Goal: Communication & Community: Answer question/provide support

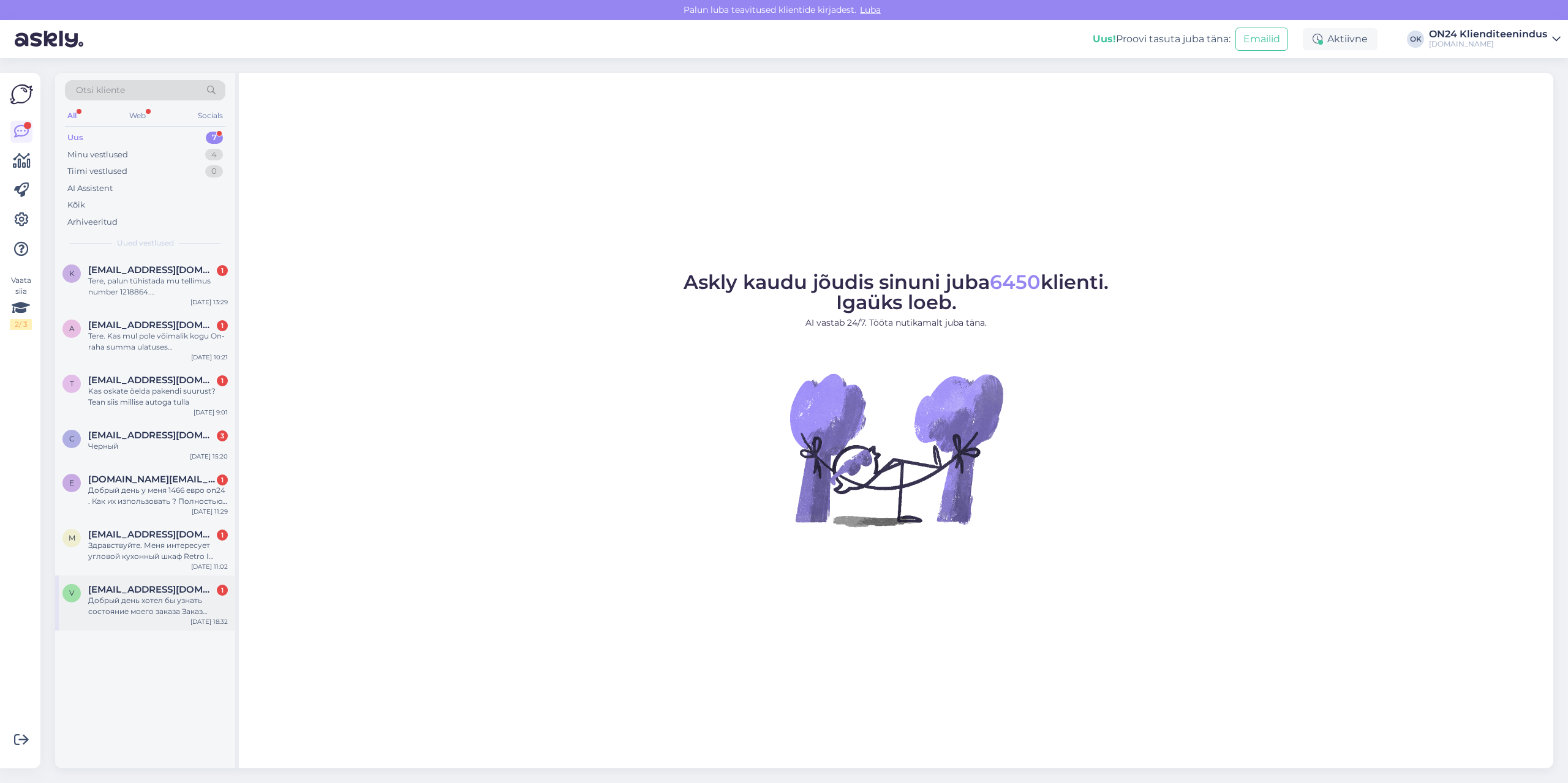
click at [125, 614] on div "Добрый день хотел бы узнать состояние моего заказа Заказ 1217140 заказ был офор…" at bounding box center [158, 606] width 140 height 22
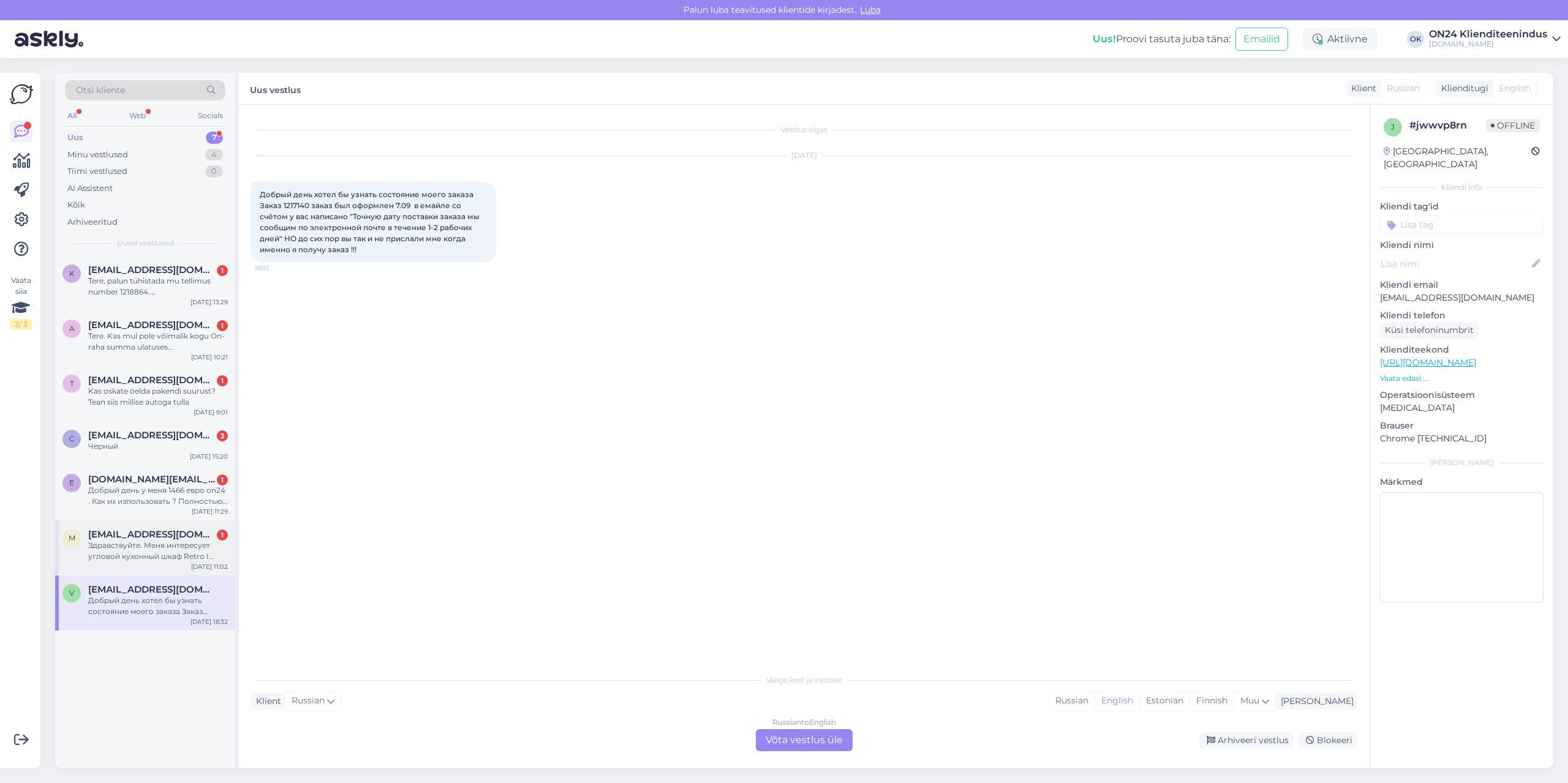
click at [175, 549] on div "Здравствуйте. Меня интересует угловой кухонный шкаф Retro I 218 см. Есть ли воз…" at bounding box center [158, 551] width 140 height 22
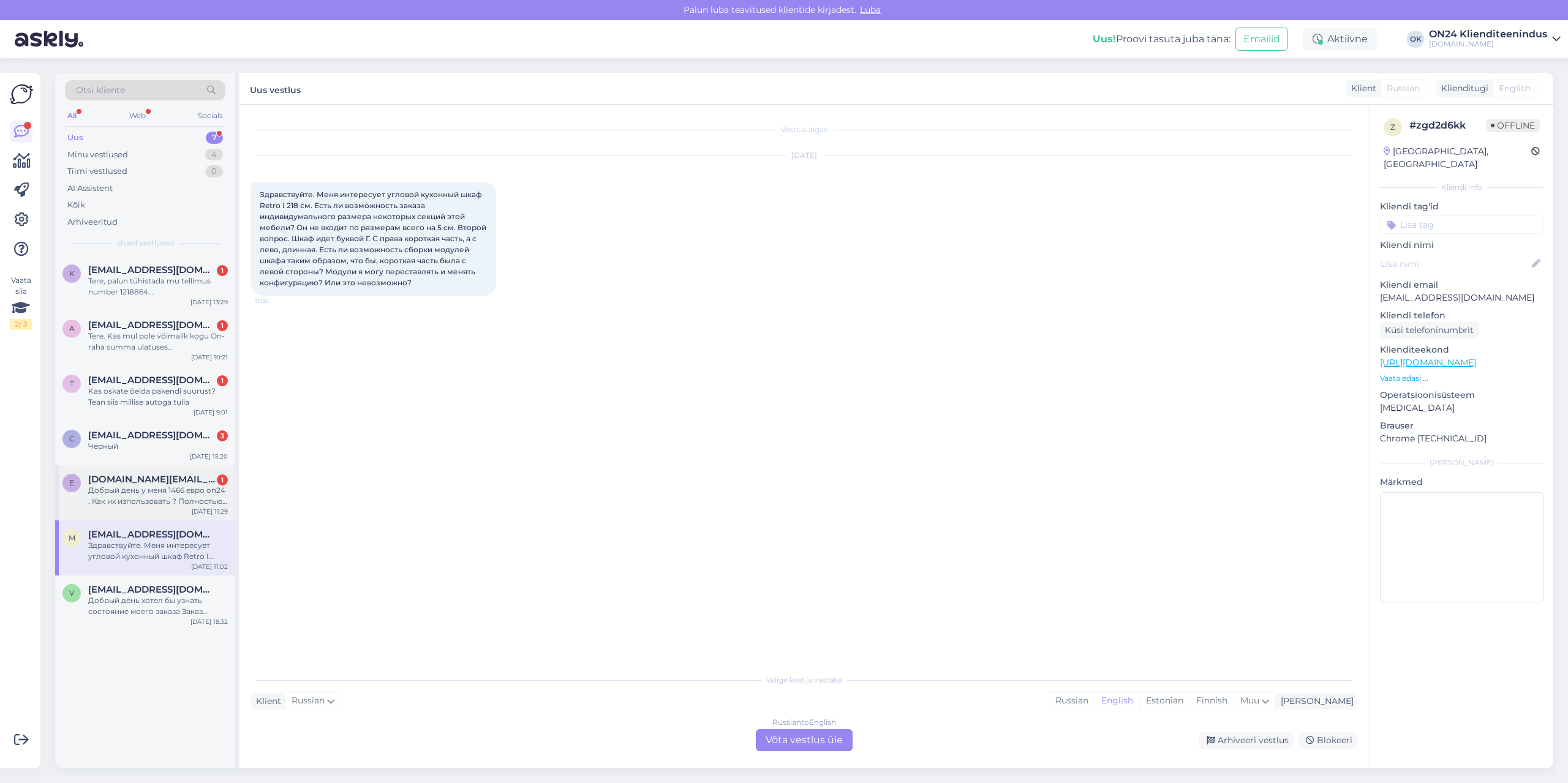
click at [178, 494] on div "Добрый день у меня 1466 евро on24 . Как их изпользовать ? Полностью оплатить то…" at bounding box center [158, 496] width 140 height 22
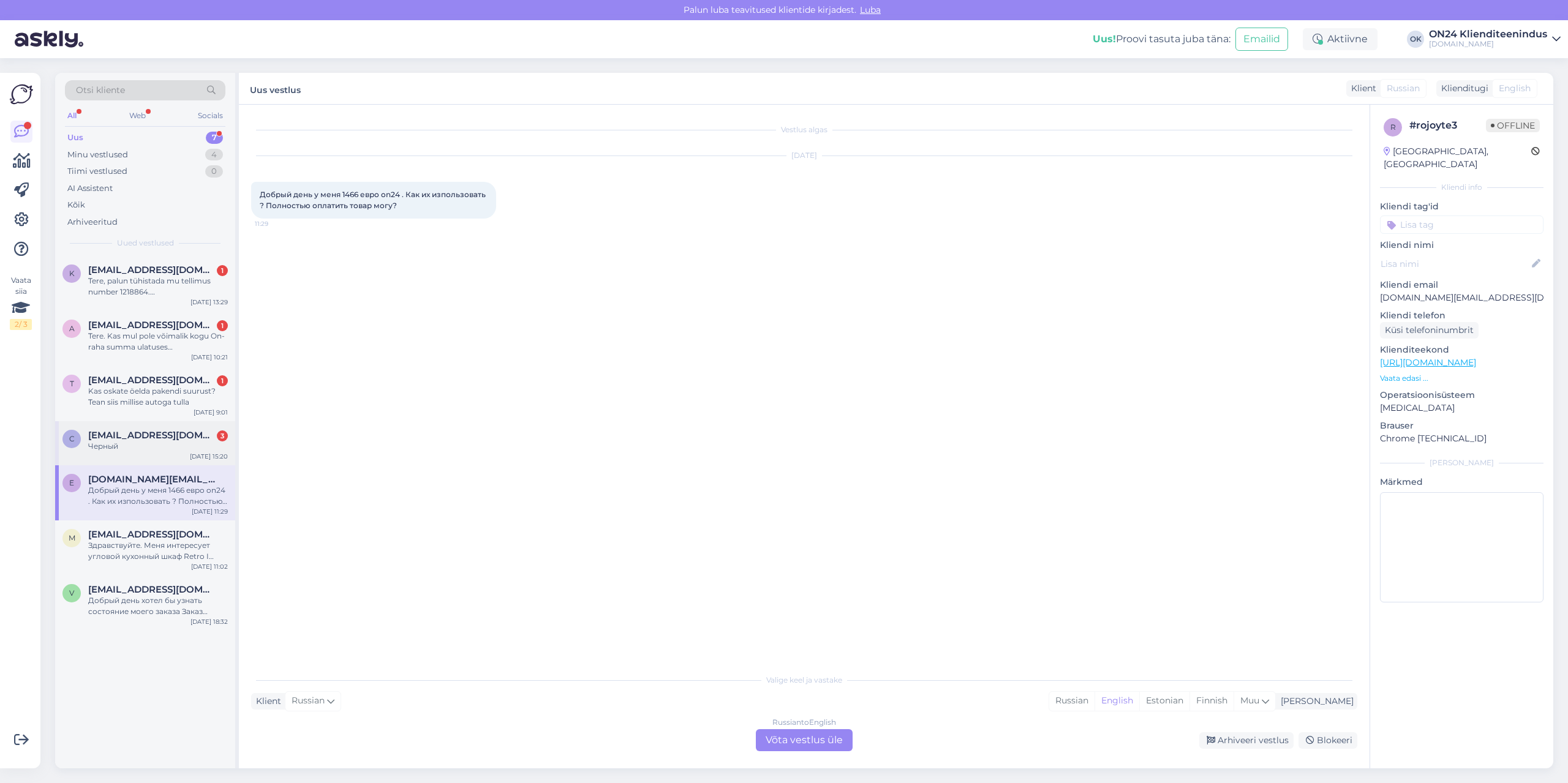
click at [161, 439] on span "[EMAIL_ADDRESS][DOMAIN_NAME]" at bounding box center [152, 435] width 128 height 11
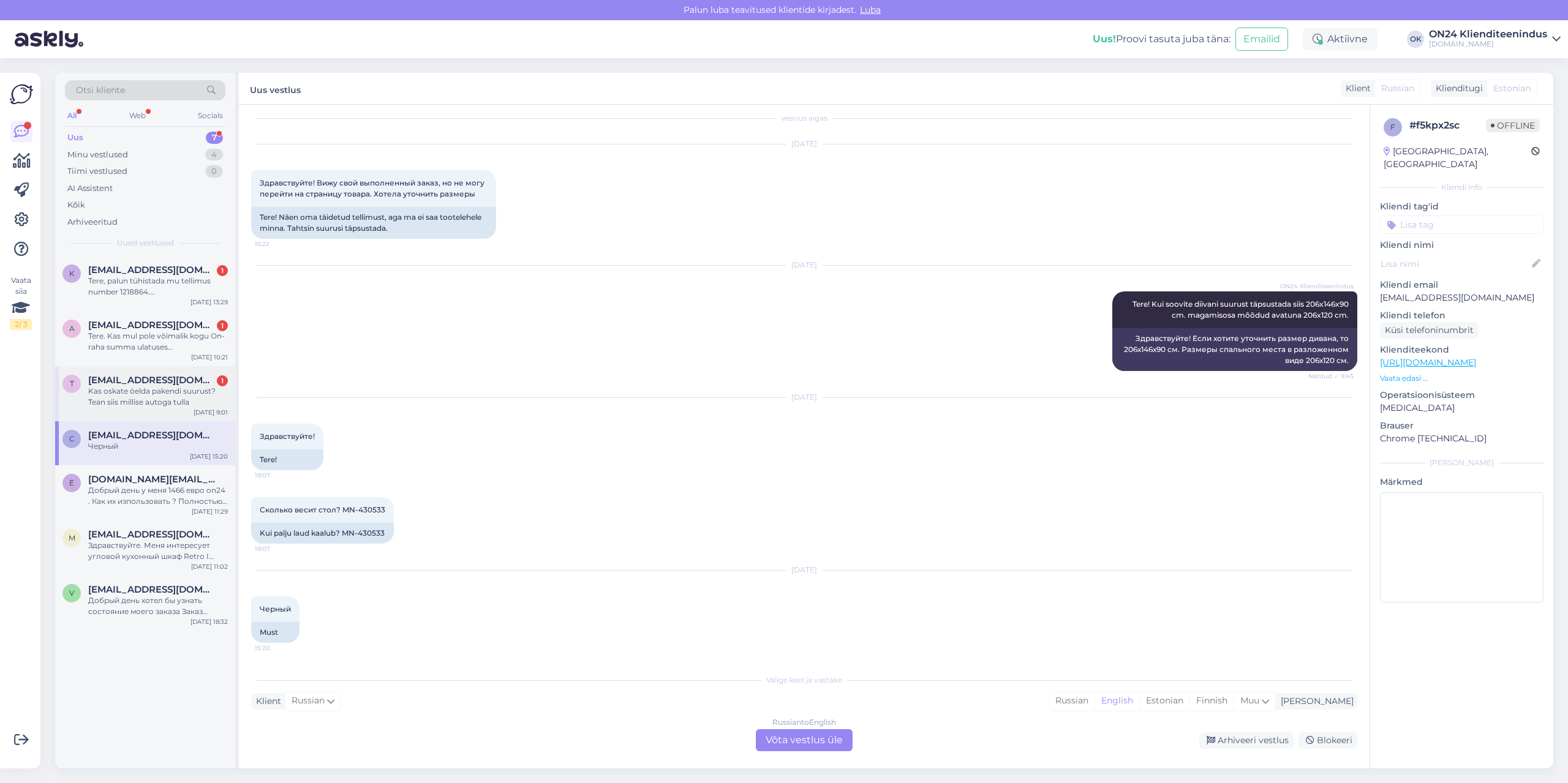
click at [158, 391] on div "Kas oskate öelda pakendi suurust? Tean siis millise autoga tulla" at bounding box center [158, 397] width 140 height 22
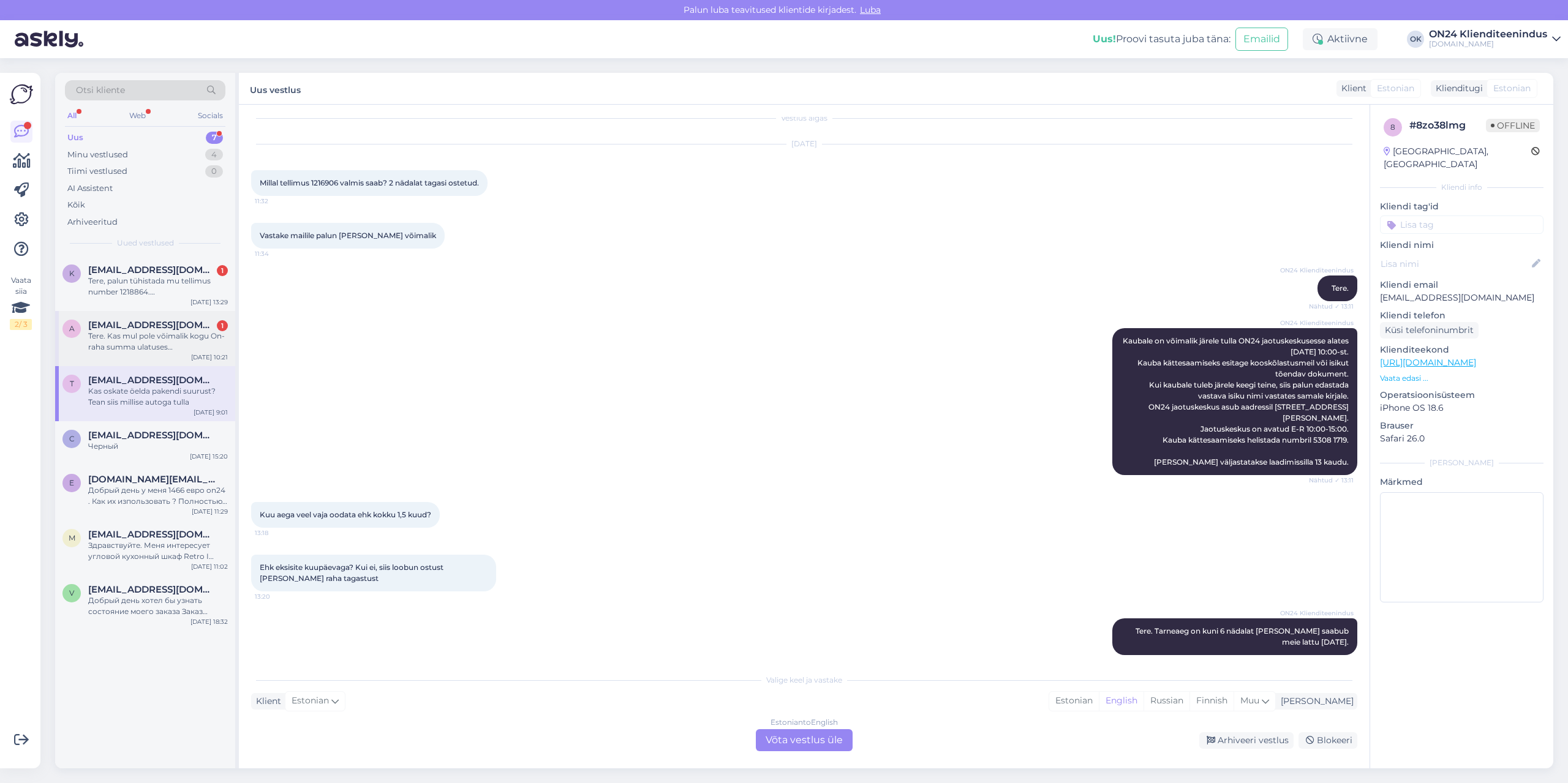
scroll to position [573, 0]
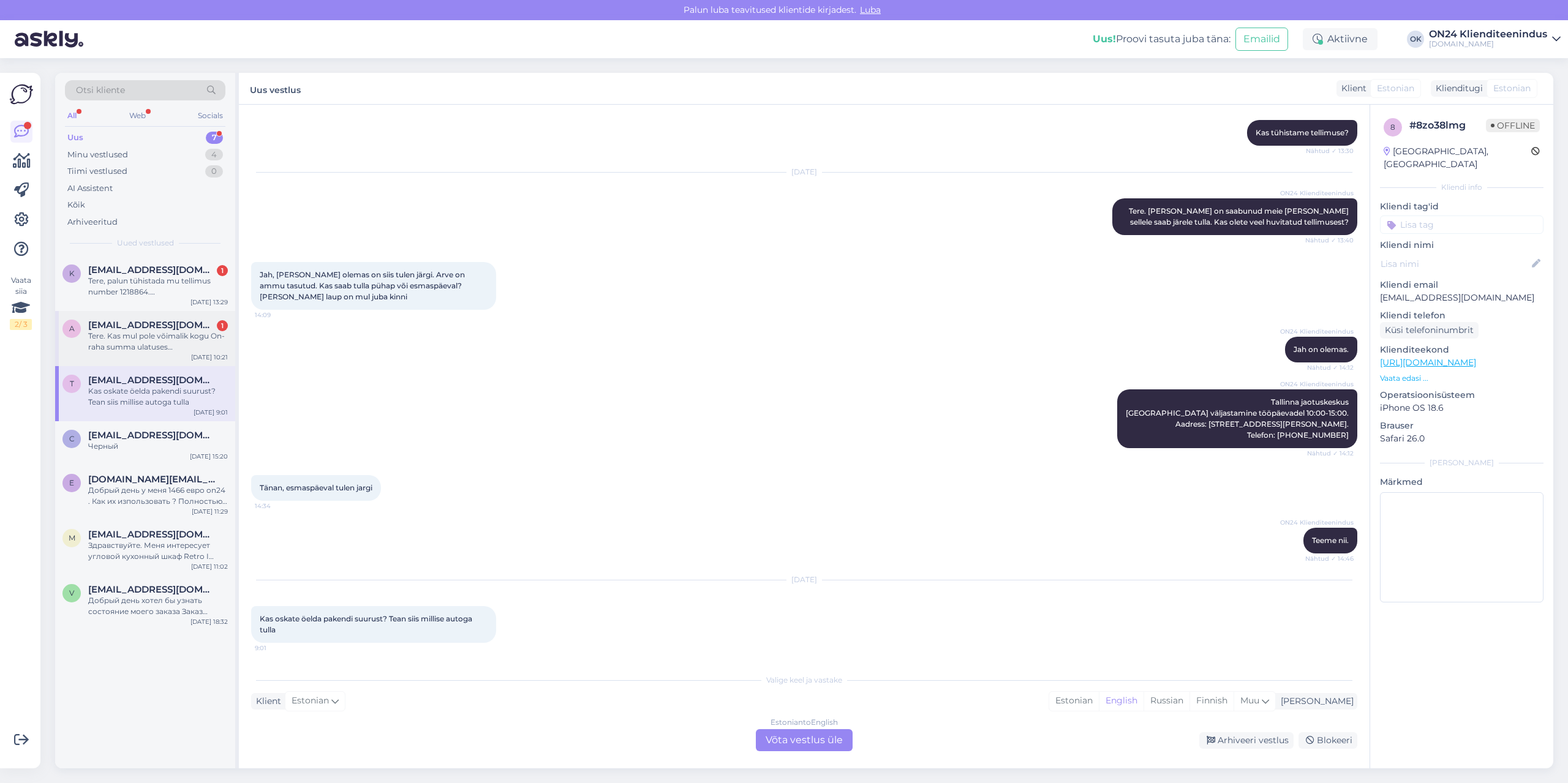
click at [158, 347] on div "Tere. Kas mul pole võimalik kogu On-raha summa ulatuses [PERSON_NAME] maksta?" at bounding box center [158, 342] width 140 height 22
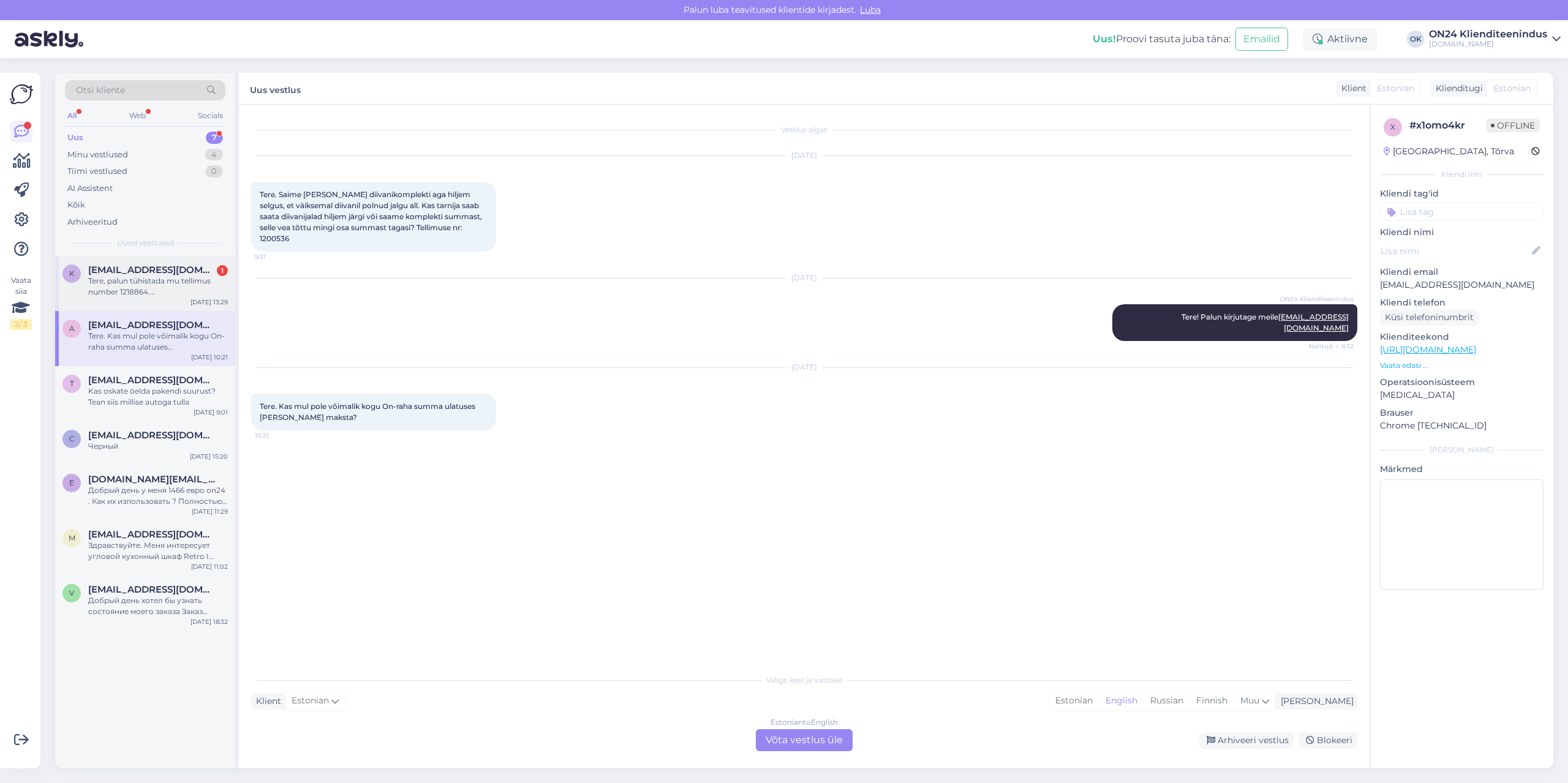
click at [153, 276] on div "Tere, palun tühistada mu tellimus number 1218864. [GEOGRAPHIC_DATA]" at bounding box center [158, 286] width 140 height 22
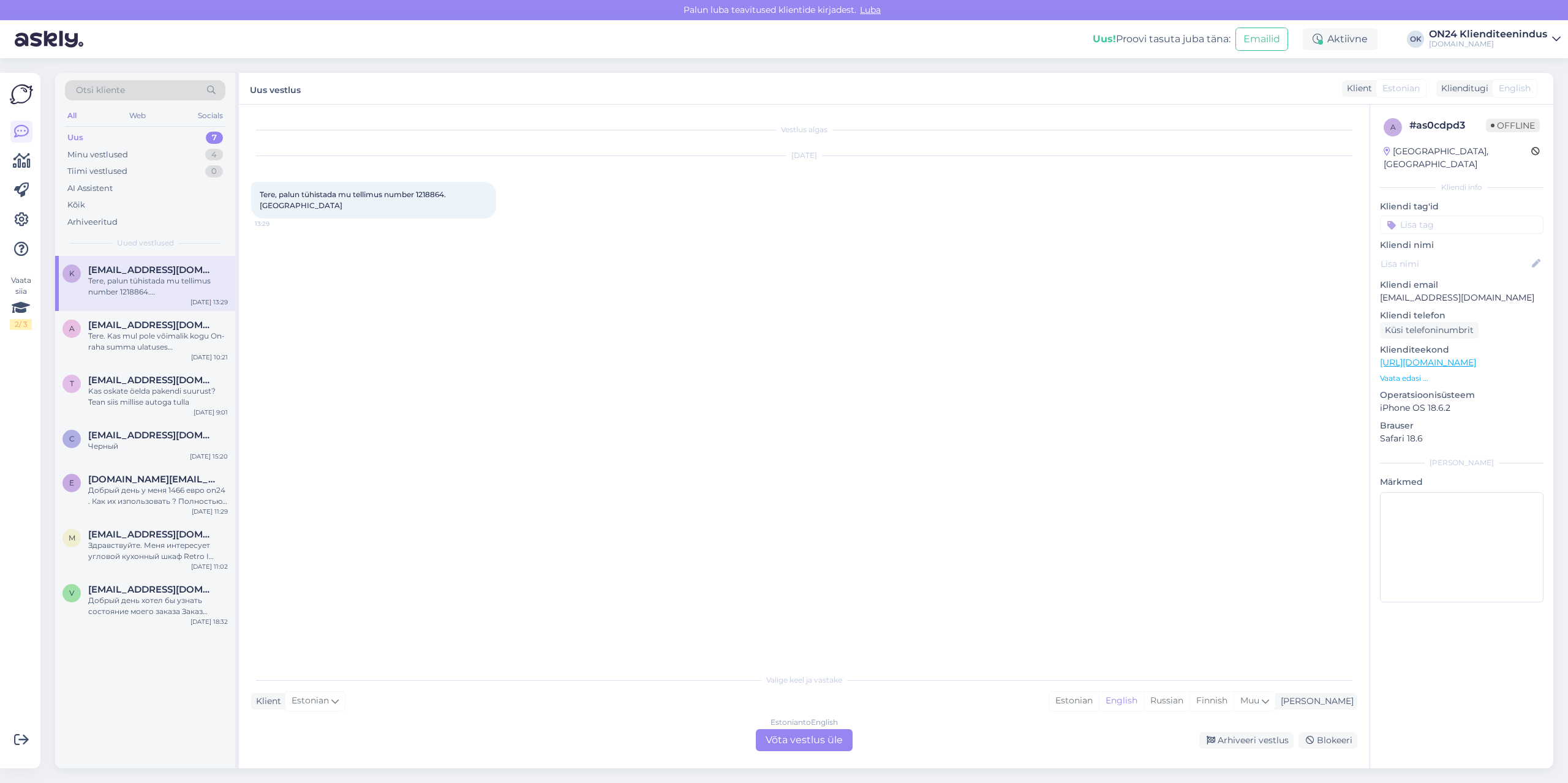
click at [431, 193] on span "Tere, palun tühistada mu tellimus number 1218864. [GEOGRAPHIC_DATA]" at bounding box center [353, 200] width 188 height 21
copy span "1218864"
click at [328, 197] on span "Tere, palun tühistada mu tellimus number 1218864. [GEOGRAPHIC_DATA]" at bounding box center [353, 200] width 188 height 21
click at [1099, 696] on div "Estonian" at bounding box center [1074, 701] width 49 height 19
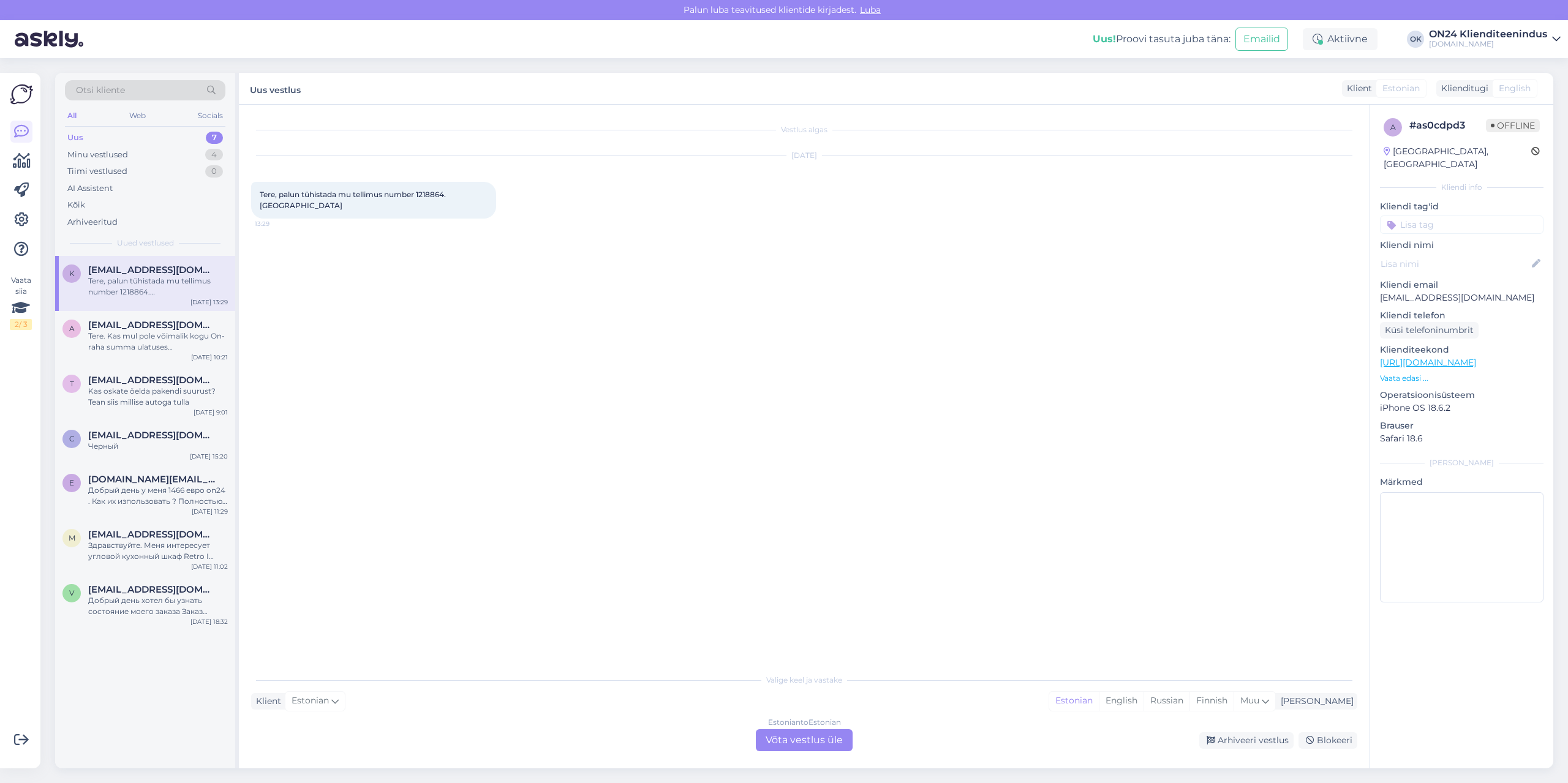
click at [842, 741] on div "Estonian to Estonian Võta vestlus üle" at bounding box center [804, 740] width 97 height 22
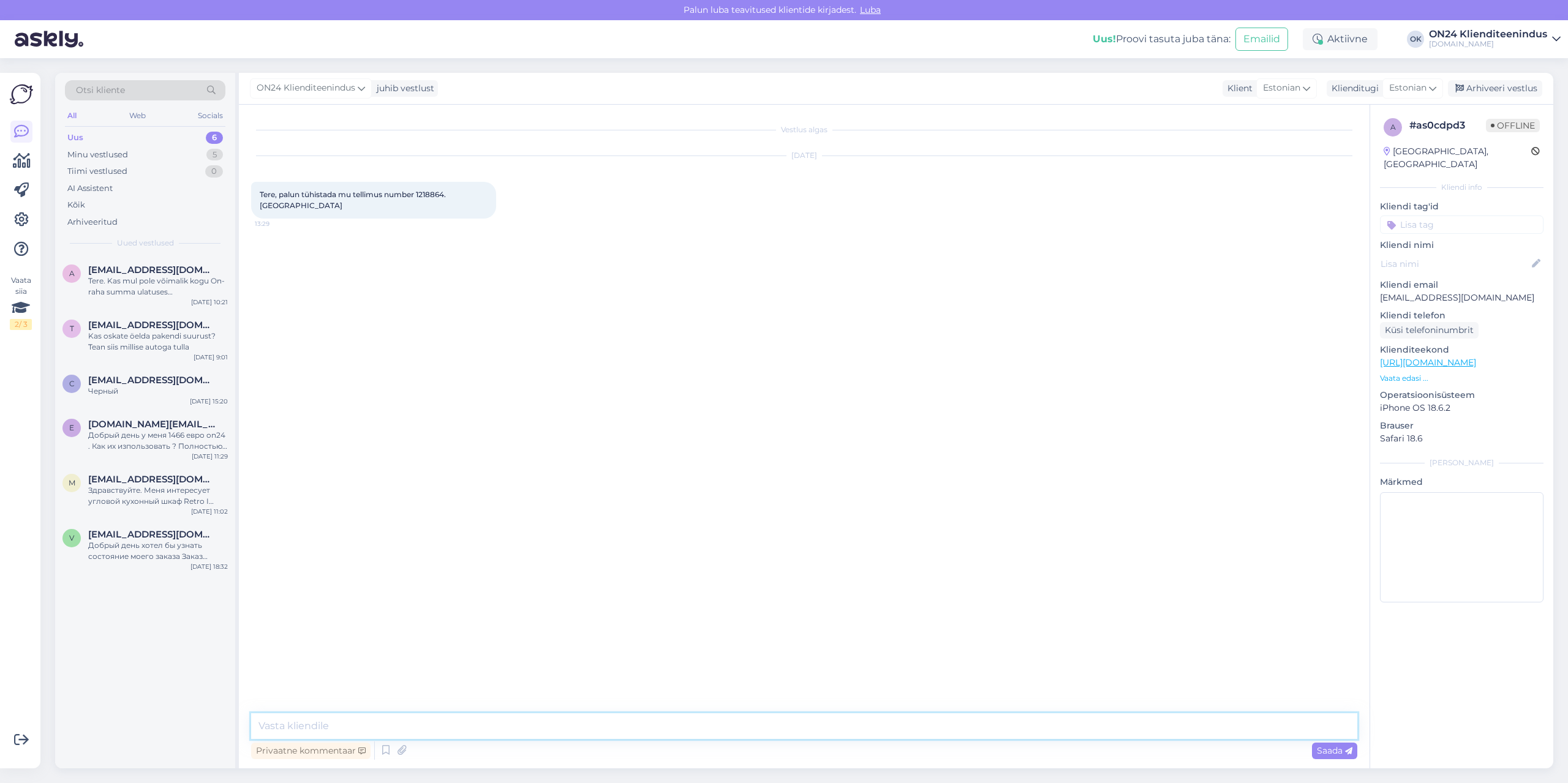
click at [839, 731] on textarea at bounding box center [805, 726] width 1106 height 26
type textarea "Tere. Mis põhjusel soovite tühistada? [PERSON_NAME], sest kogume tagasisidet se…"
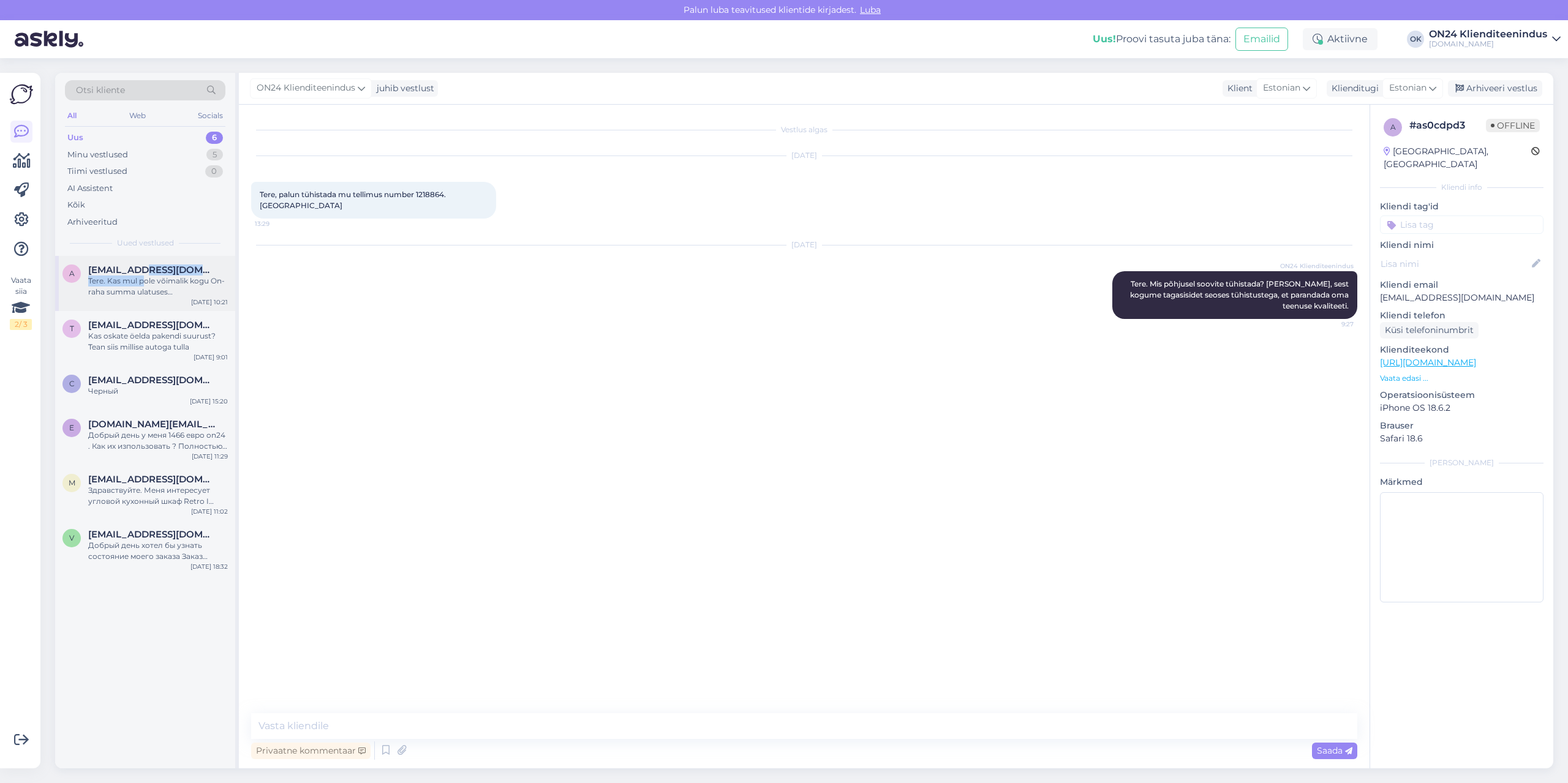
click at [144, 275] on div "[EMAIL_ADDRESS][DOMAIN_NAME] Tere. Kas mul pole võimalik kogu On-raha summa ula…" at bounding box center [158, 281] width 140 height 33
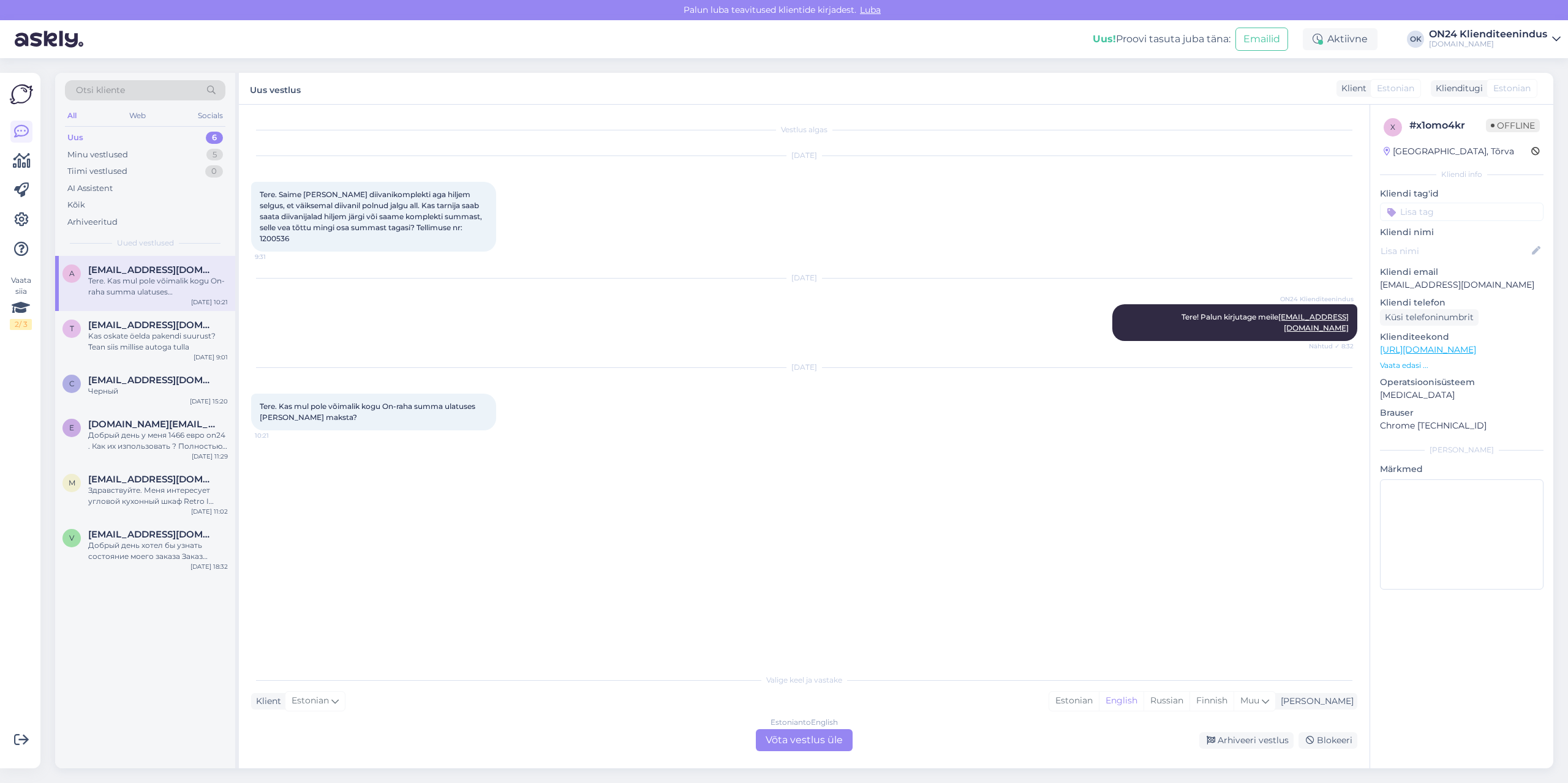
click at [410, 430] on div "Vestlus algas [DATE] Tere. Saime [PERSON_NAME] diivanikomplekti aga hiljem selg…" at bounding box center [810, 386] width 1117 height 540
click at [1099, 701] on div "Estonian" at bounding box center [1074, 701] width 49 height 19
click at [833, 736] on div "Estonian to Estonian Võta vestlus üle" at bounding box center [804, 740] width 97 height 22
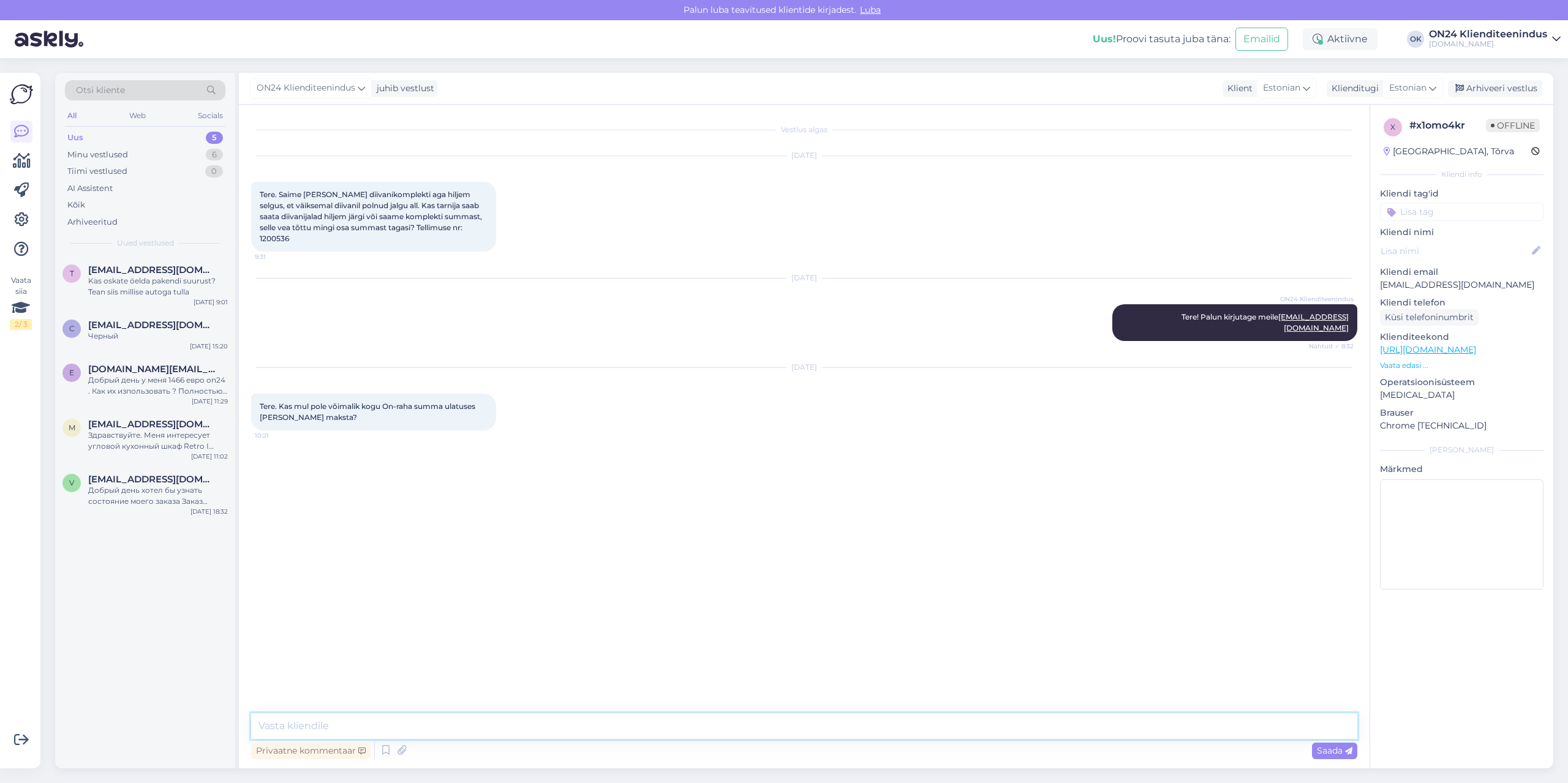
click at [565, 728] on textarea at bounding box center [805, 726] width 1106 height 26
type textarea "Tere. ON24 raha ei ole võimalik kasutada täies ulatuses. See on % põhiselt. Too…"
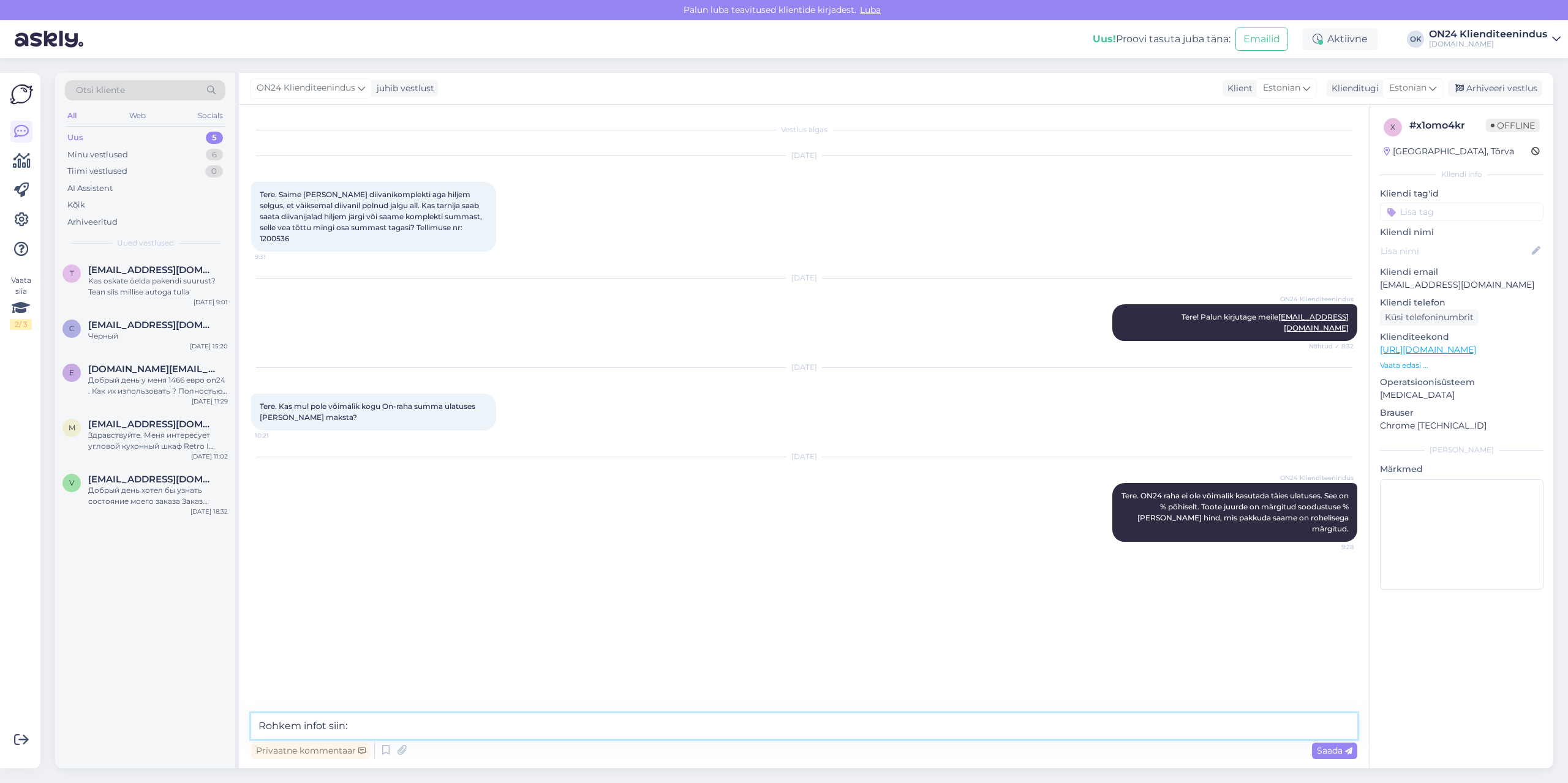
paste textarea "[URL][DOMAIN_NAME]"
type textarea "Rohkem infot siin: [URL][DOMAIN_NAME]"
click at [146, 298] on div "t [EMAIL_ADDRESS][DOMAIN_NAME] Kas oskate öelda pakendi suurust? Tean siis mill…" at bounding box center [145, 283] width 180 height 55
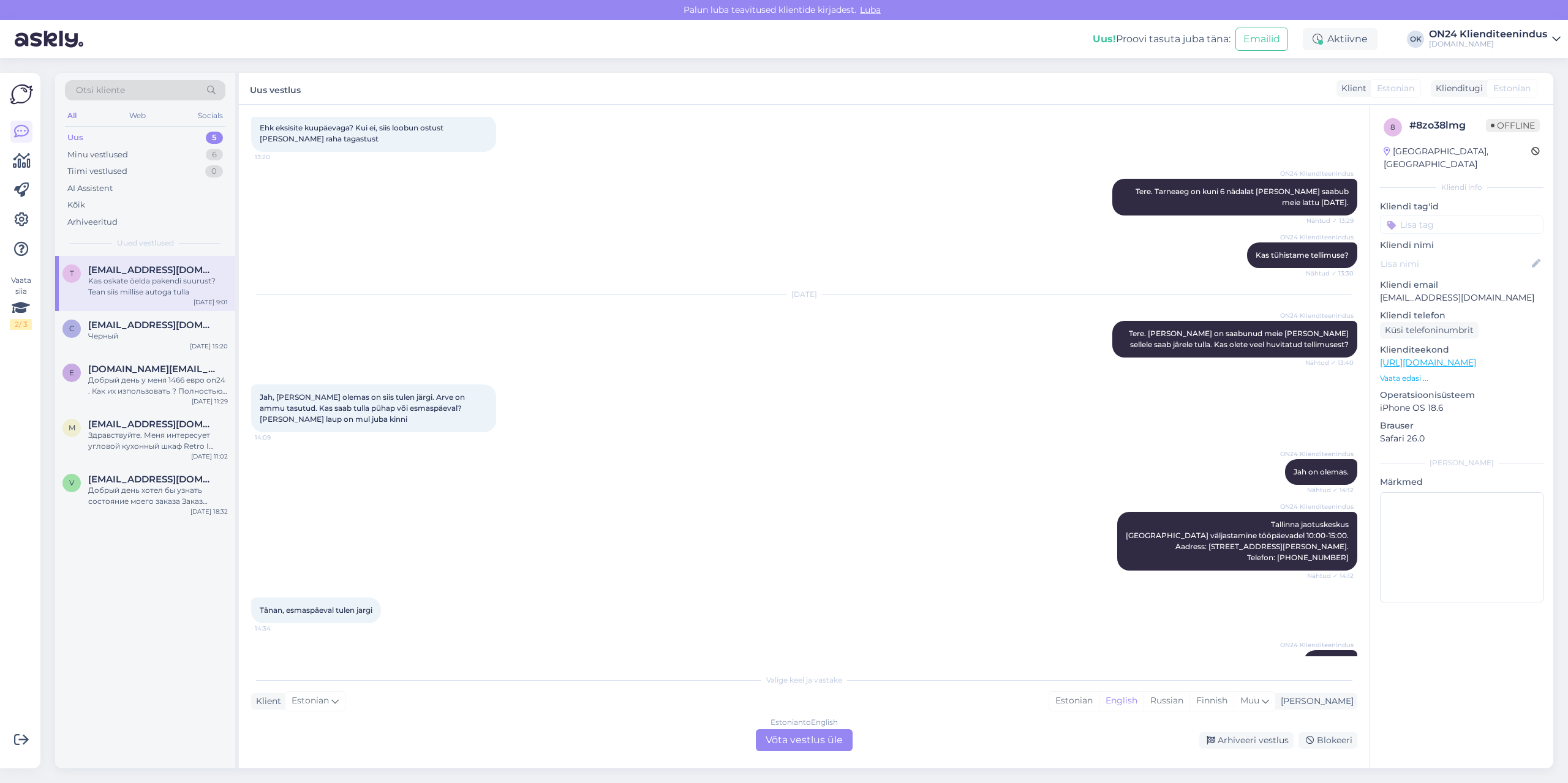
scroll to position [573, 0]
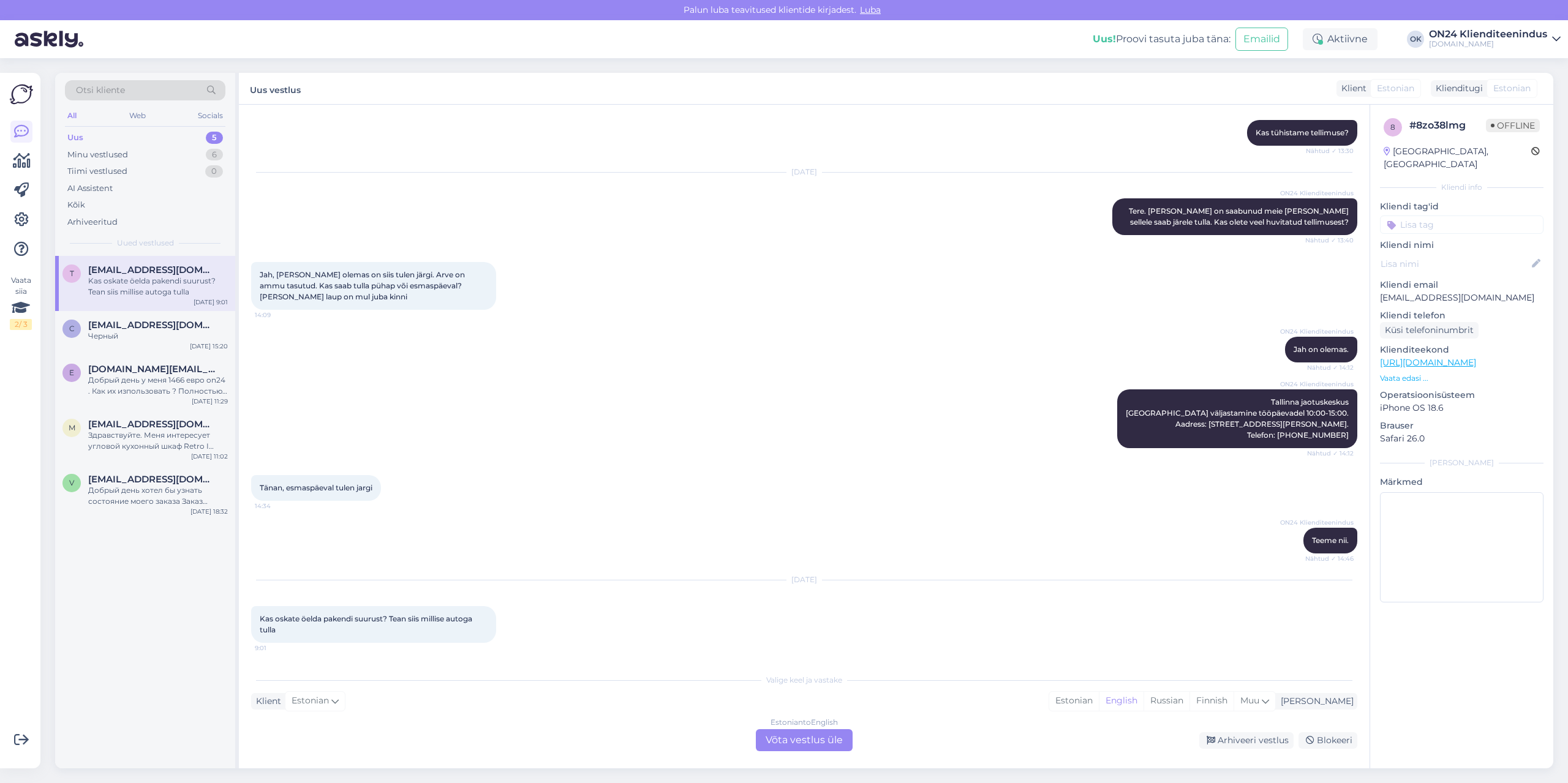
click at [1411, 292] on p "[EMAIL_ADDRESS][DOMAIN_NAME]" at bounding box center [1462, 298] width 163 height 13
copy p "[EMAIL_ADDRESS][DOMAIN_NAME]"
click at [1099, 697] on div "Estonian" at bounding box center [1074, 701] width 49 height 19
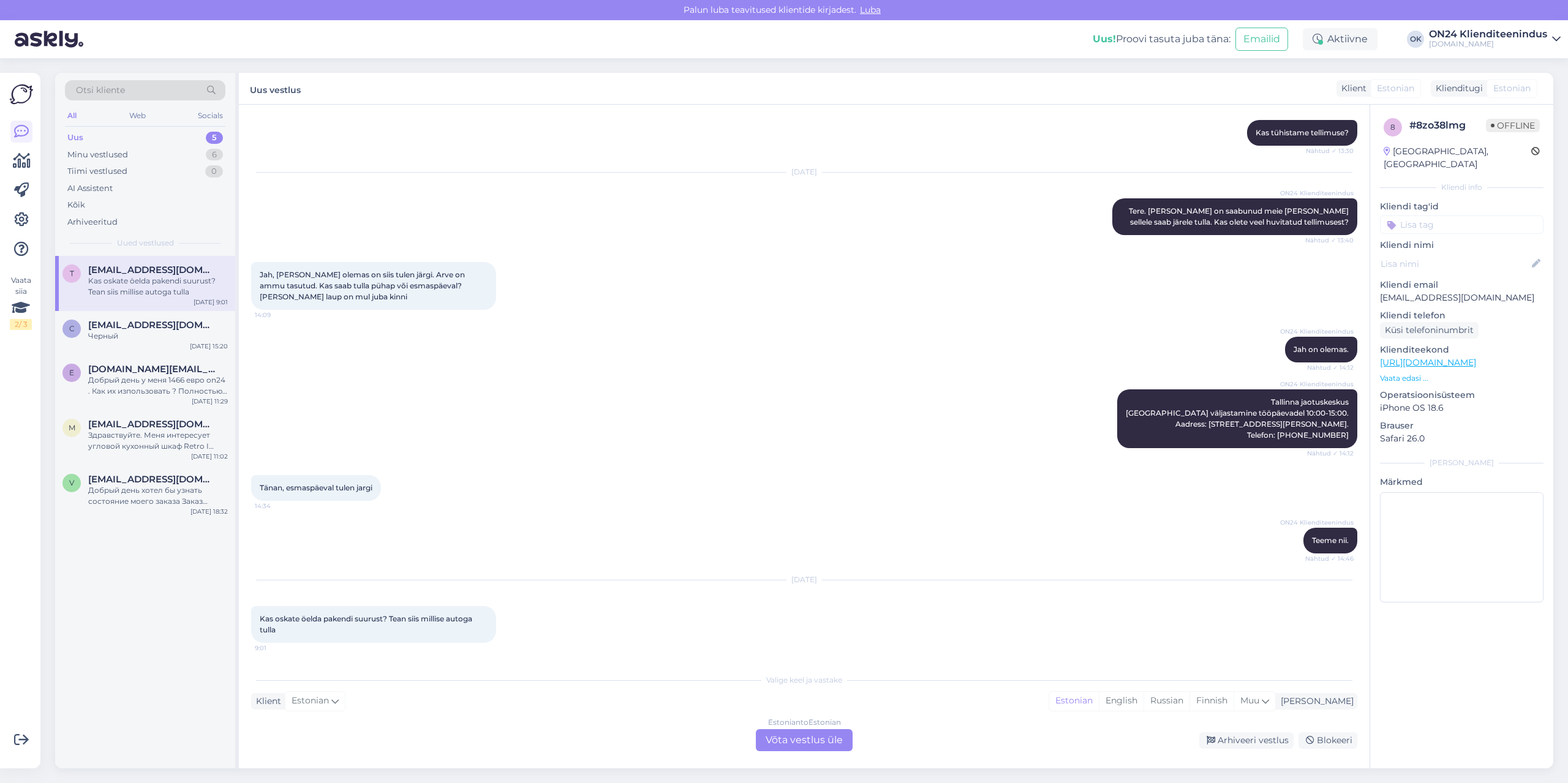
click at [831, 736] on div "Estonian to Estonian Võta vestlus üle" at bounding box center [804, 740] width 97 height 22
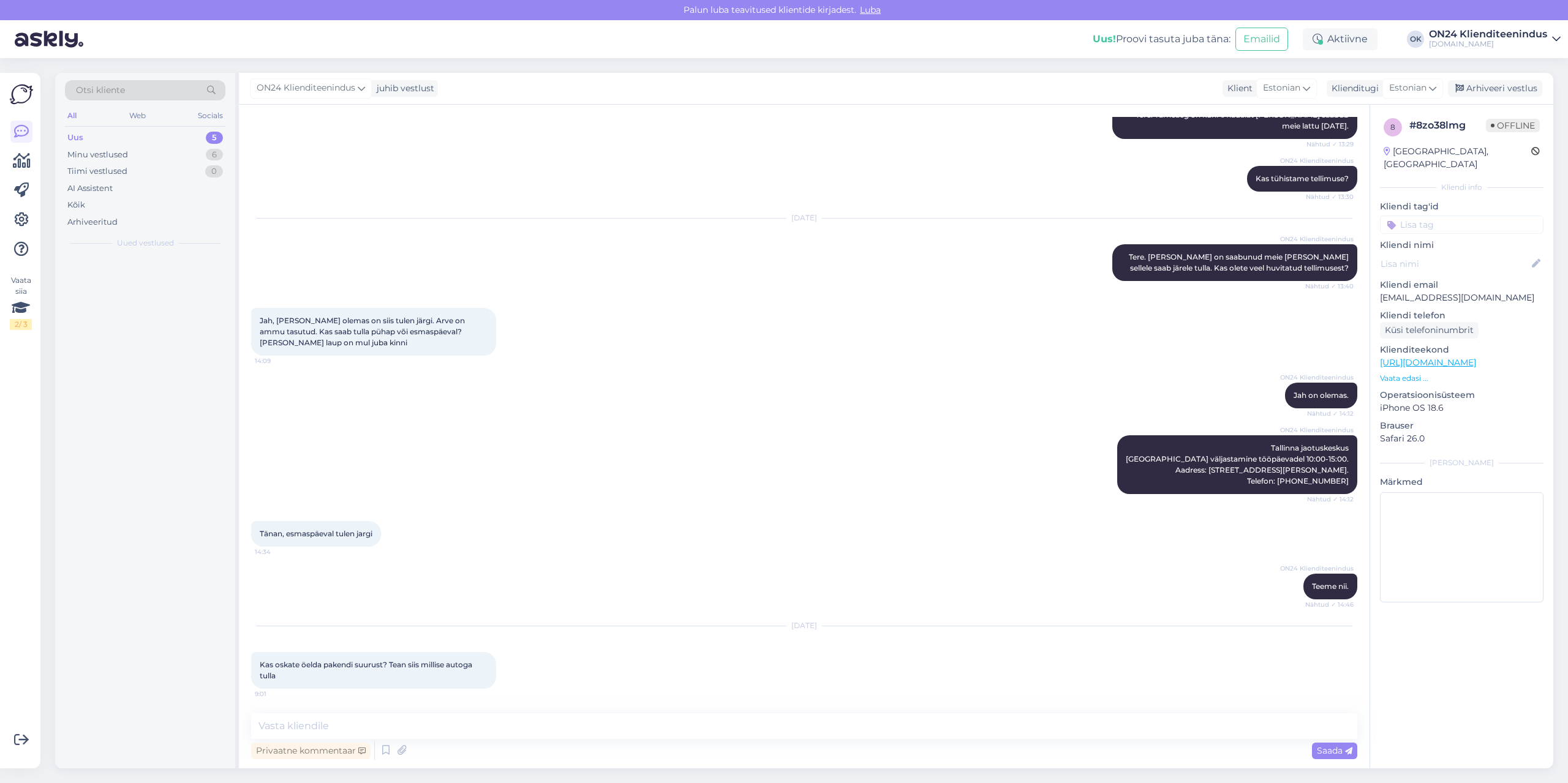
scroll to position [528, 0]
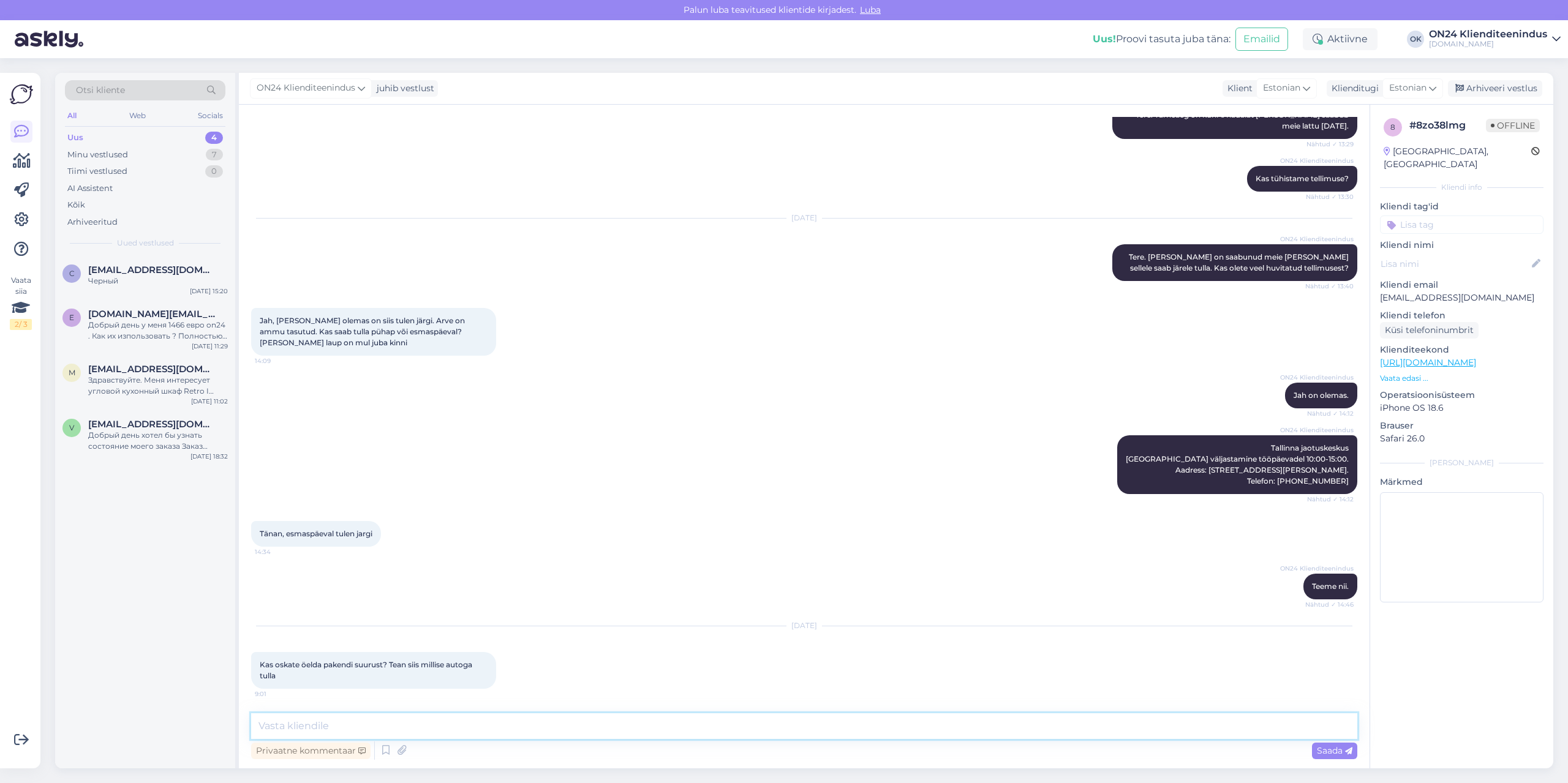
click at [631, 713] on textarea at bounding box center [805, 726] width 1106 height 26
type textarea "Tere. Kokku kaks pakendit."
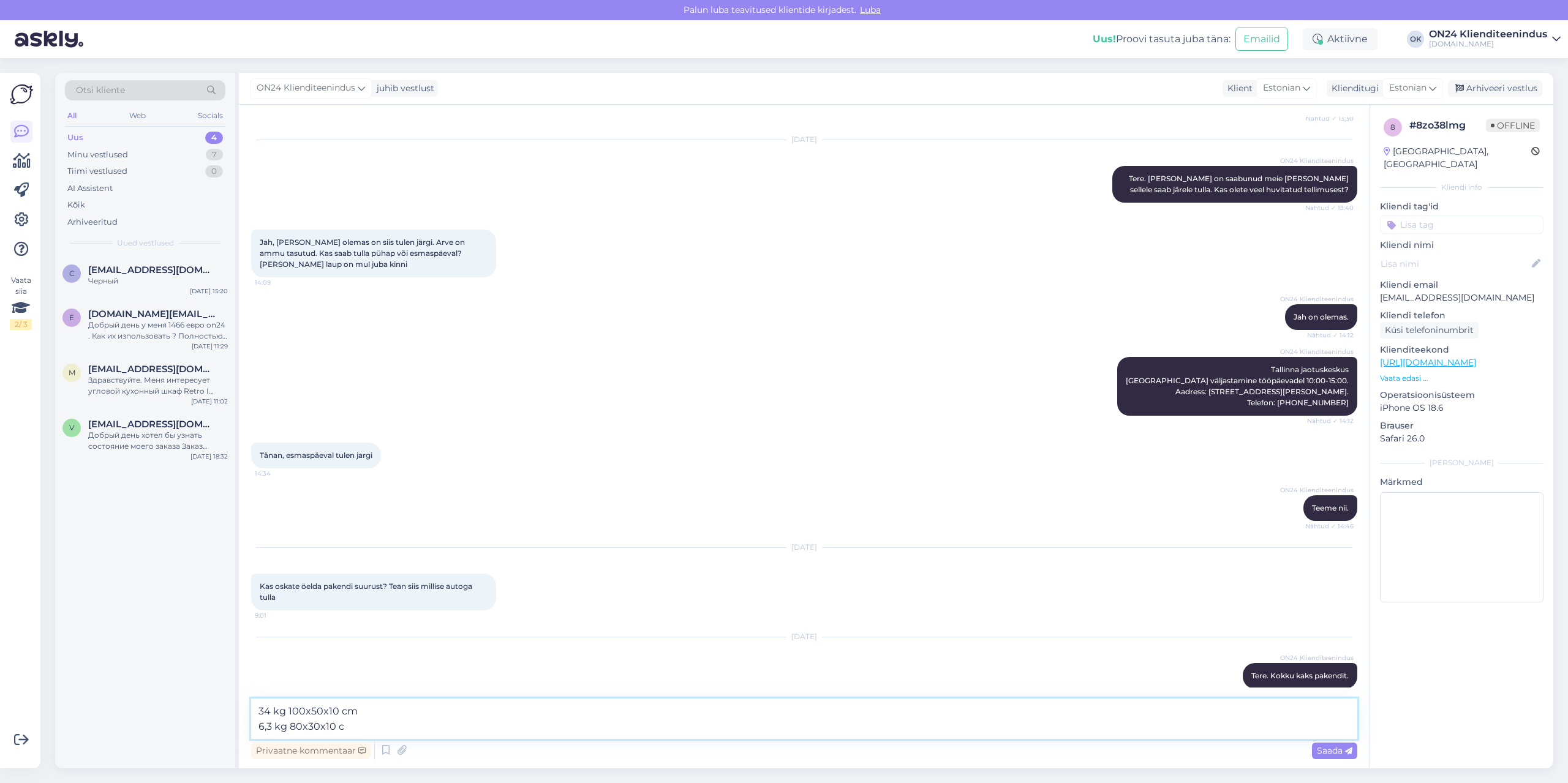
type textarea "34 kg 100x50x10 cm 6,3 kg 80x30x10 cm"
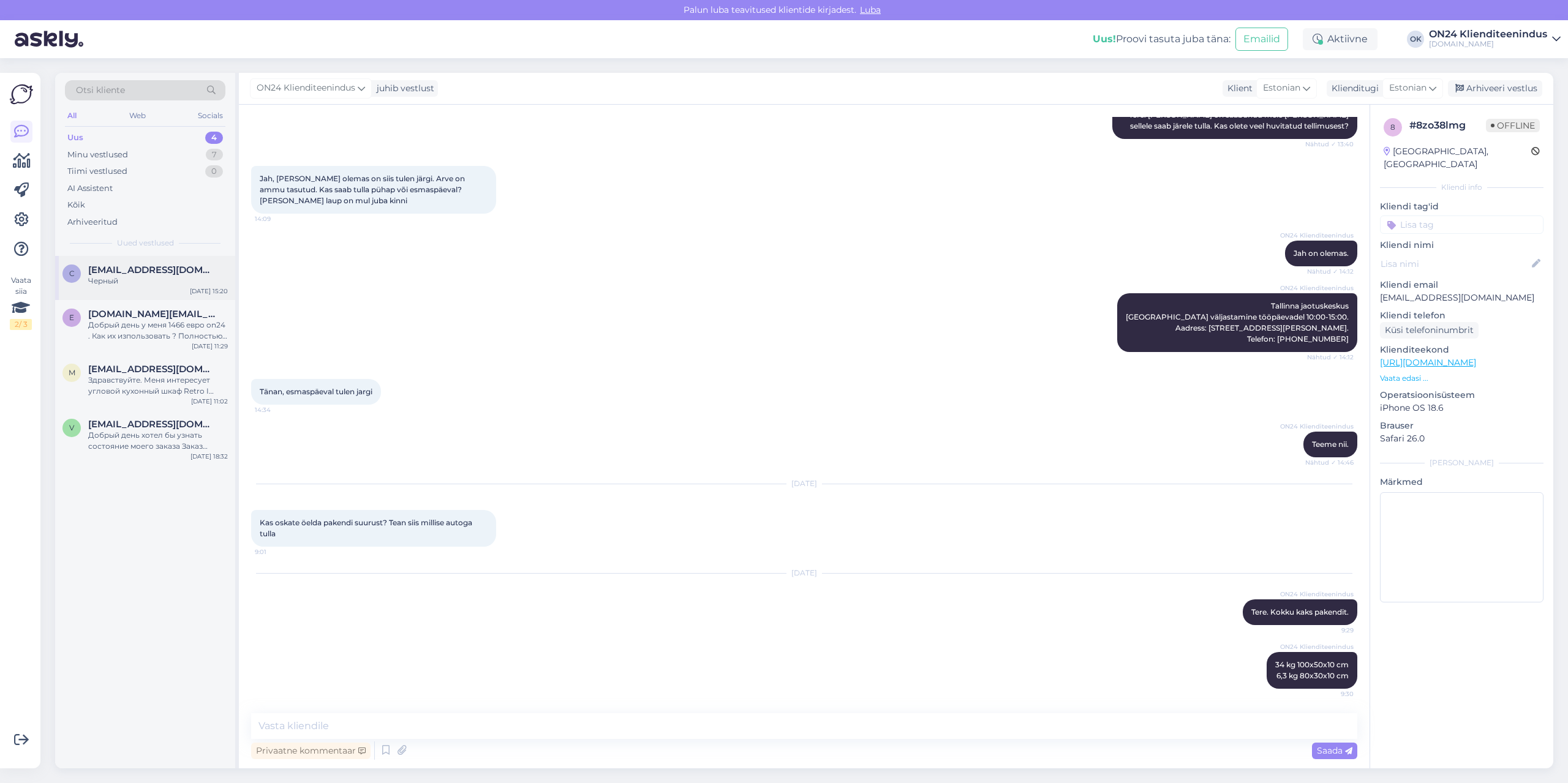
click at [112, 261] on div "c [EMAIL_ADDRESS][DOMAIN_NAME] Черный [DATE] 15:20" at bounding box center [145, 277] width 180 height 44
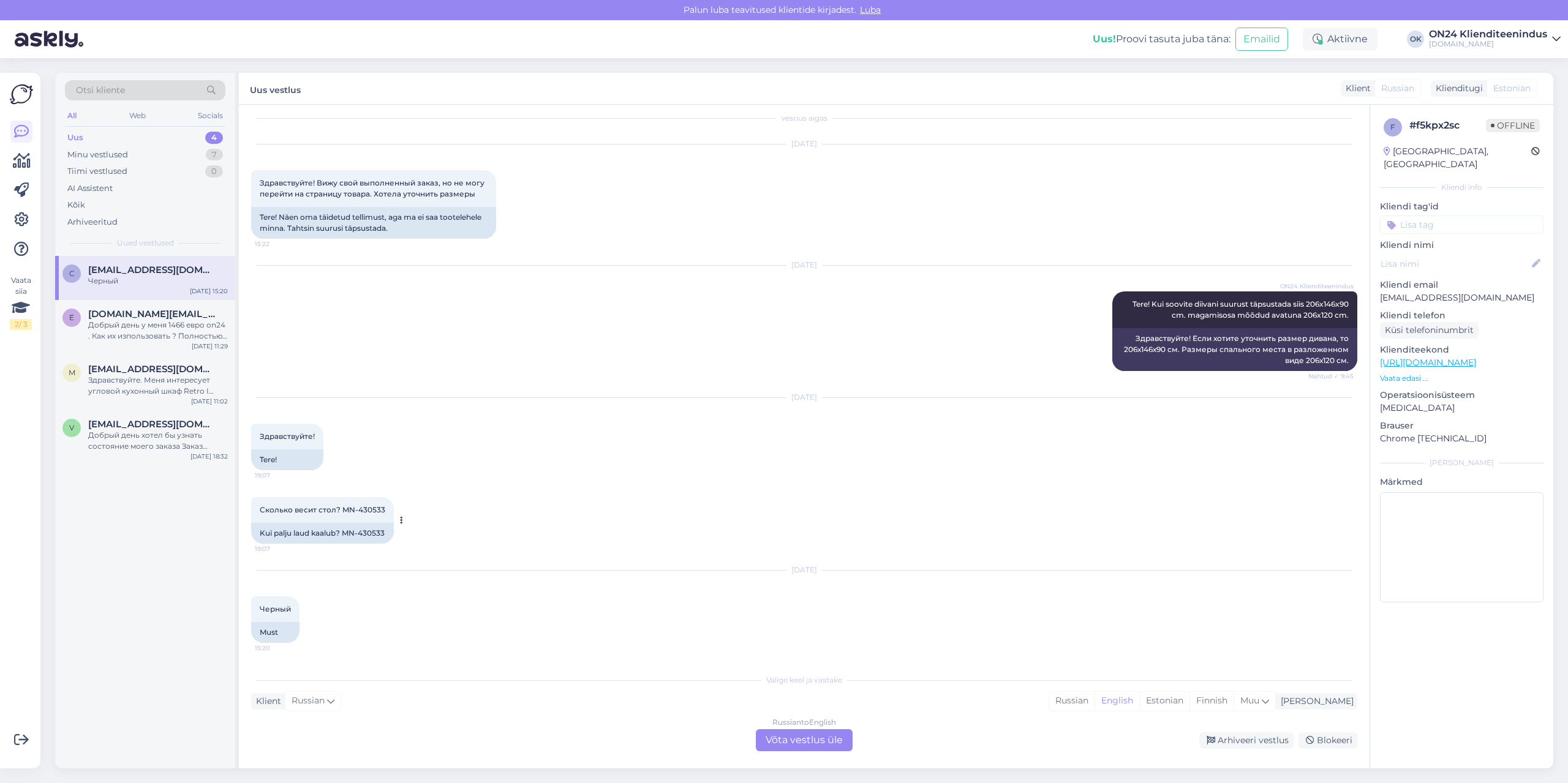
click at [373, 533] on div "Kui palju laud kaalub? MN-430533" at bounding box center [322, 533] width 143 height 21
copy div "430533"
click at [1189, 700] on div "Estonian" at bounding box center [1164, 701] width 50 height 19
click at [786, 743] on div "Russian to Estonian Võta vestlus üle" at bounding box center [804, 740] width 97 height 22
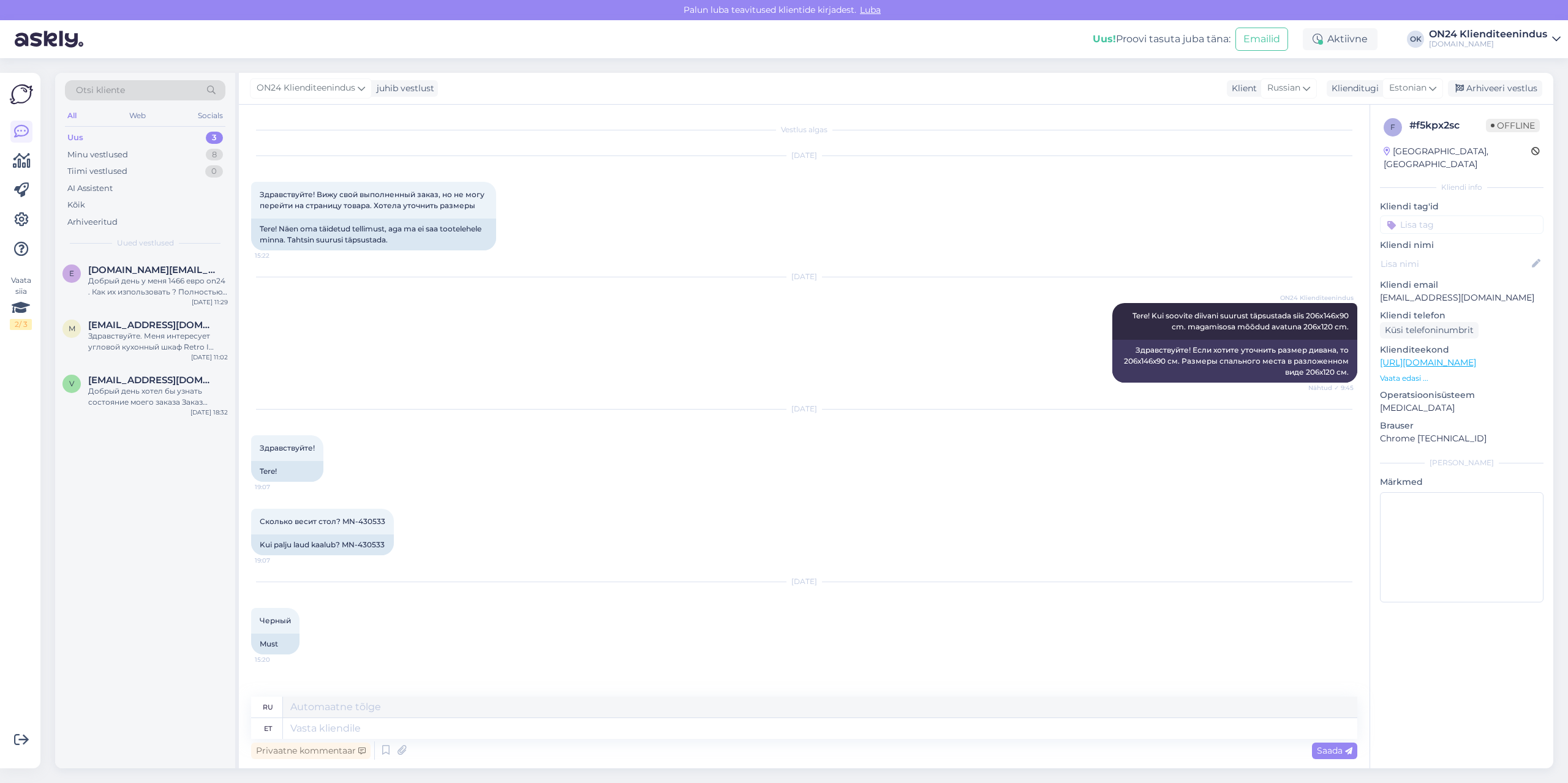
scroll to position [0, 0]
click at [764, 730] on textarea at bounding box center [820, 729] width 1074 height 21
type textarea "Tere."
type textarea "Привет."
type textarea "Tere. Kokku on"
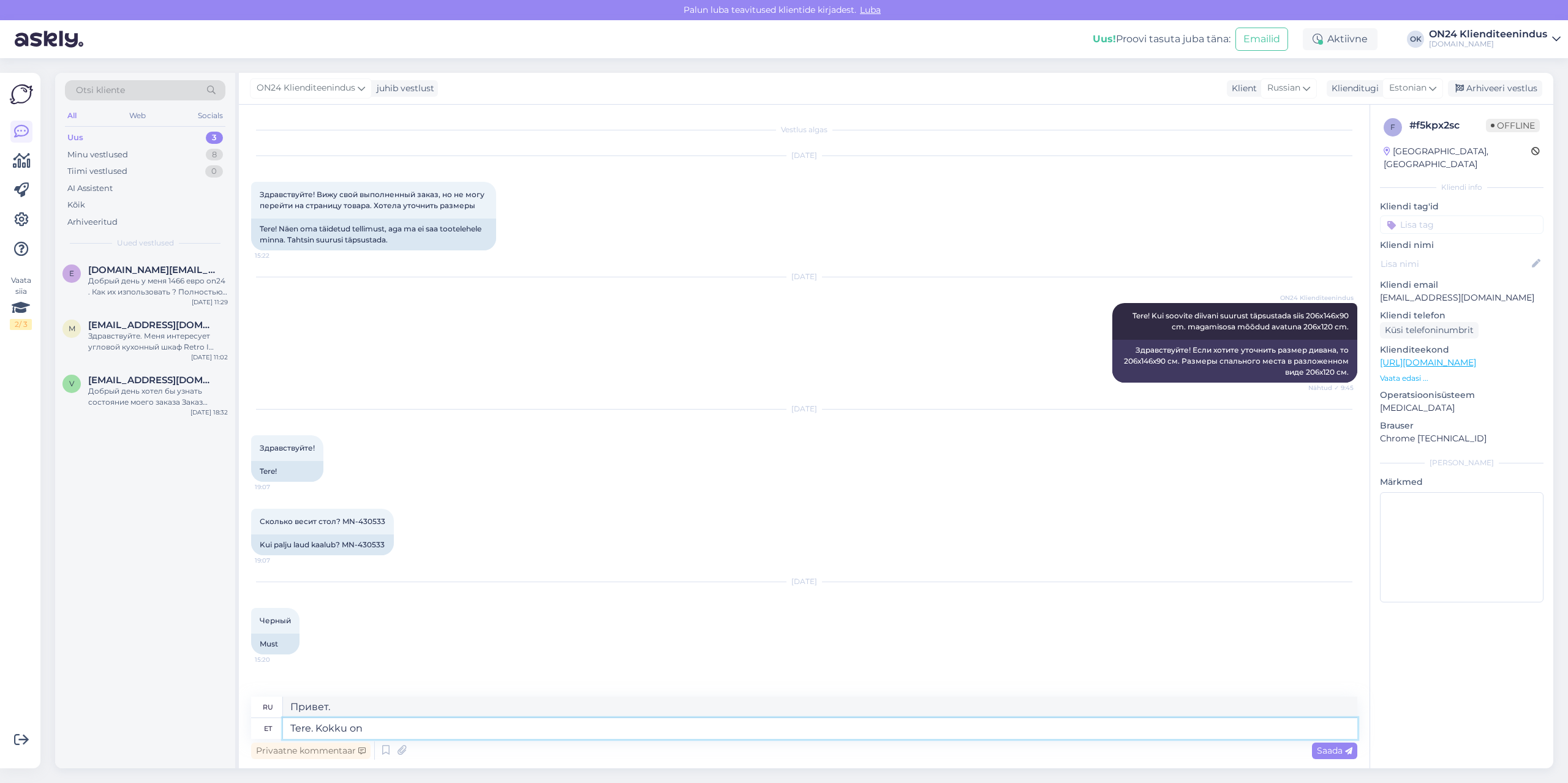
type textarea "Привет. Итого"
type textarea "Tere. Kokku on k"
type textarea "Привет. Всего их:"
type textarea "Tere. Kokku on kaks pa"
type textarea "Привет. Всего их двое."
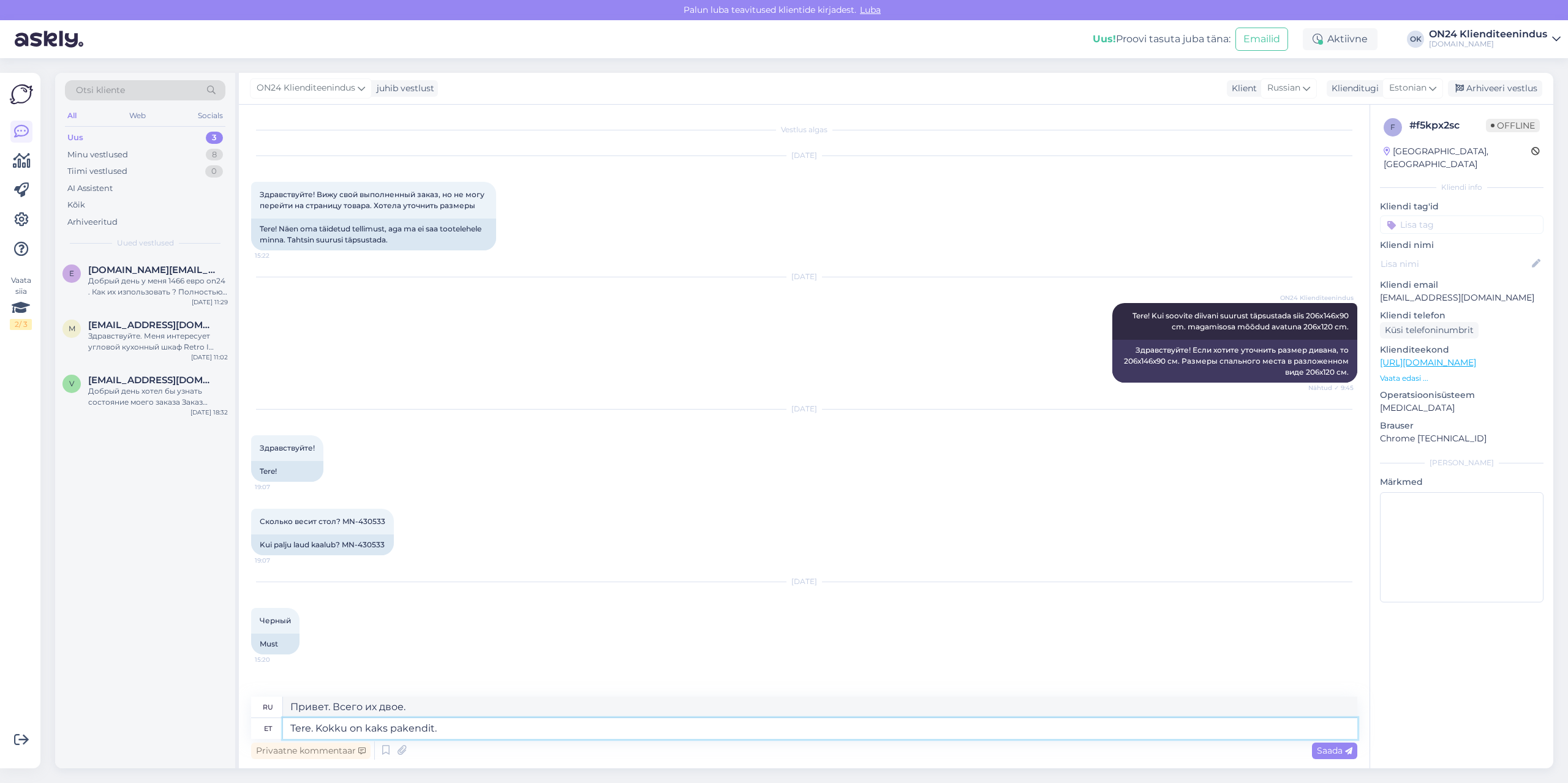
type textarea "Tere. Kokku on kaks pakendit."
type textarea "Здравствуйте. Всего две посылки."
type textarea "Tere. Kokku on"
type textarea "Привет. Всего их двое."
type textarea "Tere. K"
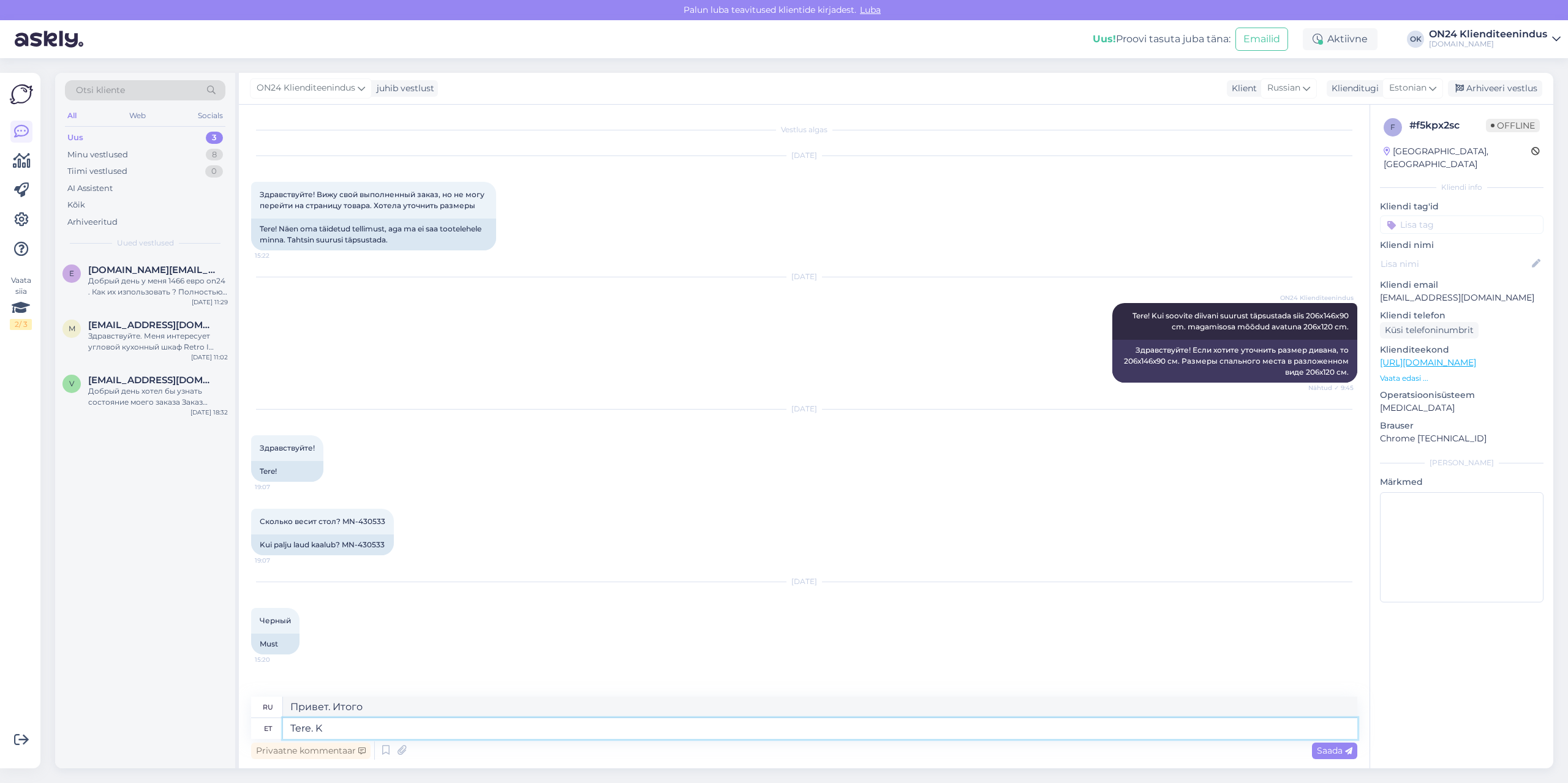
type textarea "Привет. Всего их:"
type textarea "Tere."
type textarea "Привет."
type textarea "Tere. Kaks pa"
type textarea "Привет. Два."
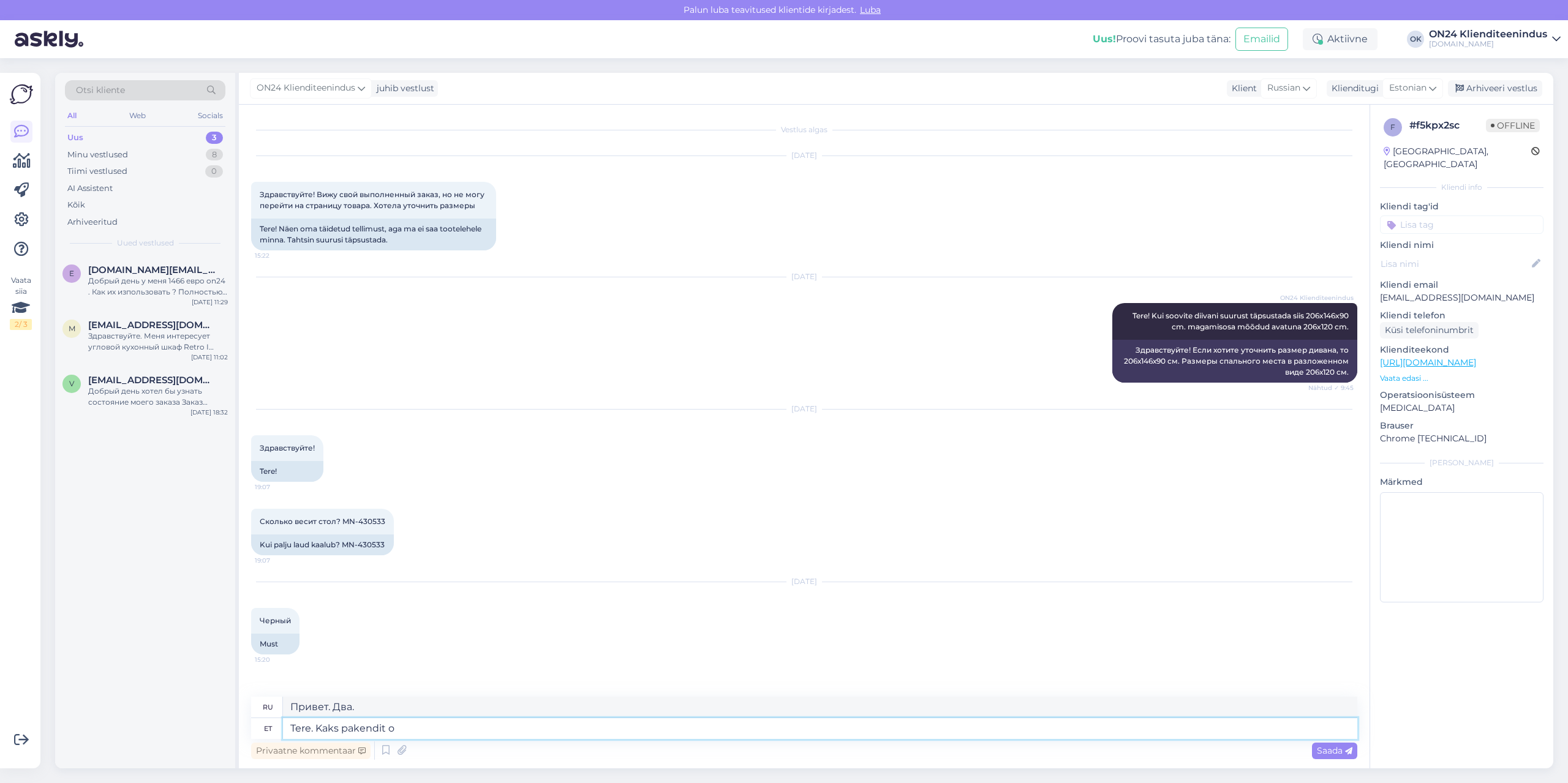
type textarea "Tere. Kaks pakendit on"
type textarea "Здравствуйте. Две посылки."
type textarea "Tere. Kaks pakendit on."
type textarea "Здравствуйте. Есть две посылки."
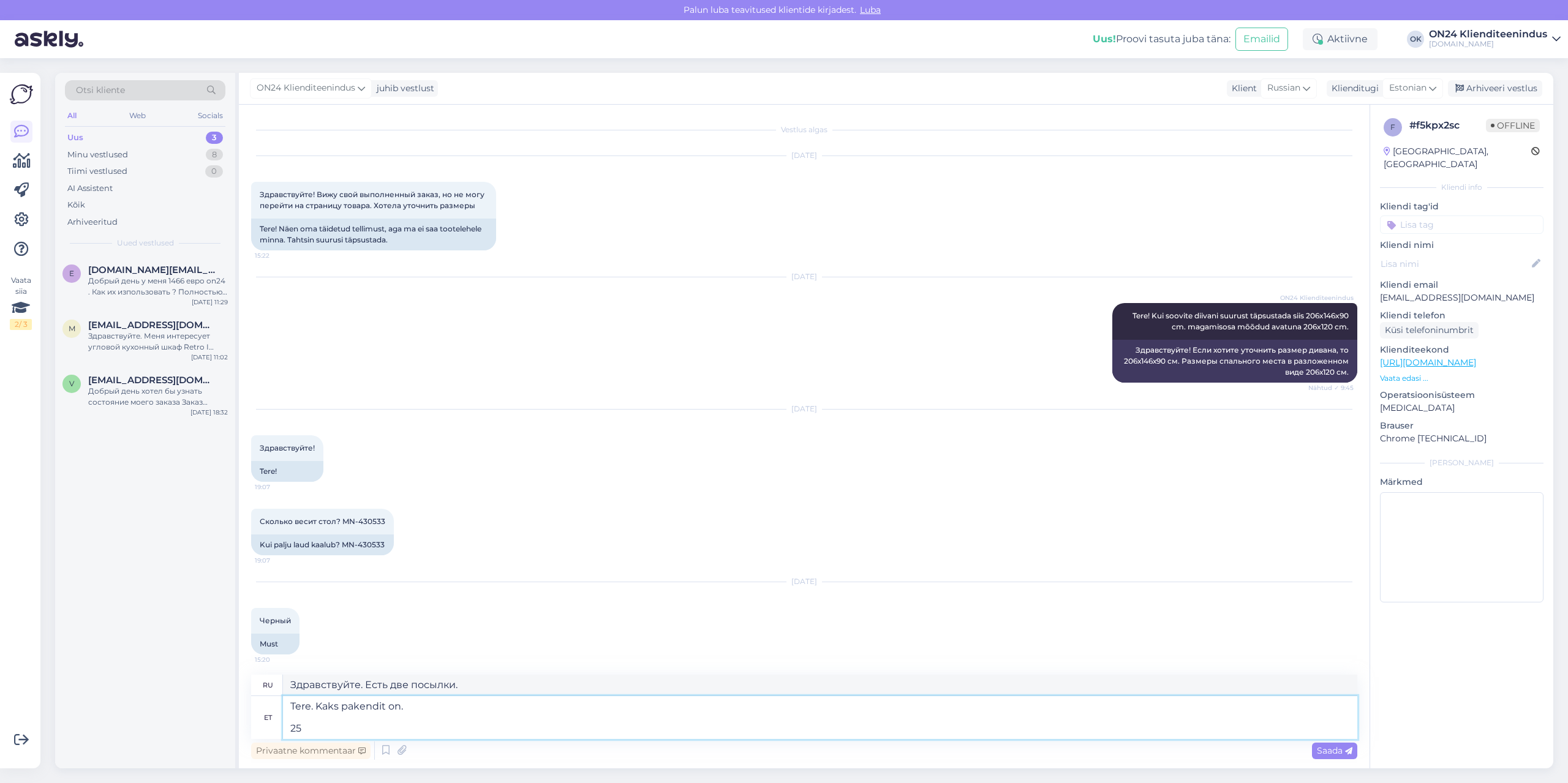
type textarea "Tere. Kaks pakendit on. 25 k"
type textarea "Здравствуйте. Есть две посылки. 25"
type textarea "Tere. Kaks pakendit on. 25 kg"
type textarea "Здравствуйте. Есть две посылки. 25 кг."
type textarea "Tere. Kaks pakendit on. 25 kg 98x"
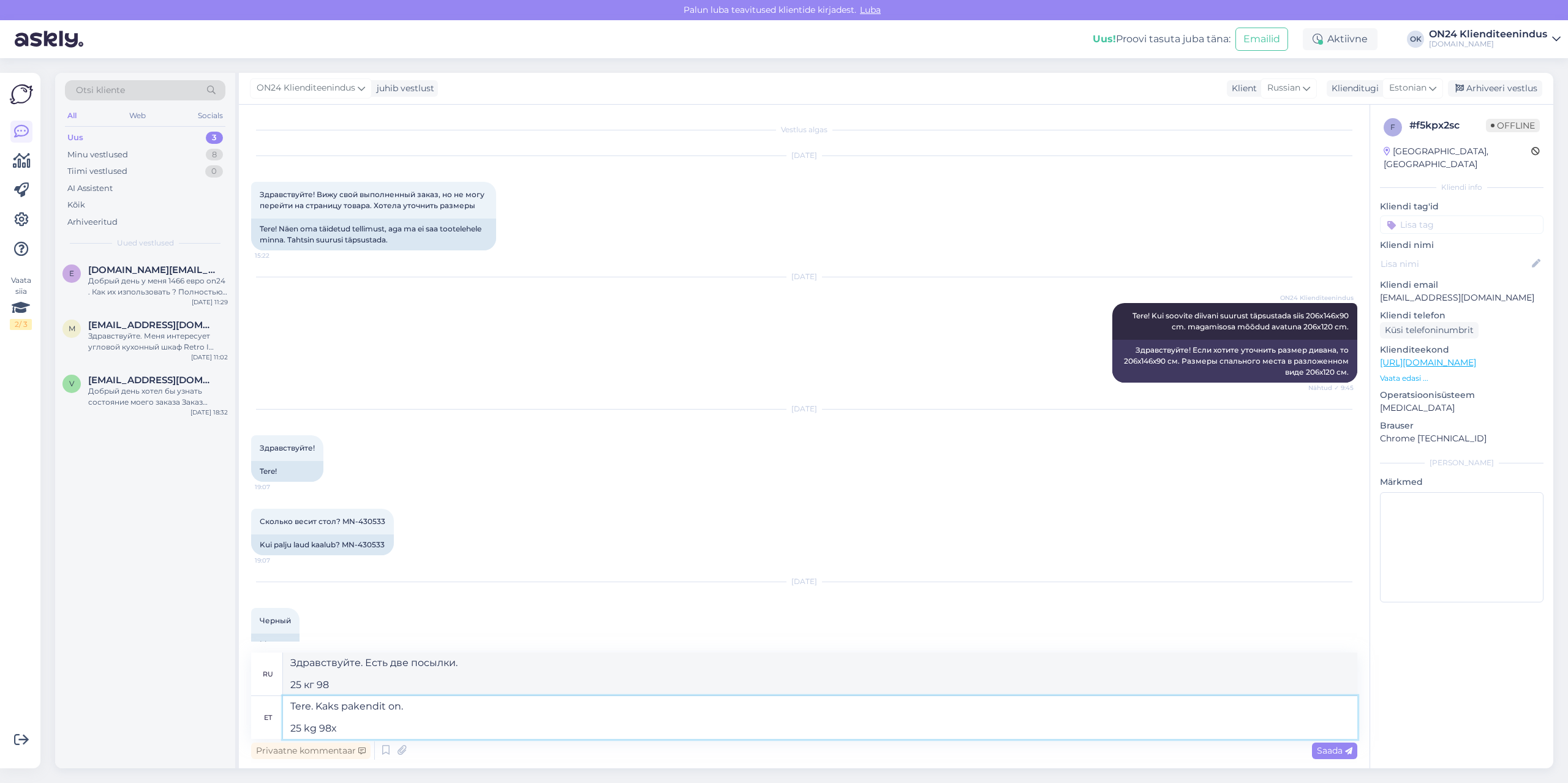
type textarea "Здравствуйте. Есть две посылки. 25 кг 98x"
type textarea "Tere. Kaks pakendit on. 25 kg 98x54x10 c"
type textarea "Здравствуйте. Есть две посылки. 25 кг 98x54x10"
type textarea "Tere. Kaks pakendit on. 25 kg 98x54x10 cm"
type textarea "Здравствуйте. Есть две посылки. 25 кг 98x54x10 см"
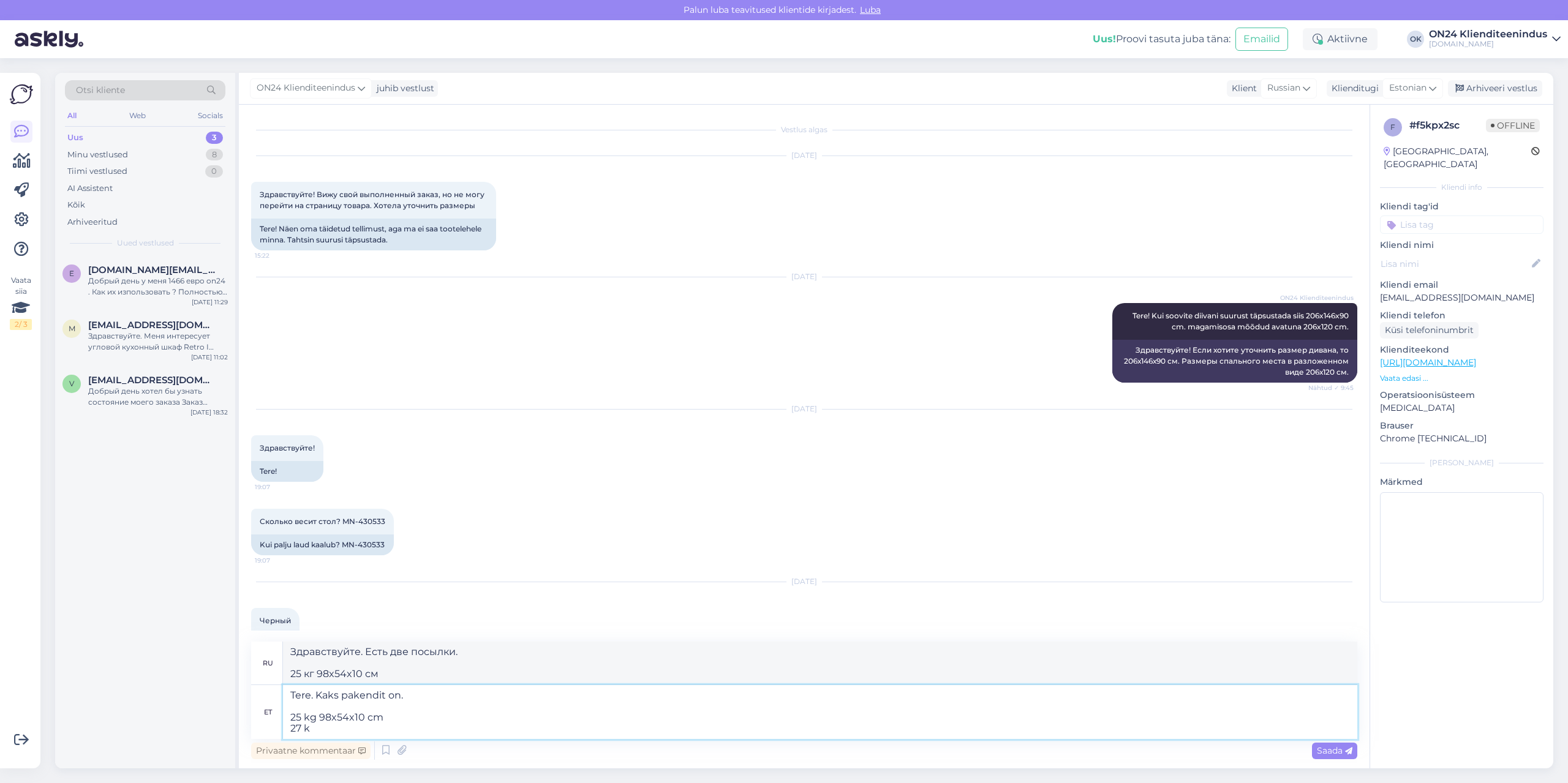
type textarea "Tere. Kaks pakendit on. 25 kg 98x54x10 cm 27 kg"
type textarea "Здравствуйте. Есть две посылки. 25 кг 98x54x10 см 27"
type textarea "Tere. Kaks pakendit on. 25 kg 98x54x10 cm 27 kg"
type textarea "Здравствуйте. Есть две упаковки. 25 кг 98x54x10 см 27 кг"
type textarea "Tere. Kaks pakendit on. 25 kg 98x54x10 cm 27 kg 90x66x10 c"
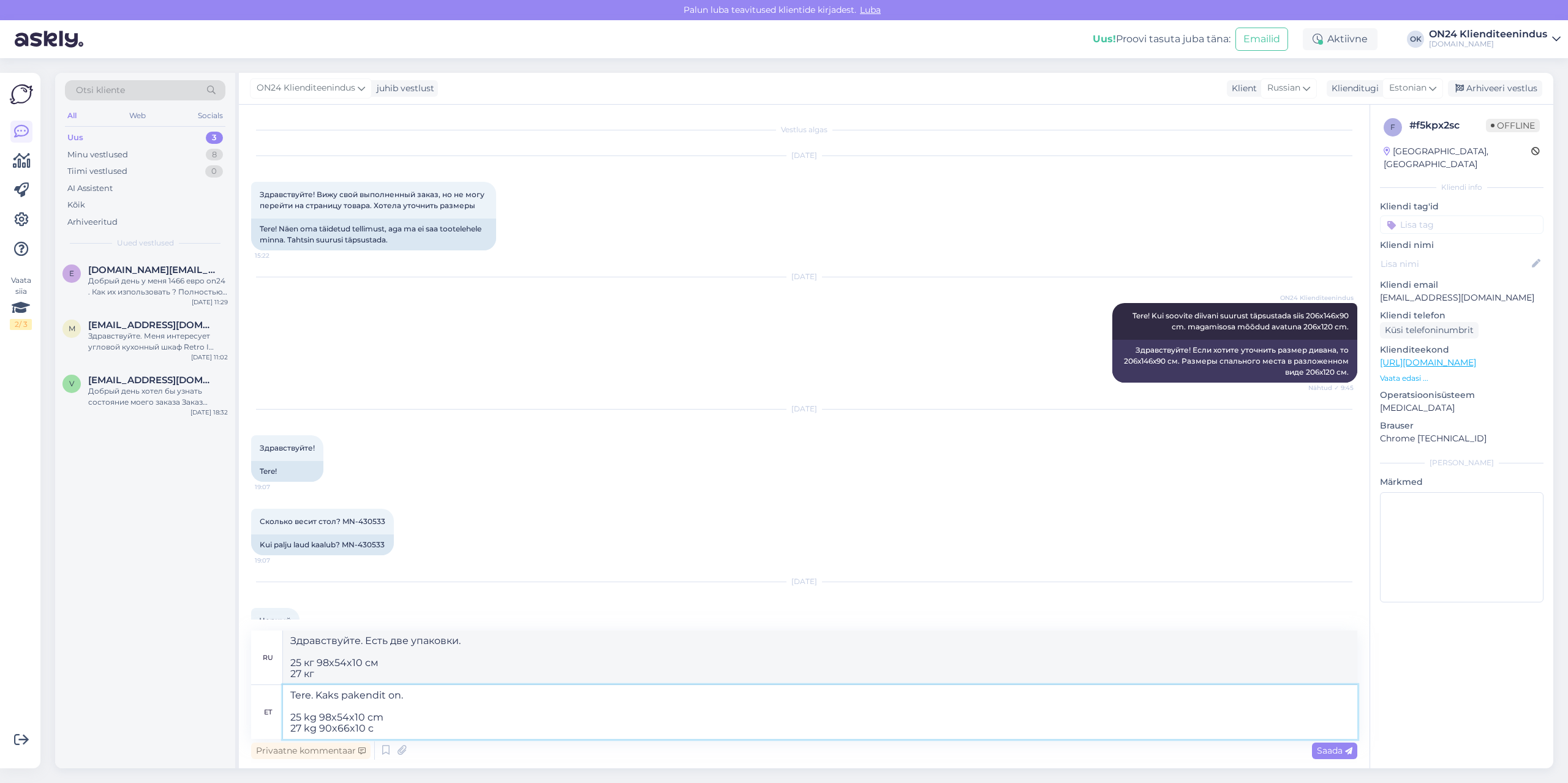
type textarea "Здравствуйте. Есть две упаковки. 25 кг 98x54x10 см 27 кг 90x66x10 см"
type textarea "Tere. Kaks pakendit on. 25 kg 98x54x10 cm 27 kg 90x66x10 cm"
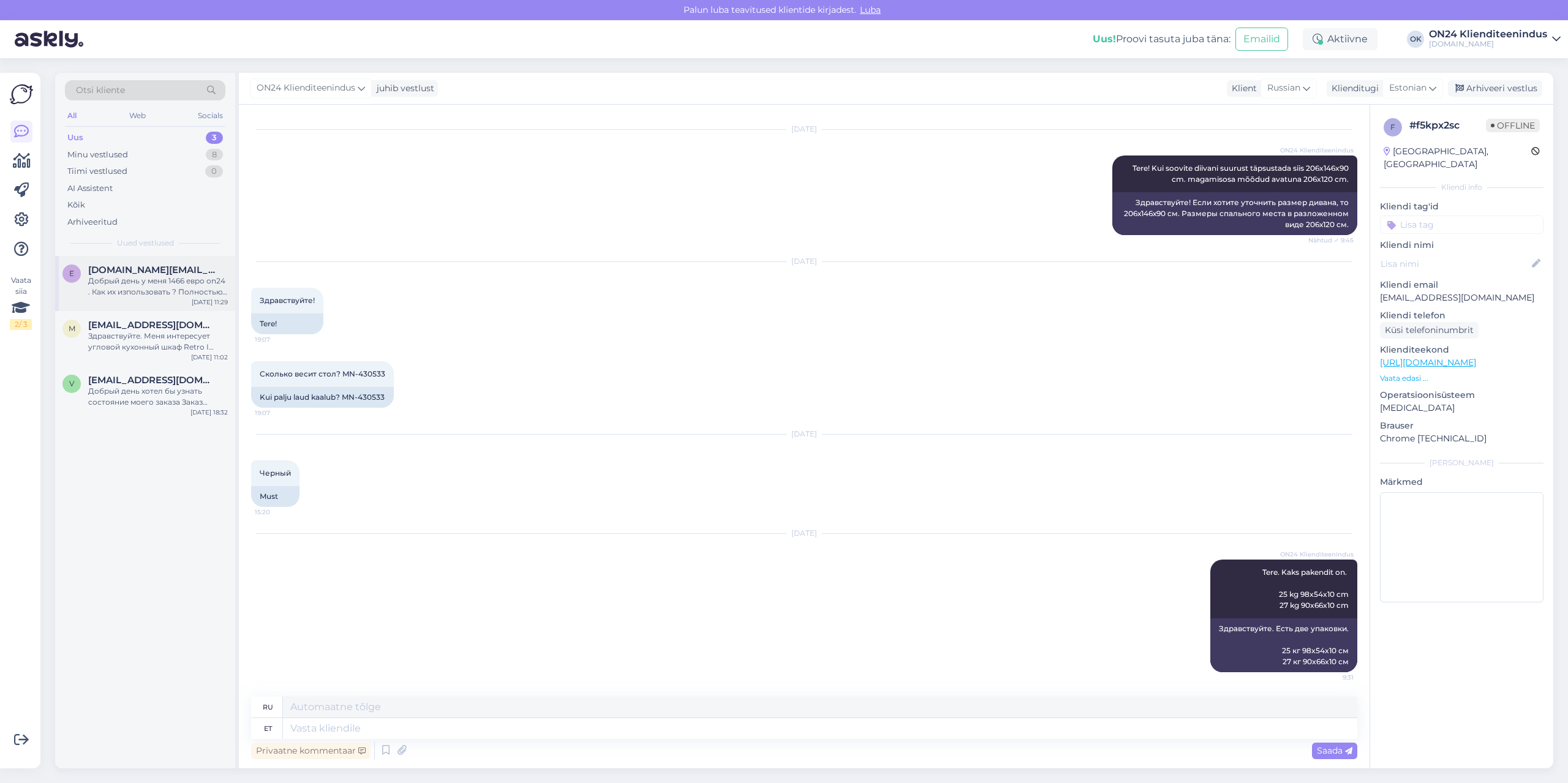
click at [210, 268] on div "[DOMAIN_NAME][EMAIL_ADDRESS][DOMAIN_NAME]" at bounding box center [158, 270] width 140 height 11
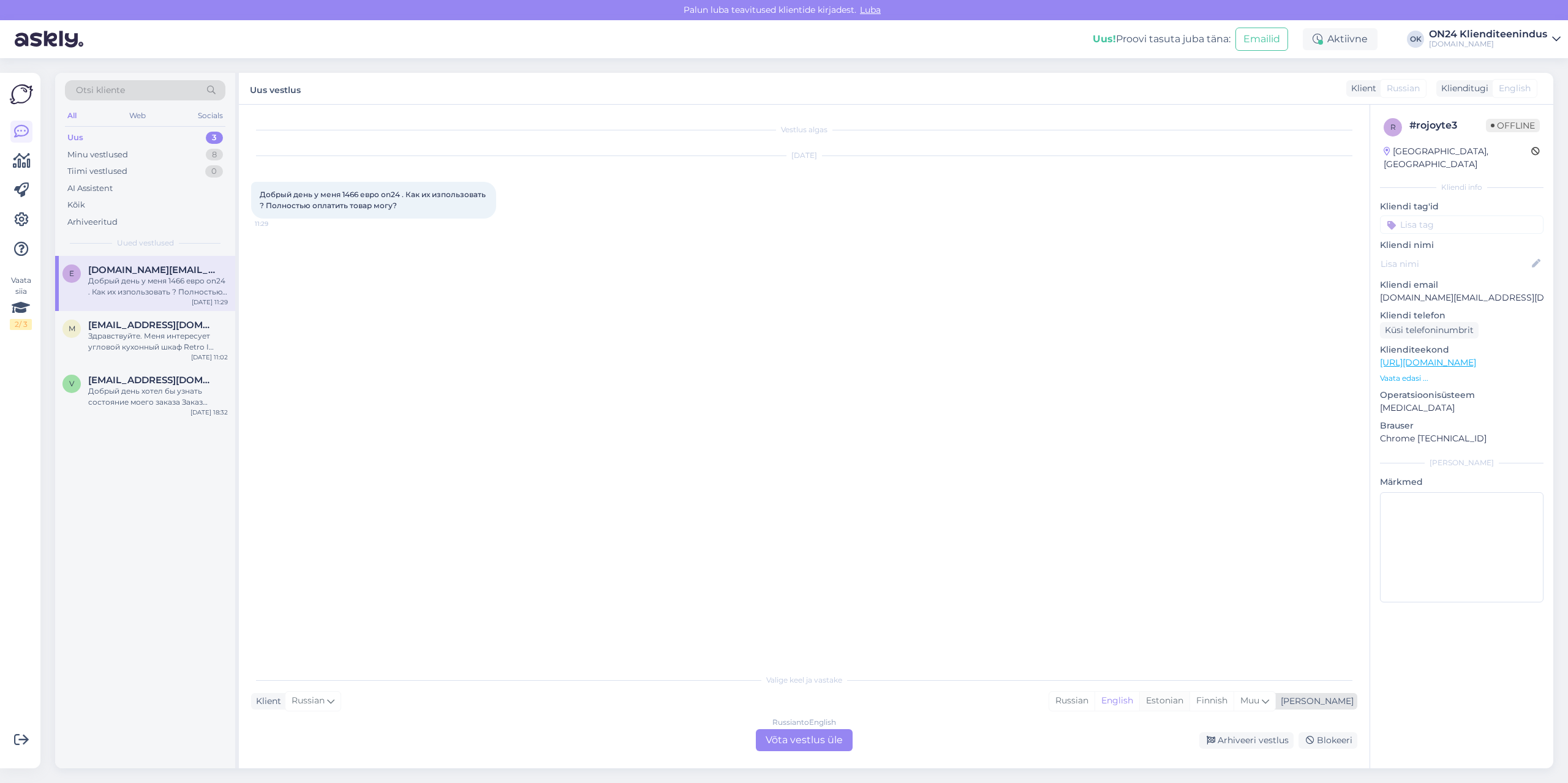
click at [1189, 704] on div "Estonian" at bounding box center [1164, 701] width 50 height 19
click at [827, 734] on div "Russian to Estonian Võta vestlus üle" at bounding box center [804, 740] width 97 height 22
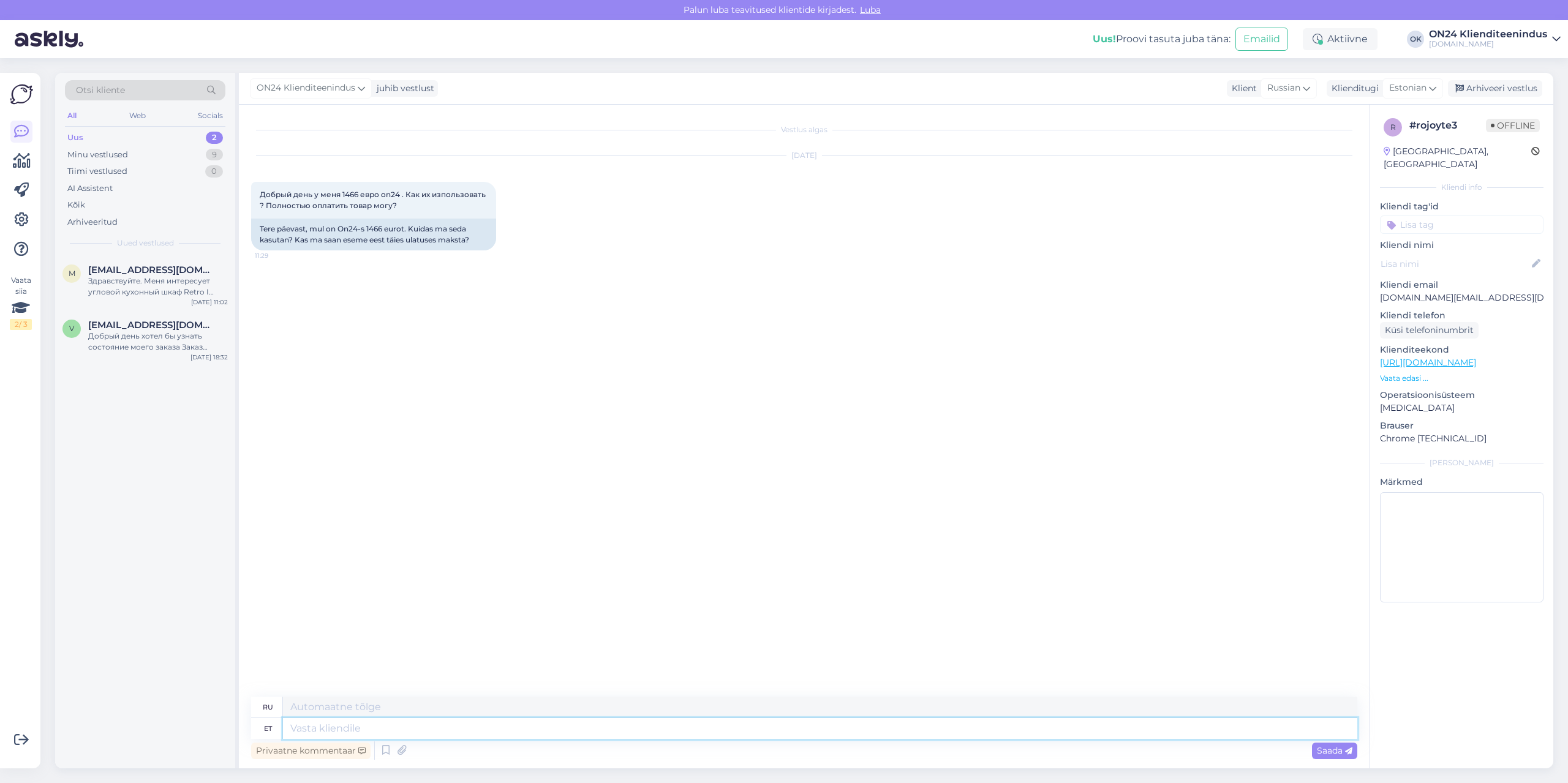
click at [787, 723] on textarea at bounding box center [820, 729] width 1074 height 21
type textarea "Tere."
type textarea "Привет."
type textarea "Tere. ON24 r"
type textarea "Привет. ON24"
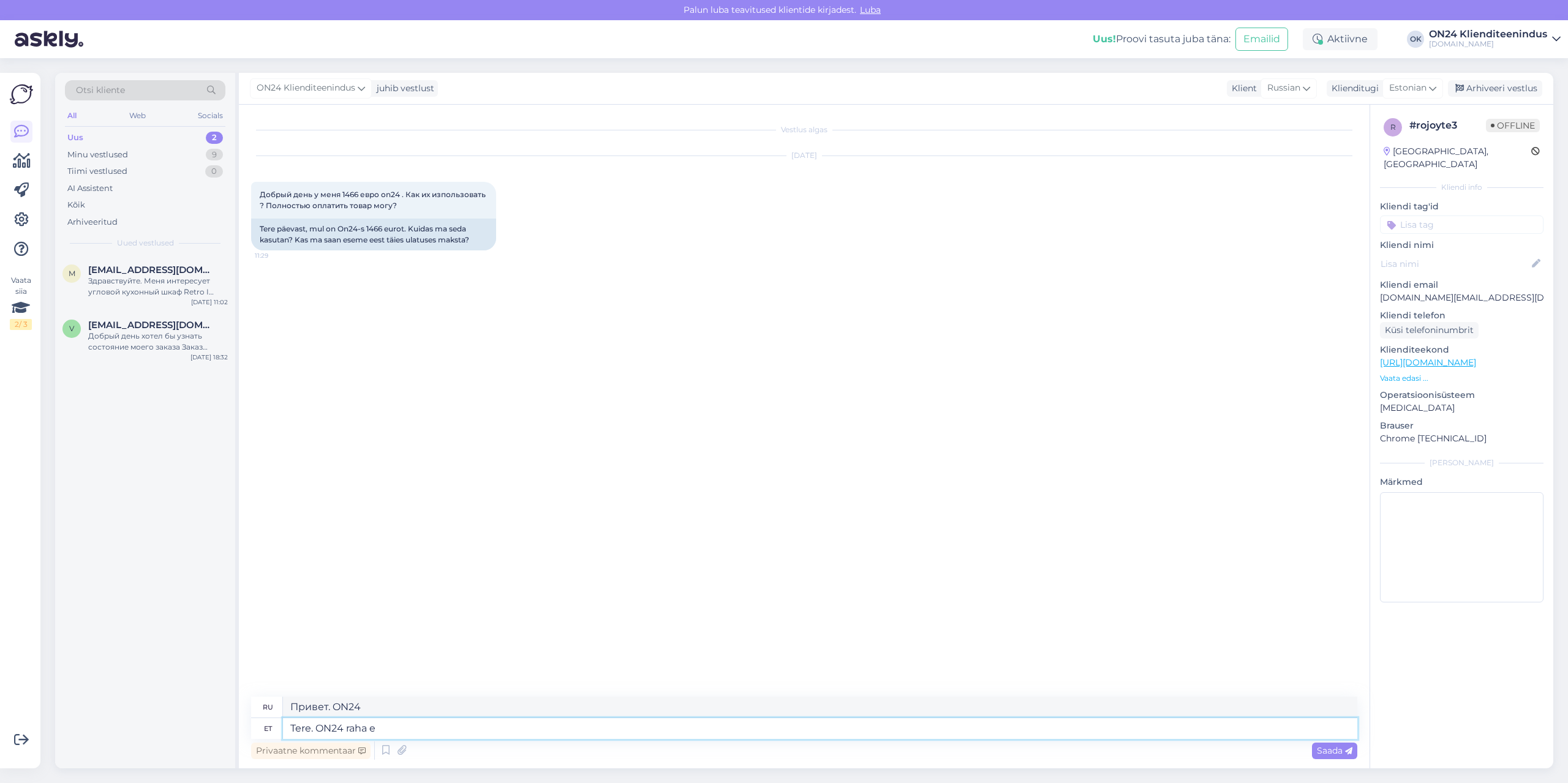
type textarea "Tere. ON24 raha ei"
type textarea "Привет. ON24 деньги"
type textarea "Tere. ON24 raha ei ole"
type textarea "Привет. ON24 деньги нет"
type textarea "Tere. ON24 raha ei ole v"
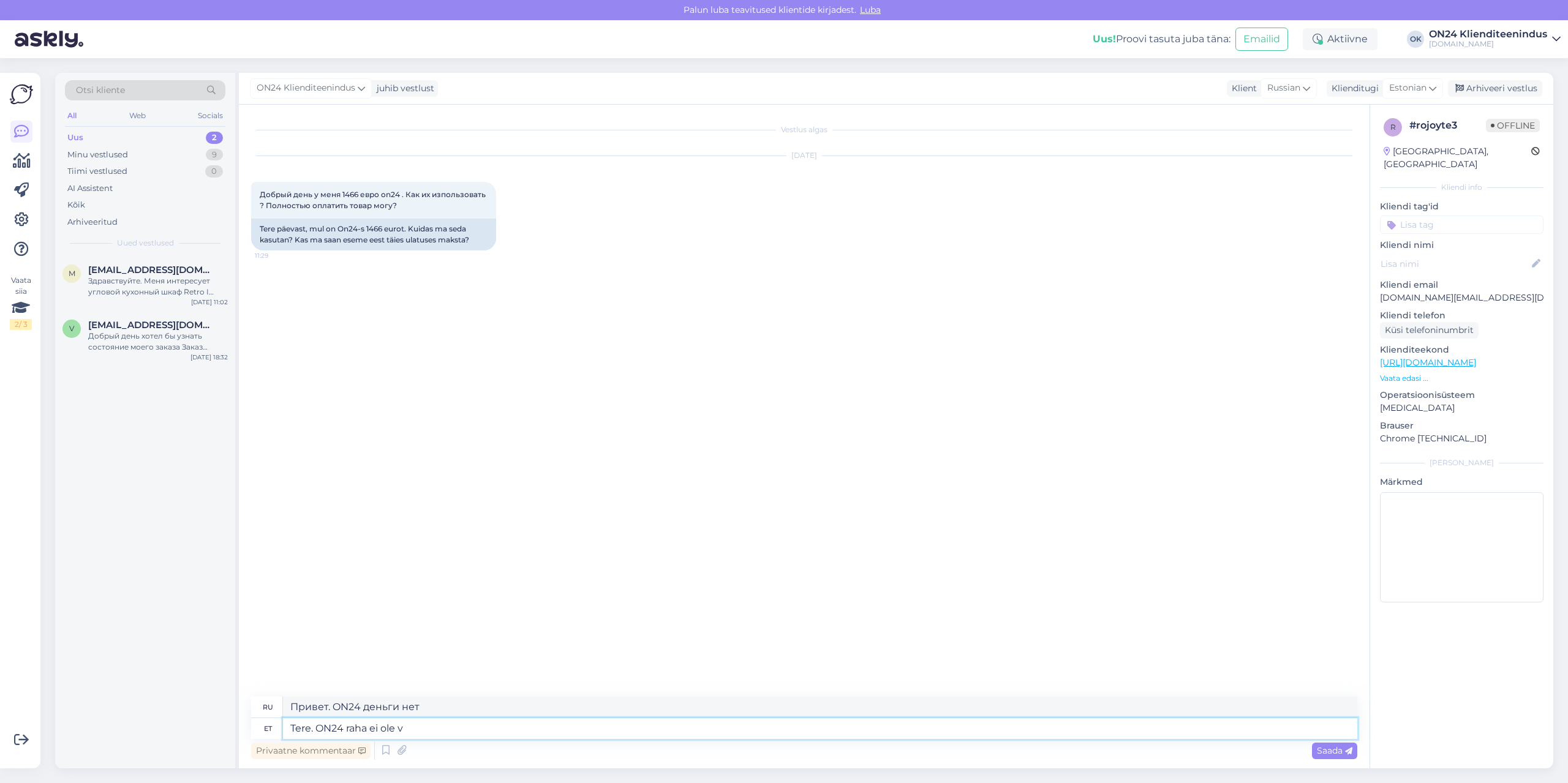
type textarea "Привет. В ON24 нет денег."
type textarea "Tere. ON24 raha ei ole võimalik"
type textarea "Здравствуйте. ON24 деньги невозможны."
type textarea "Tere. ON24 raha ei ole võimalik kasutada tä"
type textarea "Здравствуйте. Деньги ON24 не могут быть использованы."
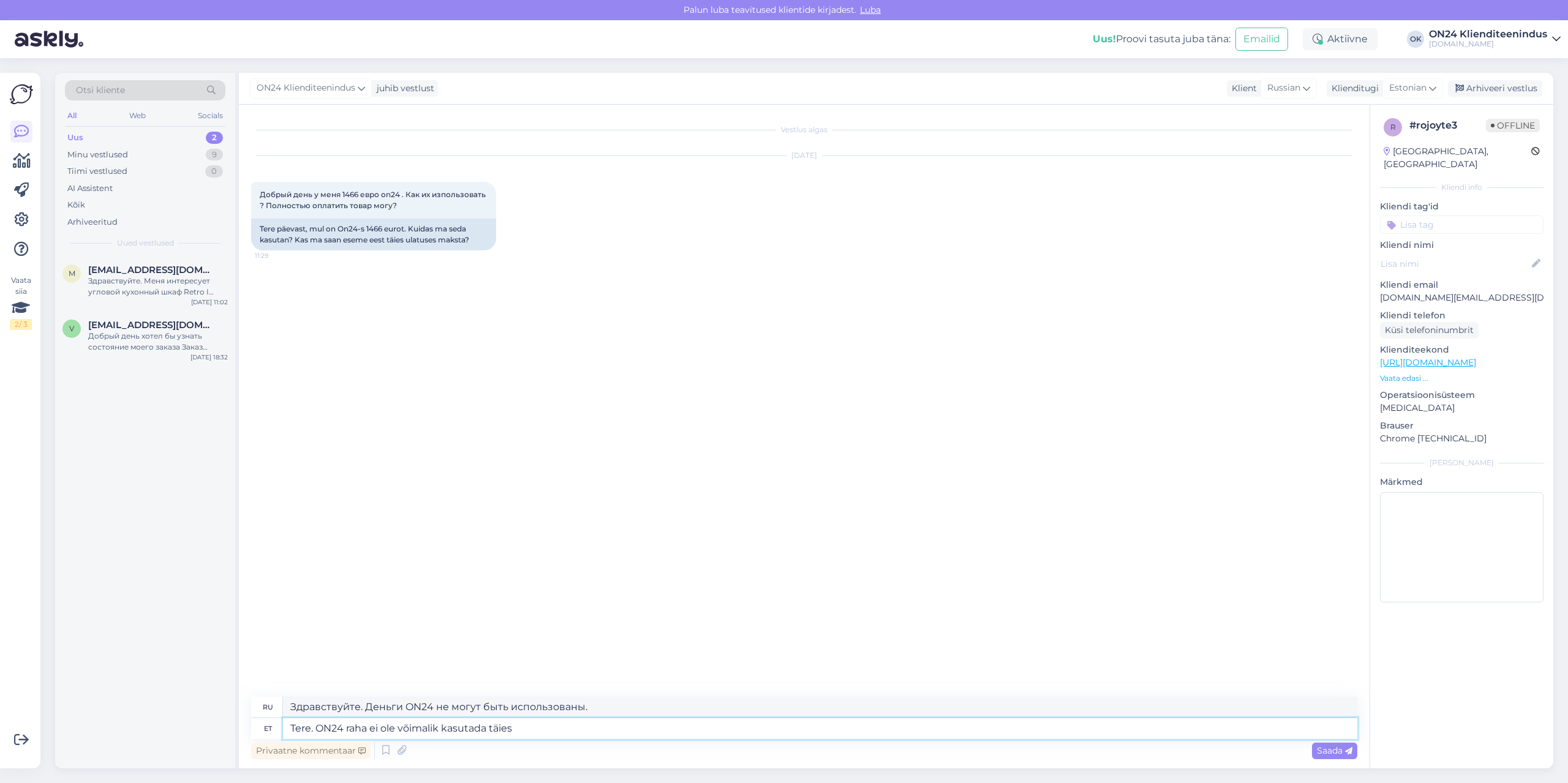
type textarea "Tere. ON24 raha ei ole võimalik kasutada täies u"
type textarea "Здравствуйте. Деньги ON24 не могут быть использованы в полном объеме."
type textarea "Tere. ON24 raha ei ole võimalik kasutada täies ulatuses. See o"
type textarea "Здравствуйте. Деньги ON24 не могут быть использованы полностью. Это"
type textarea "Tere. ON24 raha ei ole võimalik kasutada täies ulatuses. See on %"
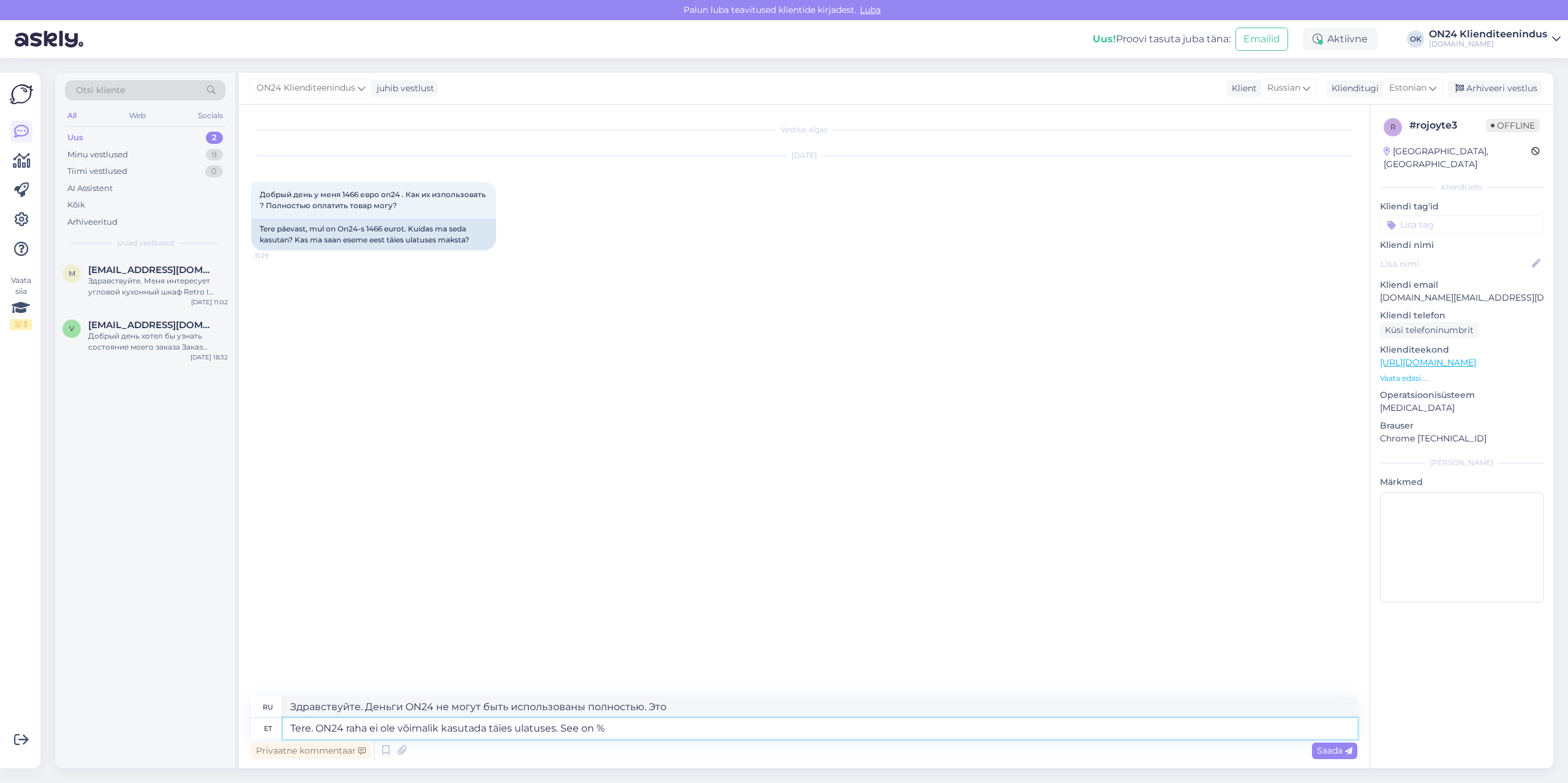
type textarea "Здравствуйте. Деньги ON24 не могут быть использованы полностью. Это %"
type textarea "Tere. ON24 raha ei ole võimalik kasutada täies ulatuses. See on % põhiselt."
type textarea "Здравствуйте. Деньги ON24 нельзя использовать полностью. Они основаны на процен…"
type textarea "Tere. ON24 raha ei ole võimalik kasutada täies ulatuses. See on % põhiselt. Too…"
type textarea "Здравствуйте. Деньги ON24 не могут быть использованы полностью. Они основаны на…"
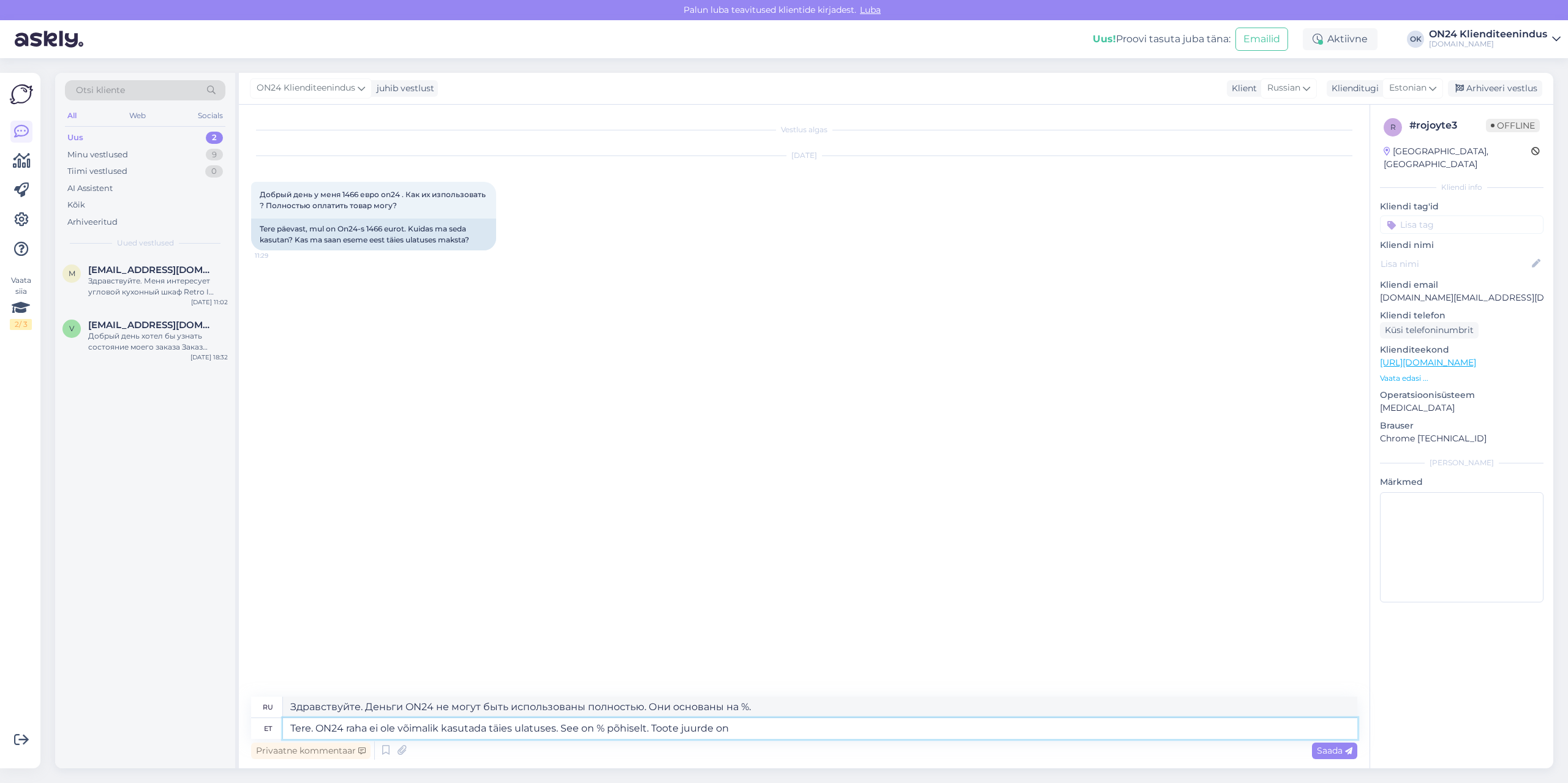
type textarea "Tere. ON24 raha ei ole võimalik kasutada täies ulatuses. See on % põhiselt. Too…"
type textarea "Здравствуйте. Деньги ON24 не могут быть использованы полностью. Они основаны на…"
type textarea "Tere. ON24 raha ei ole võimalik kasutada täies ulatuses. See on % põhiselt. Too…"
type textarea "Здравствуйте. Деньги ON24 не могут быть использованы полностью. Они основаны на…"
type textarea "Tere. ON24 raha ei ole võimalik kasutada täies ulatuses. See on % põhiselt. Too…"
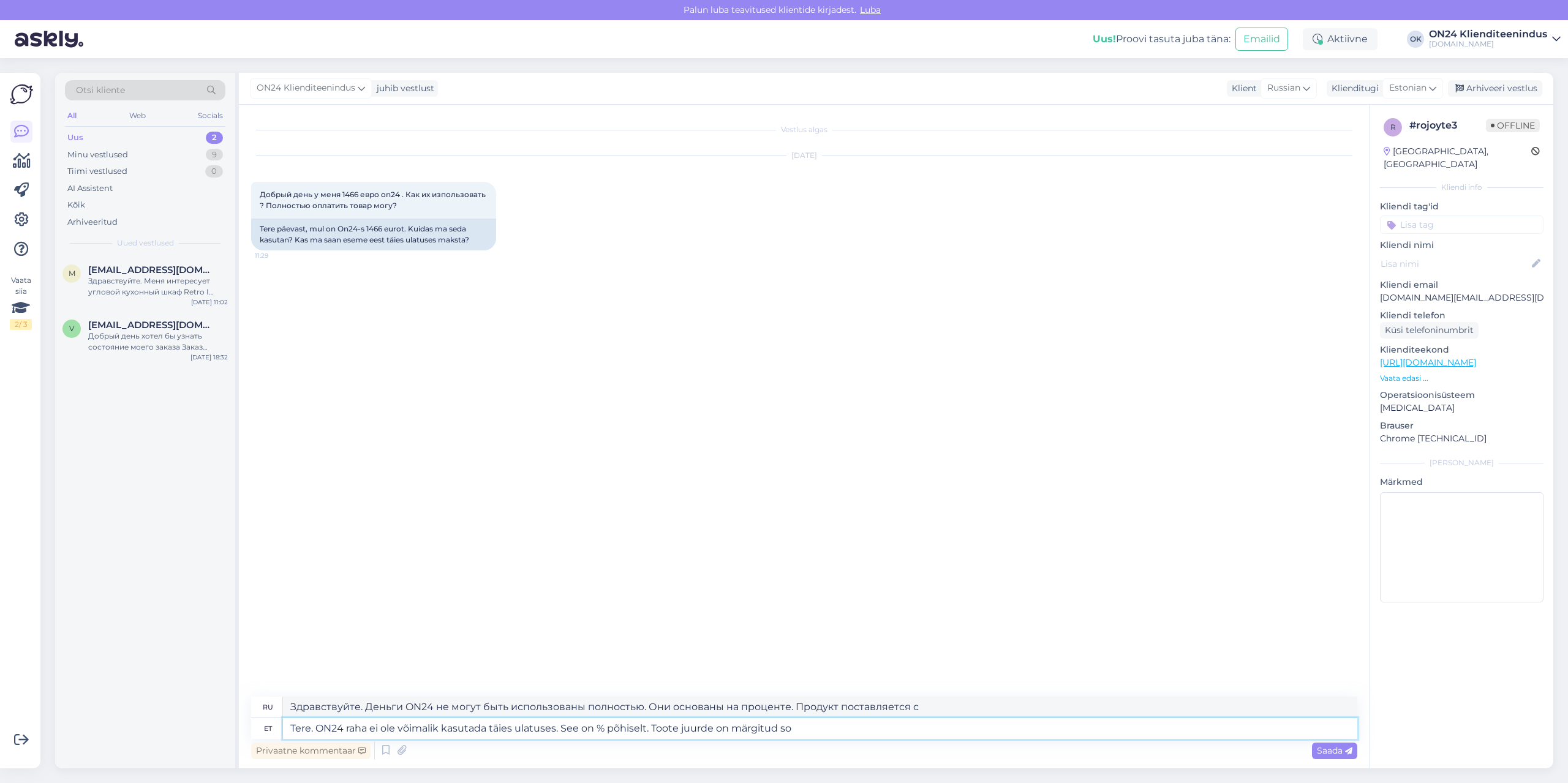
type textarea "Здравствуйте. Деньги ON24 не могут быть использованы полностью. Они основаны на…"
type textarea "Tere. ON24 raha ei ole võimalik kasutada täies ulatuses. See on % põhiselt. Too…"
type textarea "Здравствуйте. Деньги ON24 не могут быть использованы полностью. Они основаны на…"
type textarea "Tere. ON24 raha ei ole võimalik kasutada täies ulatuses. See on % põhiselt. Too…"
type textarea "Здравствуйте. Скидка ON24 не может быть использована полностью. Она рассчитывае…"
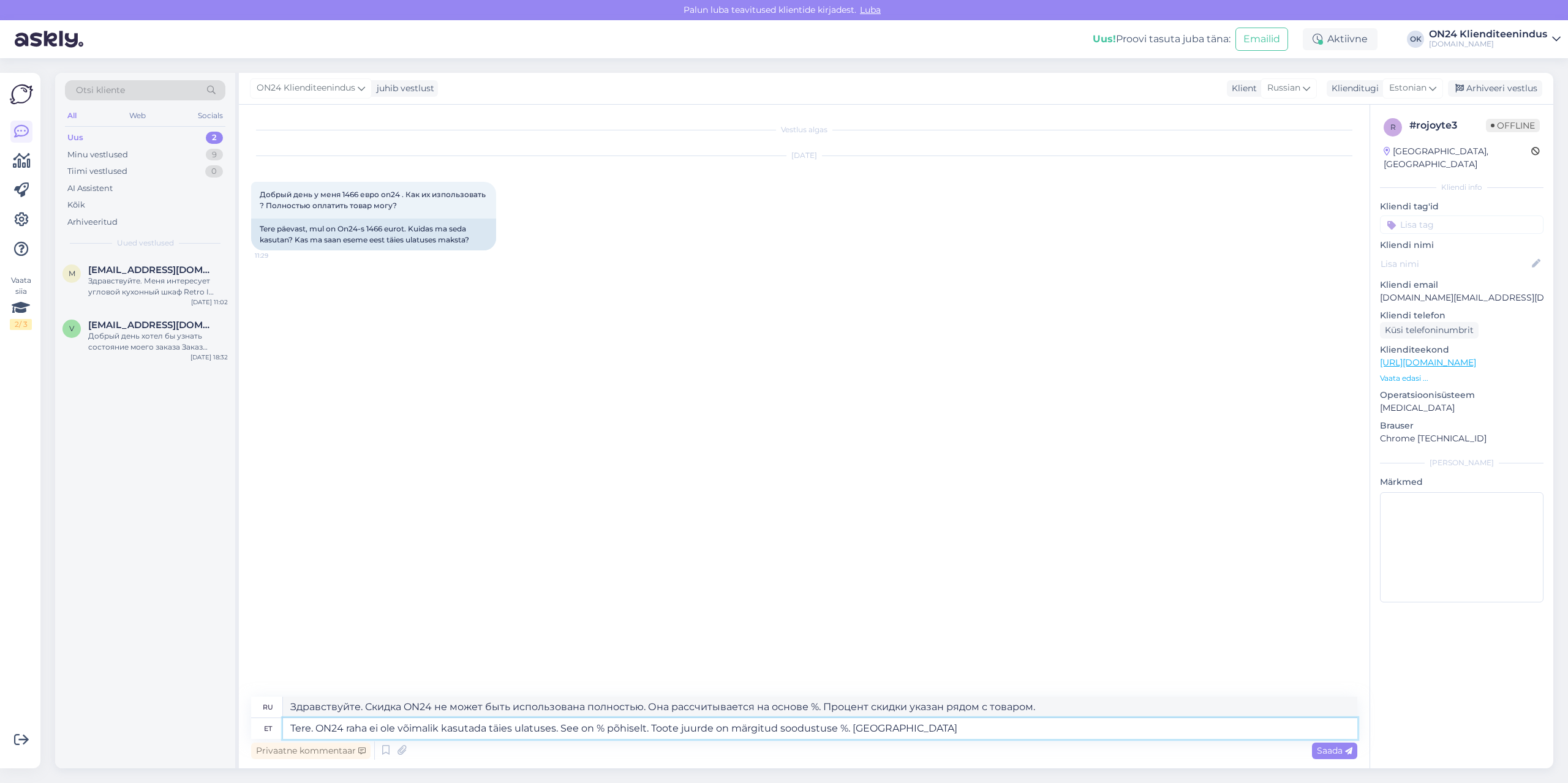
type textarea "Tere. ON24 raha ei ole võimalik kasutada täies ulatuses. See on % põhiselt. Too…"
type textarea "Здравствуйте. Деньги ON24 не могут быть использованы полностью. Скидка рассчиты…"
type textarea "Tere. ON24 raha ei ole võimalik kasutada täies ulatuses. See on % põhiselt. Too…"
type textarea "Здравствуйте. Деньги ON24 не могут быть использованы полностью. Скидка рассчиты…"
type textarea "Tere. ON24 raha ei ole võimalik kasutada täies ulatuses. See on % põhiselt. Too…"
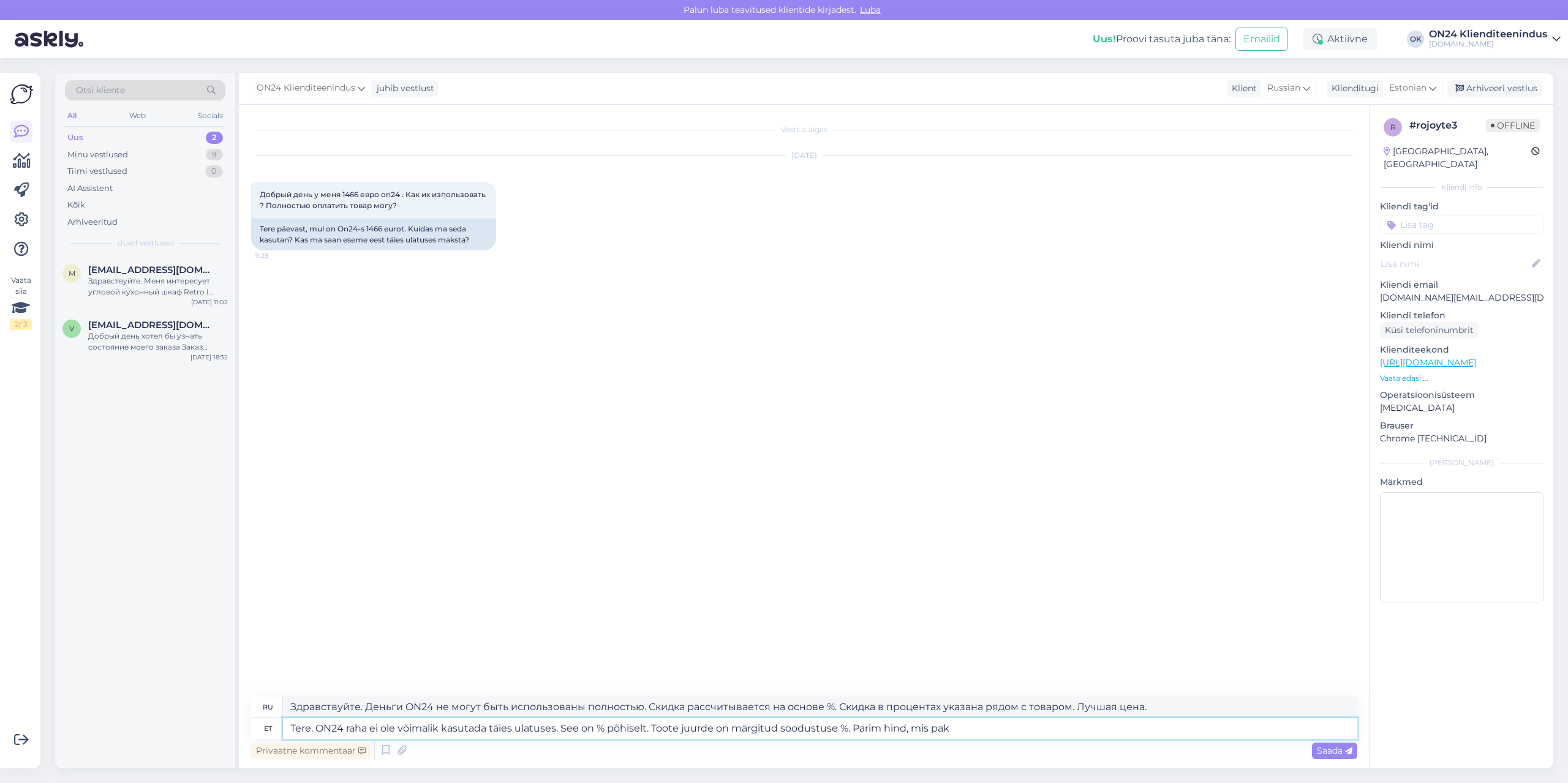
type textarea "Здравствуйте. Деньги ON24 не могут быть использованы полностью. Скидка рассчиты…"
type textarea "Tere. ON24 raha ei ole võimalik kasutada täies ulatuses. See on % põhiselt. Too…"
type textarea "Здравствуйте. Деньги ON24 не могут быть использованы полностью. Скидка рассчиты…"
type textarea "Tere. ON24 raha ei ole võimalik kasutada täies ulatuses. See on % põhiselt. Too…"
type textarea "Здравствуйте. Деньги ON24 не могут быть использованы полностью. Скидка рассчиты…"
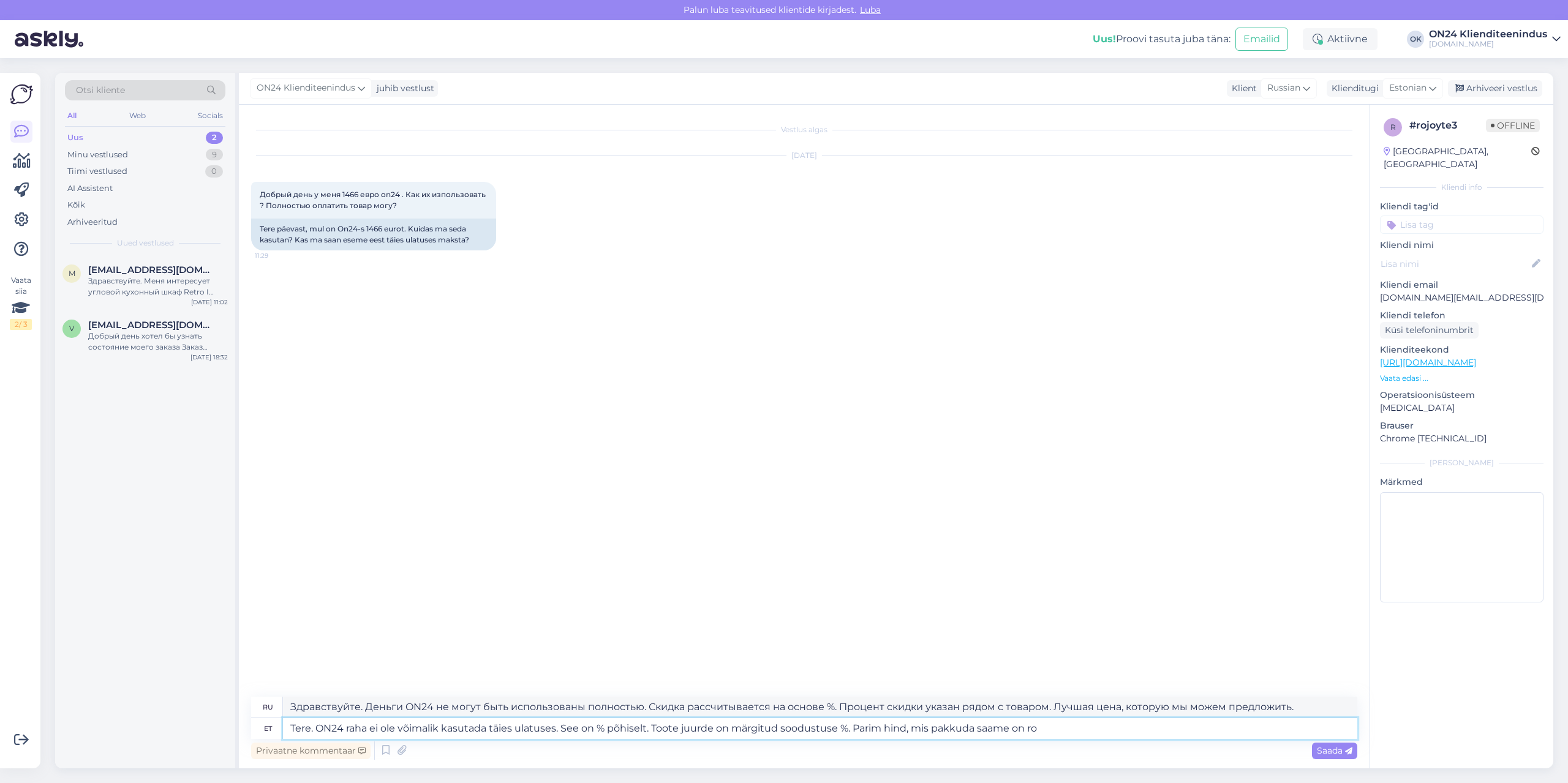
type textarea "Tere. ON24 raha ei ole võimalik kasutada täies ulatuses. See on % põhiselt. Too…"
type textarea "Здравствуйте. Деньги ON24 не могут быть использованы полностью. Скидка рассчиты…"
type textarea "Tere. ON24 raha ei ole võimalik kasutada täies ulatuses. See on % põhiselt. Too…"
type textarea "Здравствуйте. Деньги ON24 не могут быть использованы полностью. Скидка рассчиты…"
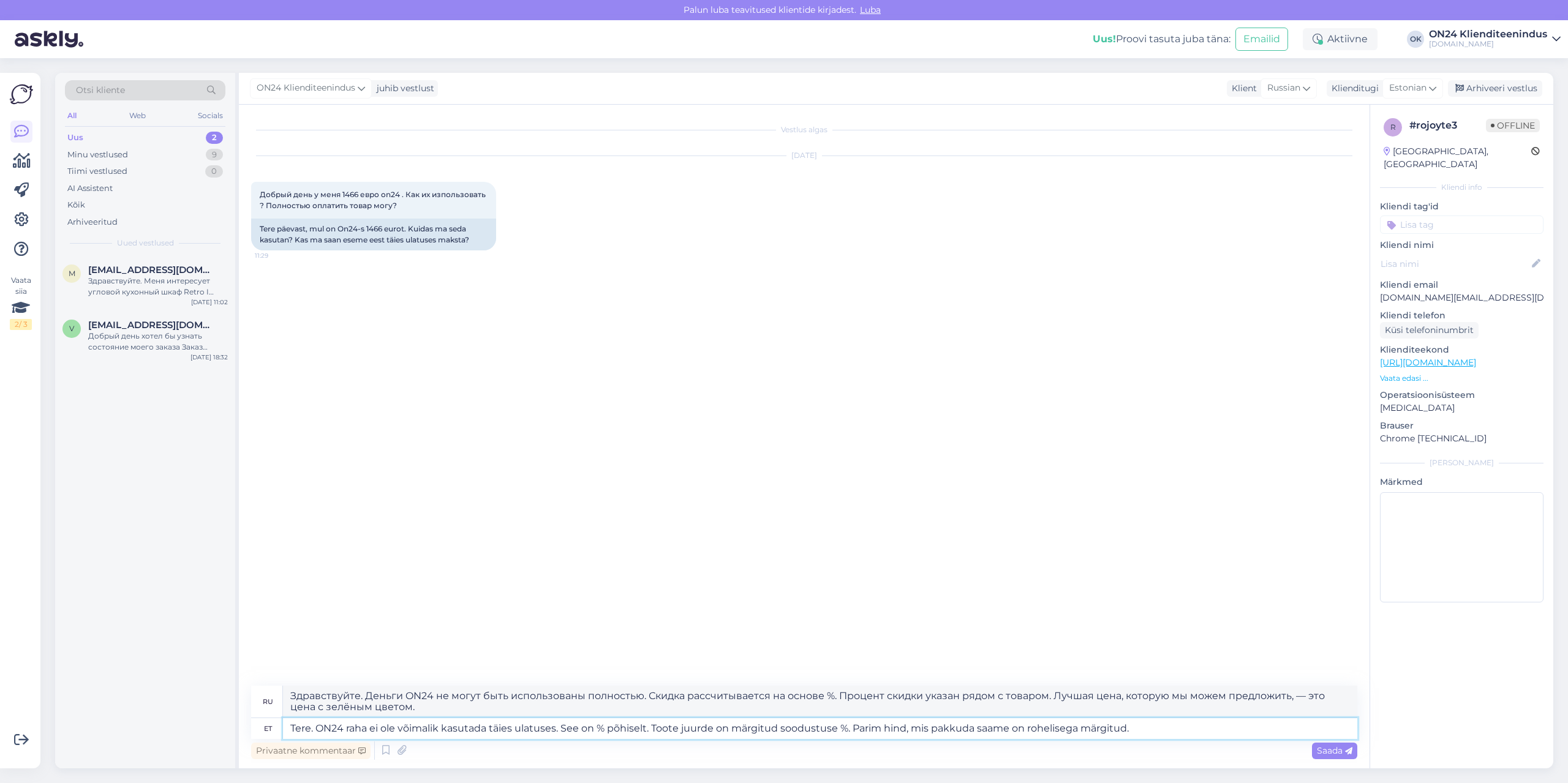
type textarea "Tere. ON24 raha ei ole võimalik kasutada täies ulatuses. See on % põhiselt. Too…"
type textarea "Здравствуйте. Деньги ON24 не могут быть использованы полностью. Скидка рассчиты…"
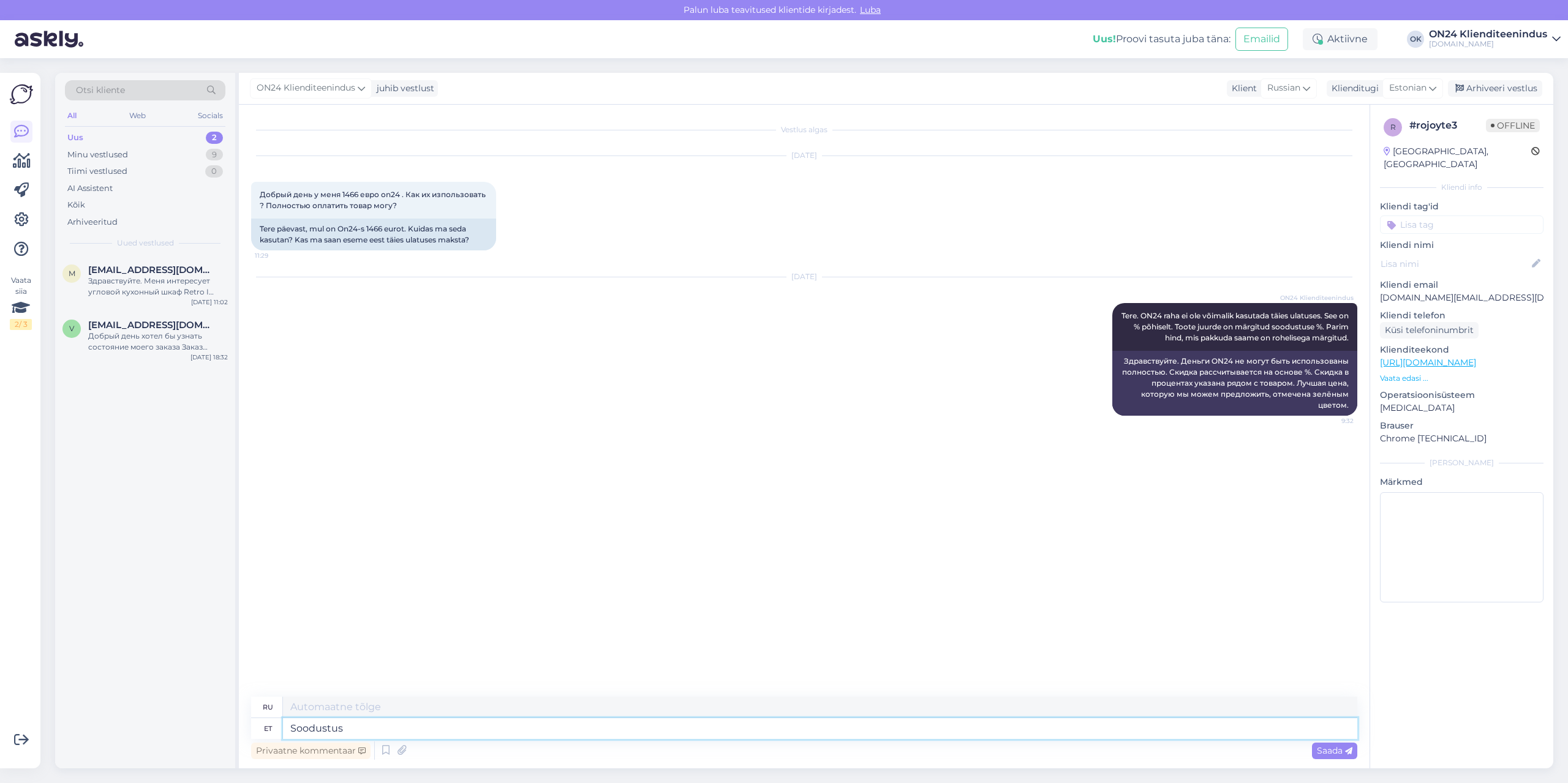
type textarea "Soodustus a"
type textarea "Скидка"
type textarea "Soodustus arvutatakse mah"
type textarea "Скидка рассчитывается"
type textarea "Soodustus arvutatakse maha au"
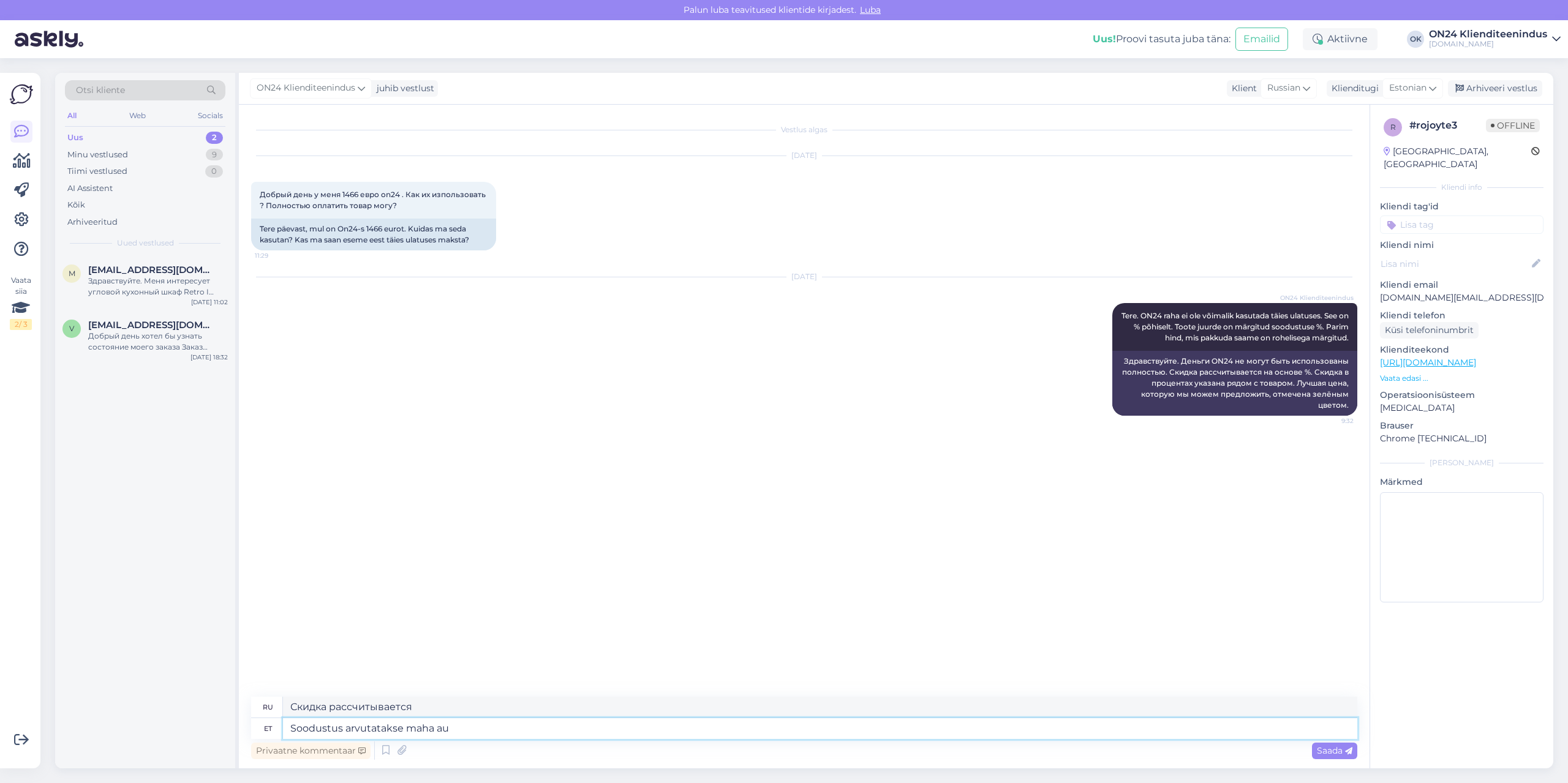
type textarea "Скидка будет вычтена"
type textarea "Soodustus arvutatakse maha automaatselt os"
type textarea "Скидка рассчитывается автоматически."
type textarea "Soodustus arvutatakse maha automaatselt ostukorvis."
type textarea "Скидка будет автоматически рассчитана в [GEOGRAPHIC_DATA]."
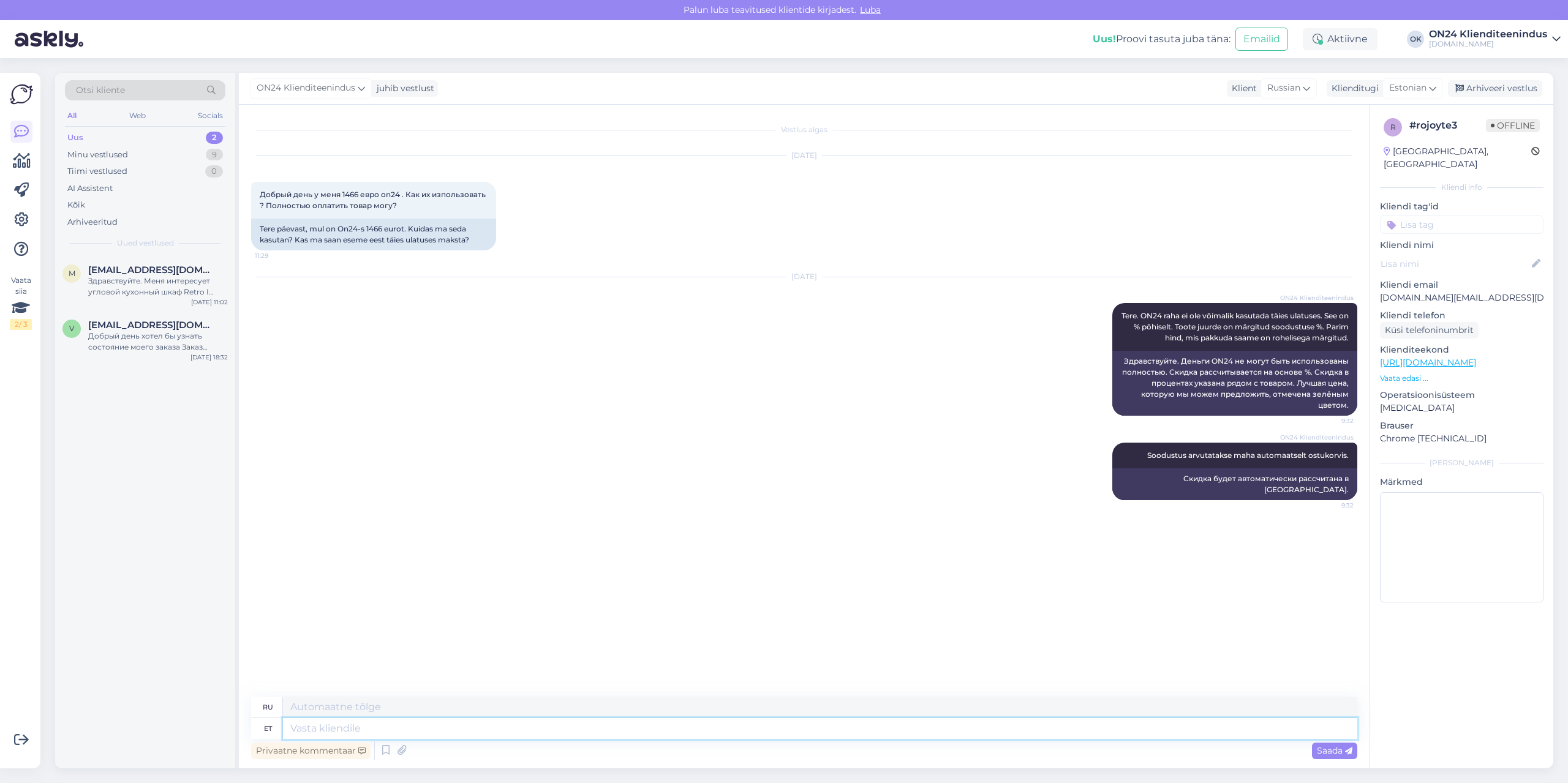
click at [768, 732] on textarea at bounding box center [820, 729] width 1074 height 21
type textarea "Rohkem i"
type textarea "Более"
type textarea "Rohkem infot s"
type textarea "Дополнительная информация"
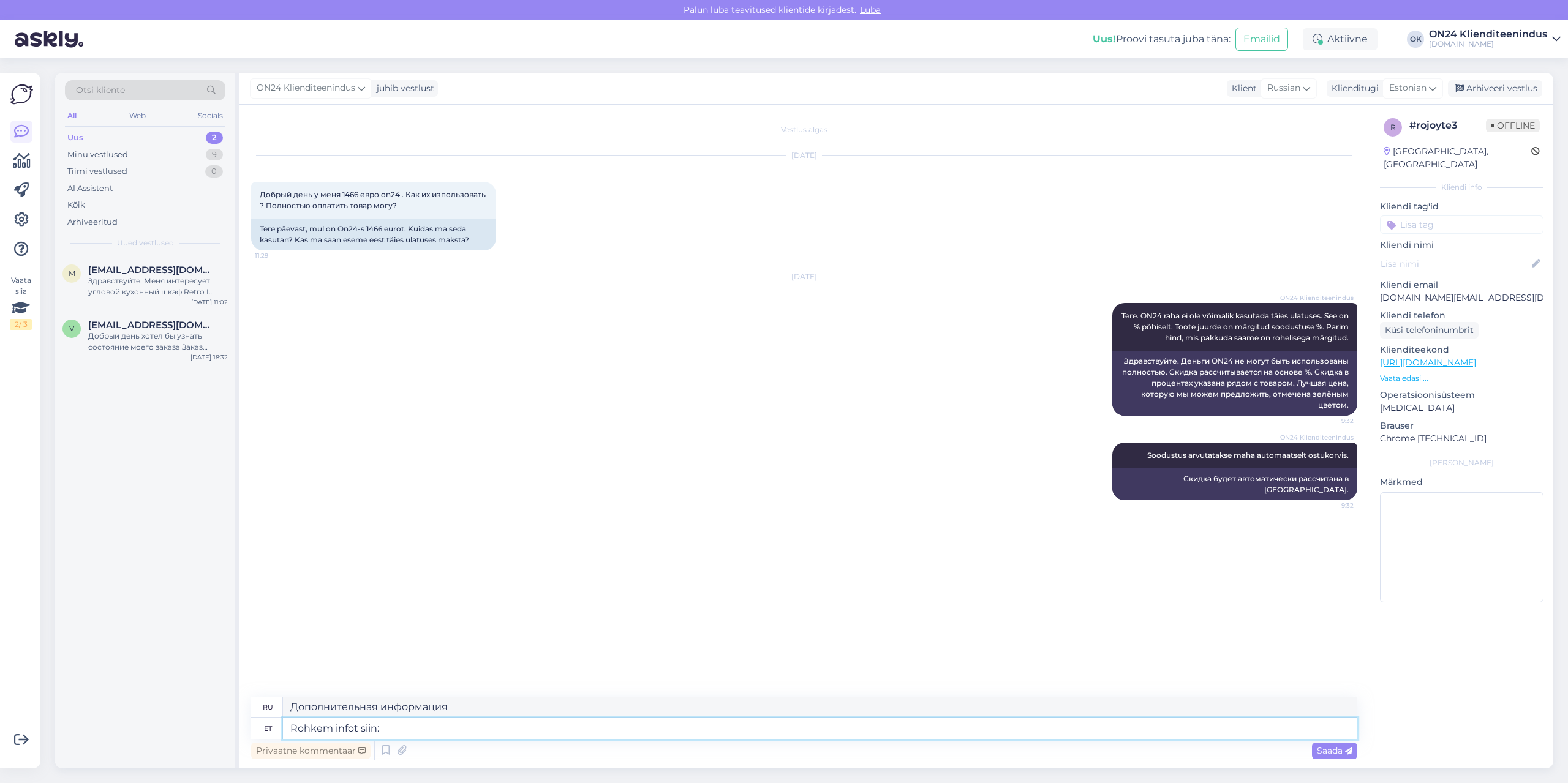
type textarea "Rohkem infot siin:"
type textarea "Более подробная информация здесь:"
paste textarea "[URL][DOMAIN_NAME]"
type textarea "Rohkem infot siin: [URL][DOMAIN_NAME]"
type textarea "Более подробная информация здесь: [URL][DOMAIN_NAME]"
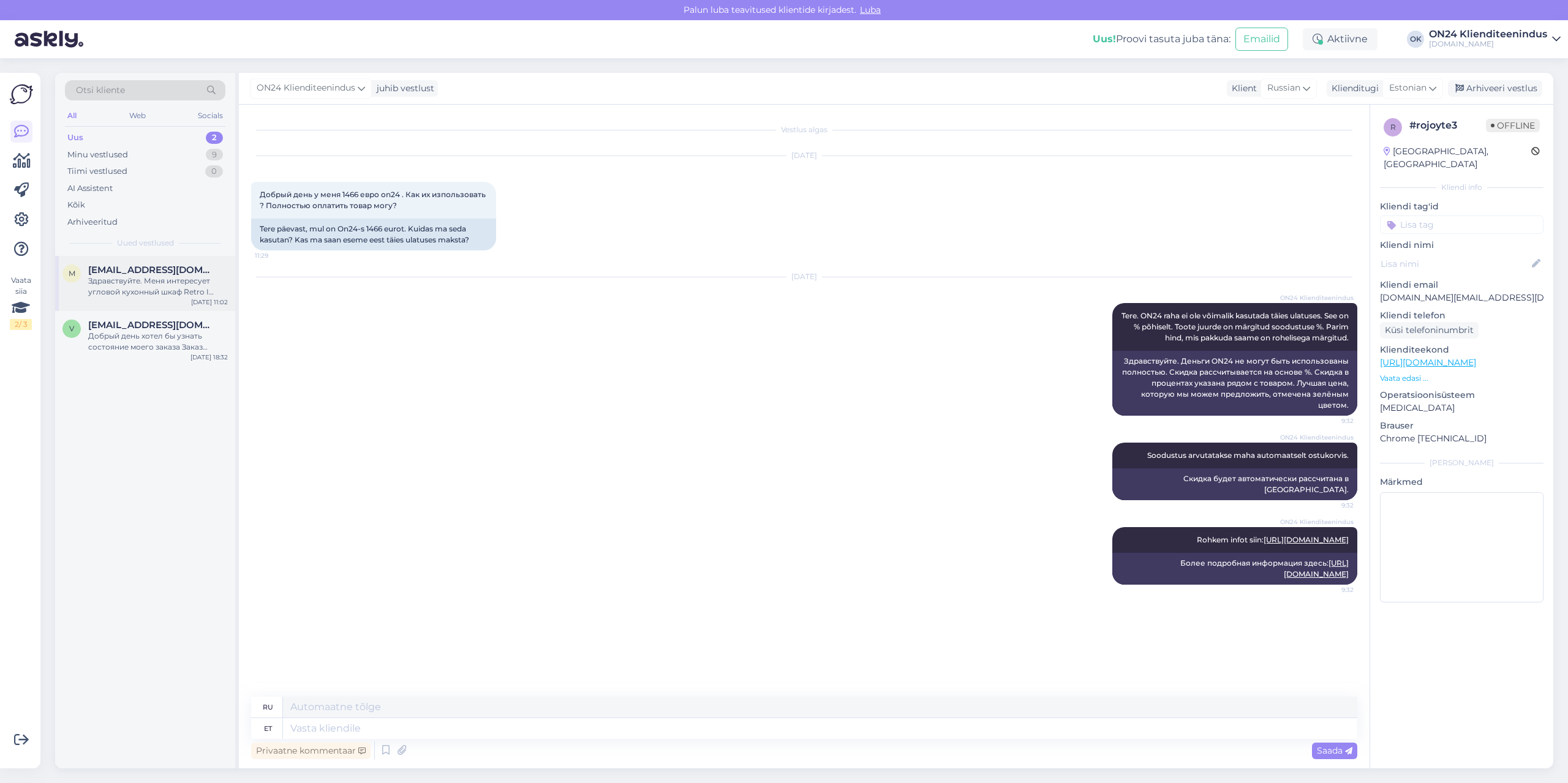
click at [171, 280] on div "Здравствуйте. Меня интересует угловой кухонный шкаф Retro I 218 см. Есть ли воз…" at bounding box center [158, 286] width 140 height 22
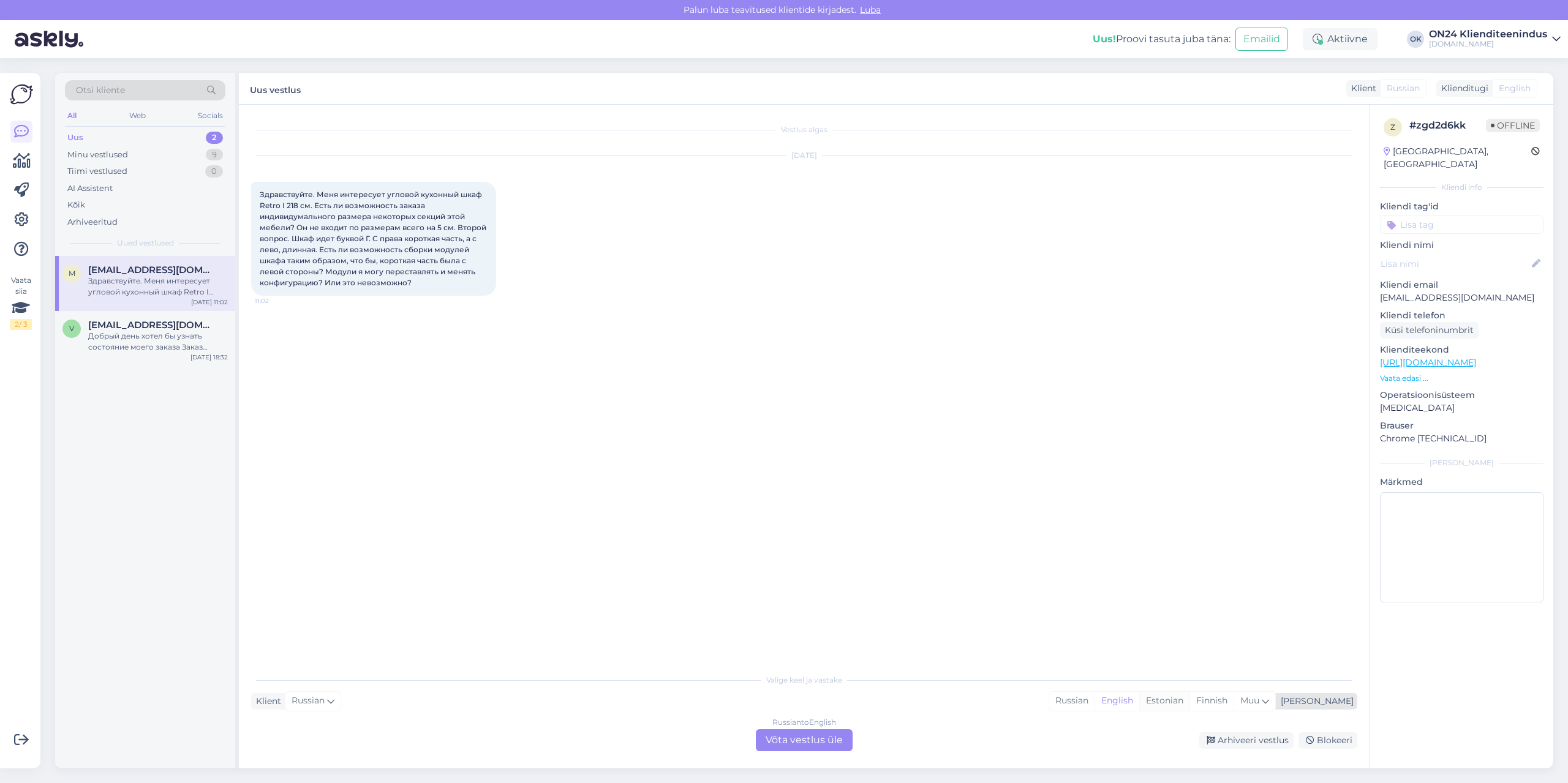
click at [1189, 702] on div "Estonian" at bounding box center [1164, 701] width 50 height 19
click at [830, 739] on div "Russian to Estonian Võta vestlus üle" at bounding box center [804, 740] width 97 height 22
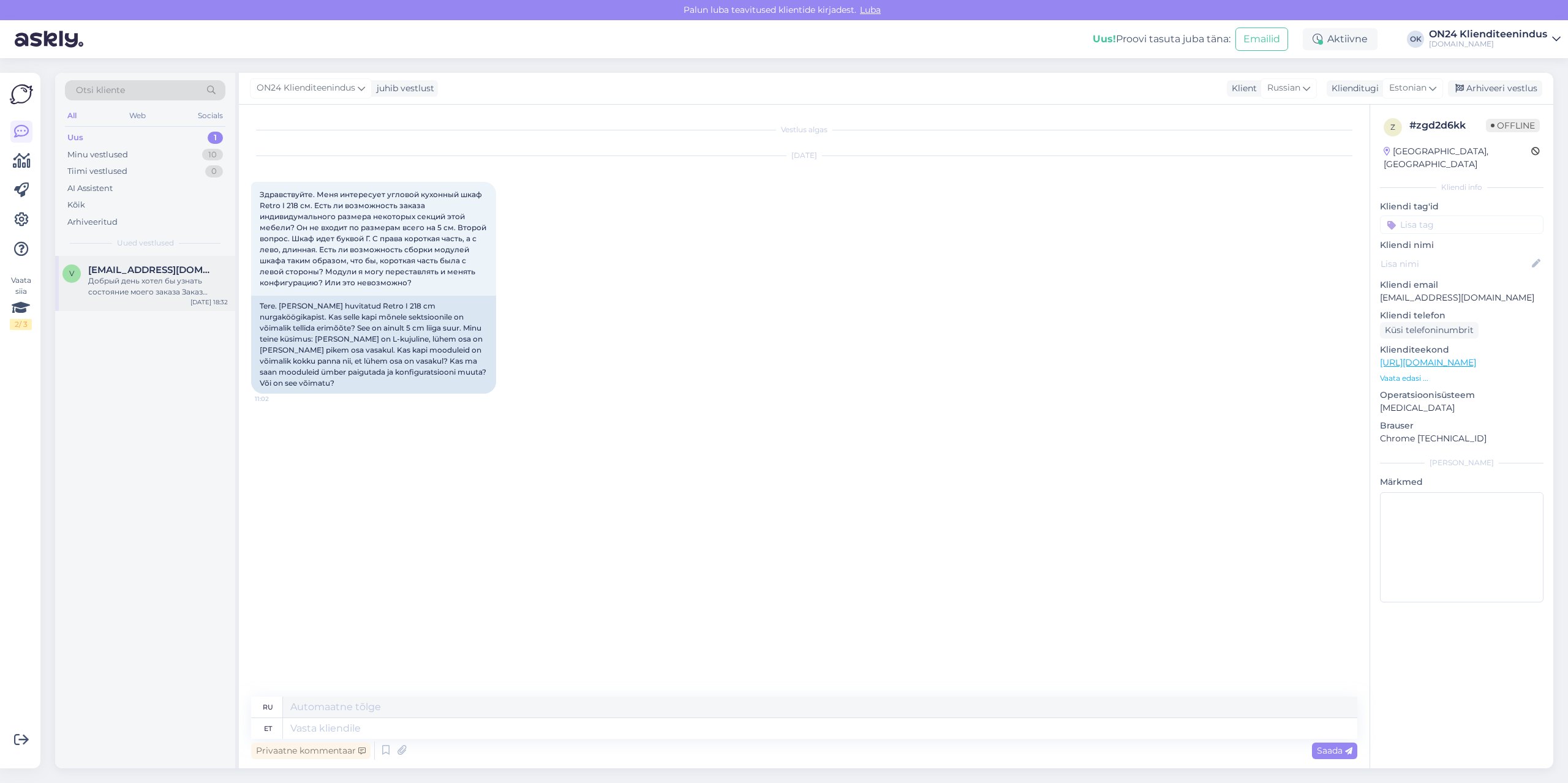
click at [133, 290] on div "Добрый день хотел бы узнать состояние моего заказа Заказ 1217140 заказ был офор…" at bounding box center [158, 286] width 140 height 22
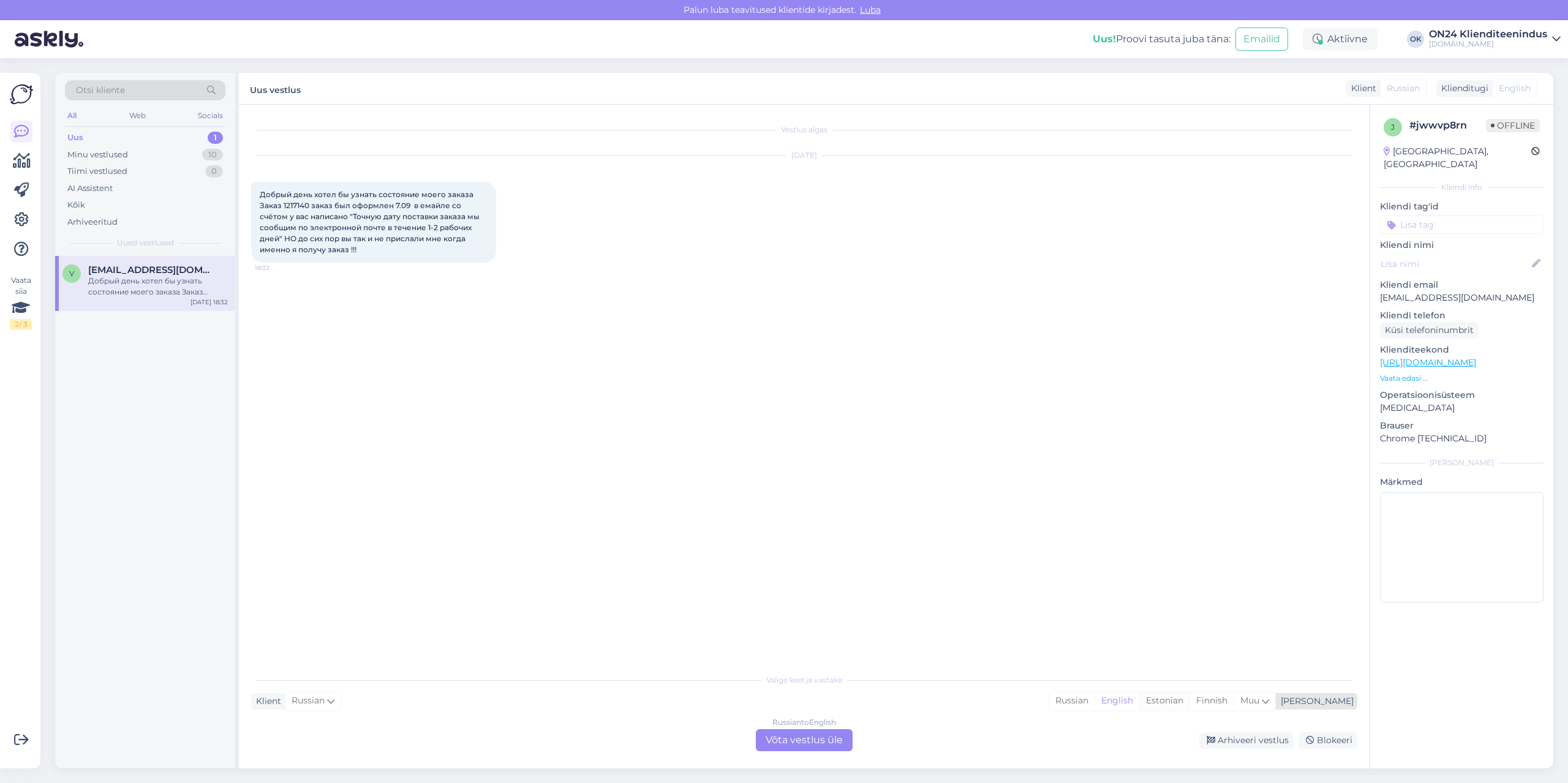
click at [1189, 700] on div "Estonian" at bounding box center [1164, 701] width 50 height 19
click at [829, 736] on div "Russian to Estonian Võta vestlus üle" at bounding box center [804, 740] width 97 height 22
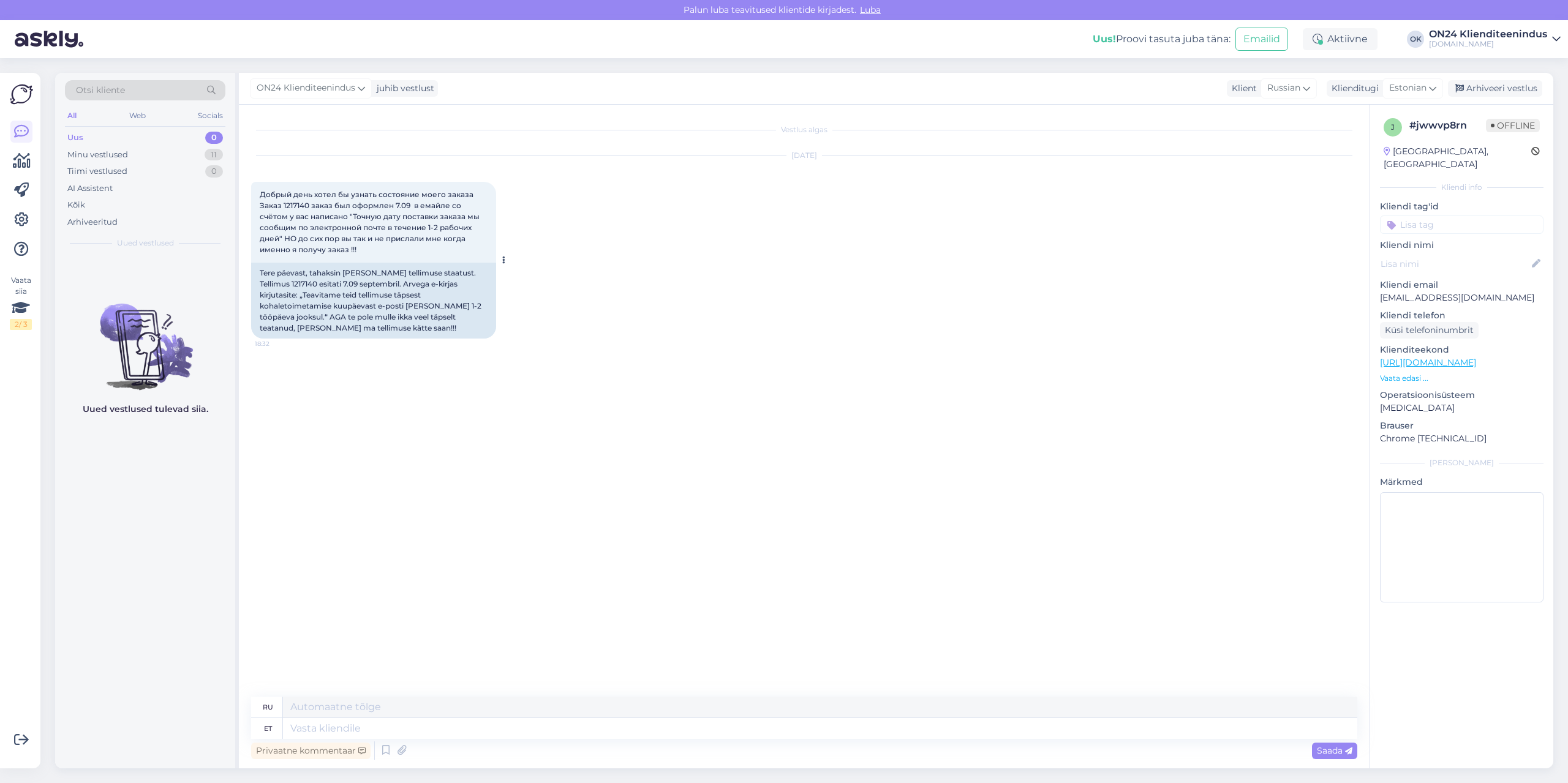
click at [275, 280] on div "Tere päevast, tahaksin [PERSON_NAME] tellimuse staatust. Tellimus 1217140 esita…" at bounding box center [374, 301] width 245 height 76
copy div "1217140"
click at [553, 734] on textarea at bounding box center [820, 729] width 1074 height 21
type textarea "Tere."
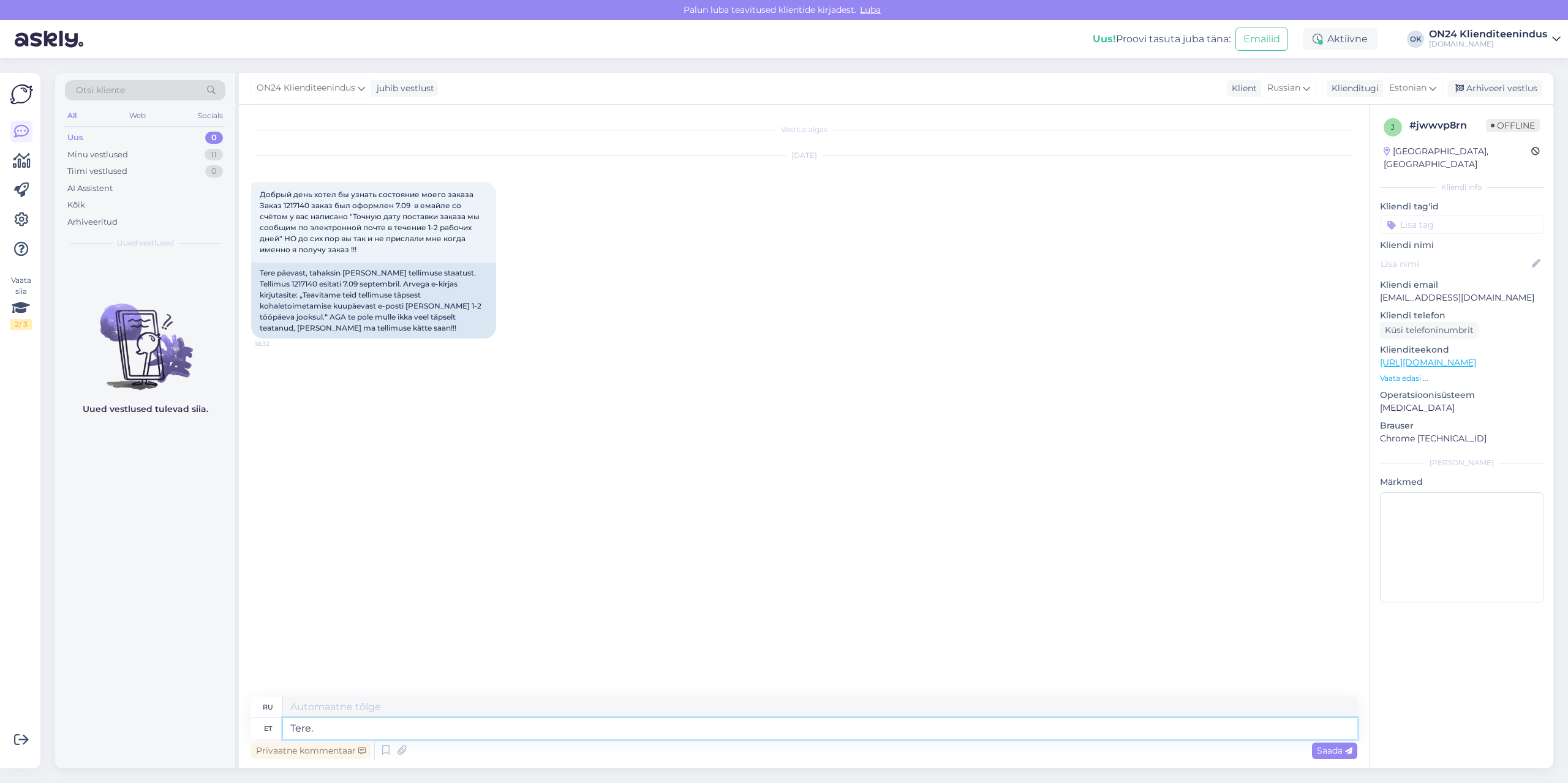
type textarea "Привет."
click at [423, 731] on textarea "Tere." at bounding box center [820, 729] width 1074 height 21
paste textarea "Kaubale on võimalik järele tulla ON24 jaotuskeskusesse alates [DATE] 10:00-st. …"
type textarea "Tere. Kaubale on võimalik järele tulla ON24 jaotuskeskusesse alates [DATE] 10:0…"
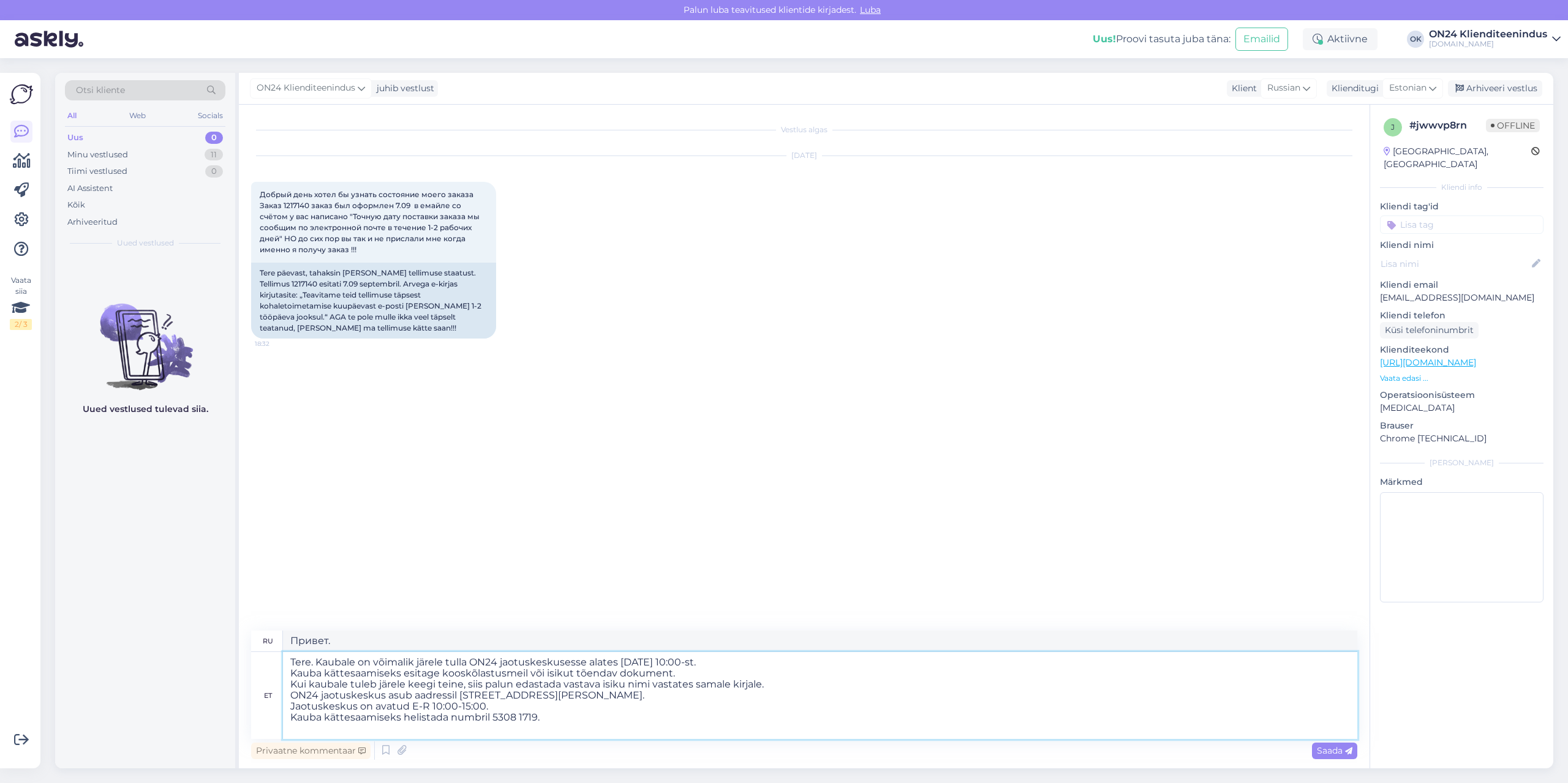
type textarea "Здравствуйте. Забрать товар можно в распределительном центре ON24 с 10:00 [DATE…"
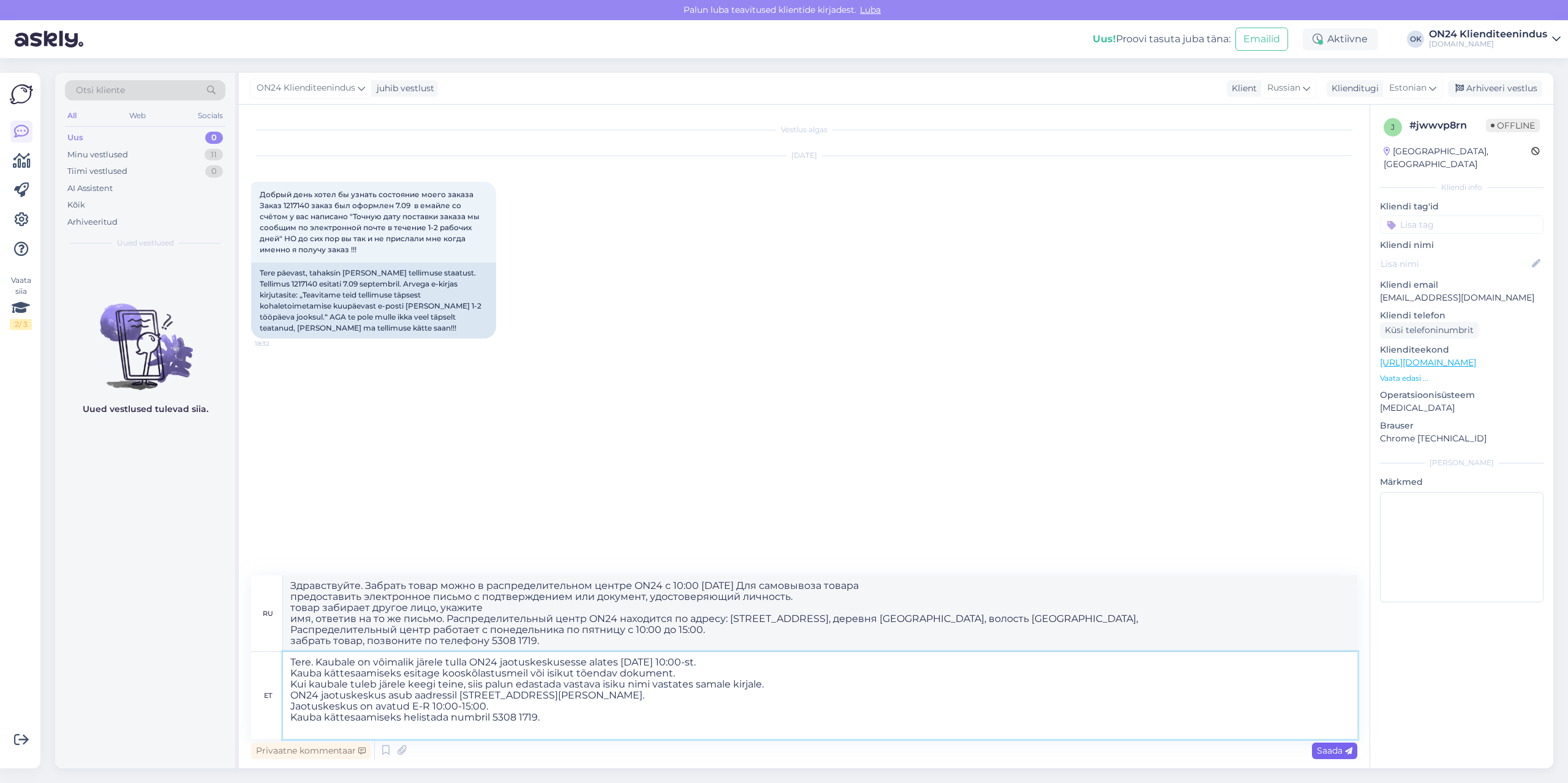
type textarea "Tere. Kaubale on võimalik järele tulla ON24 jaotuskeskusesse alates [DATE] 10:0…"
click at [1335, 755] on span "Saada" at bounding box center [1334, 750] width 35 height 11
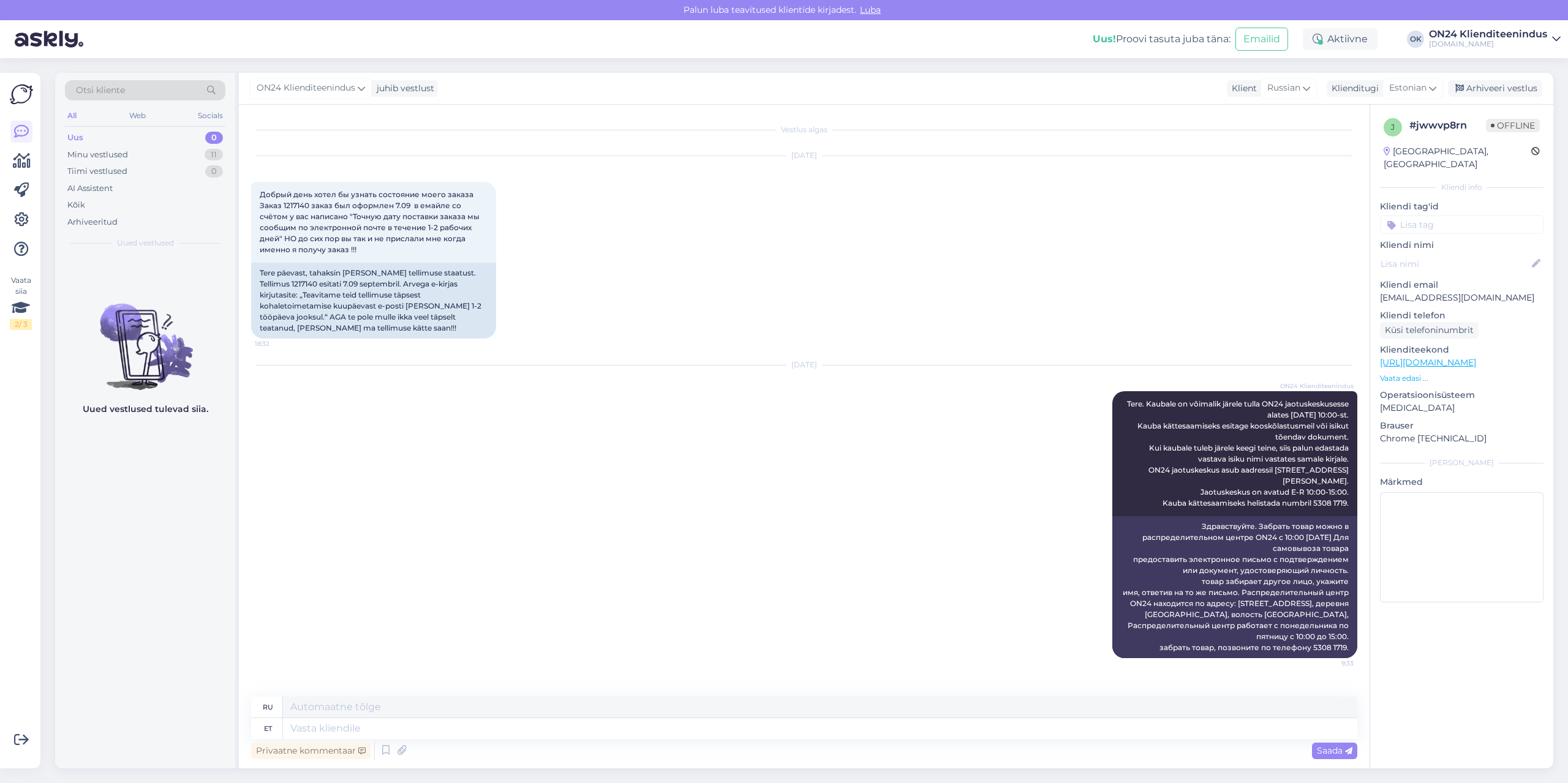
click at [655, 739] on div "Privaatne kommentaar Saada" at bounding box center [805, 750] width 1106 height 23
click at [658, 729] on textarea at bounding box center [820, 729] width 1074 height 21
type textarea "Teavitus o"
type textarea "Уведомление"
type textarea "Teavitus on sa"
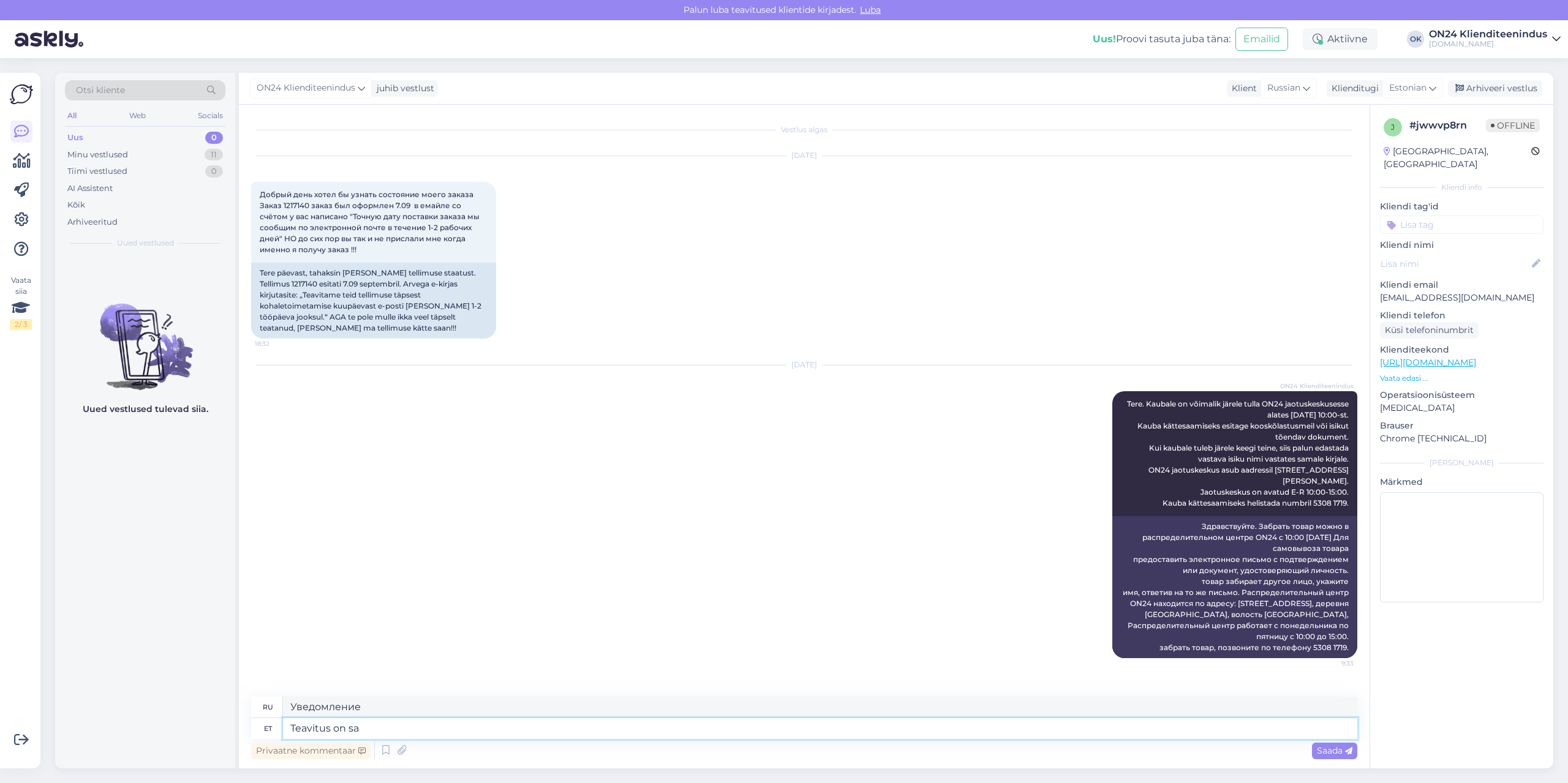
type textarea "Уведомление есть"
type textarea "Teavitus on saadetud"
type textarea "Уведомление отправлено."
type textarea "Teavitus on saadetud e-mailile"
type textarea "Уведомление отправлено на вашу электронную почту."
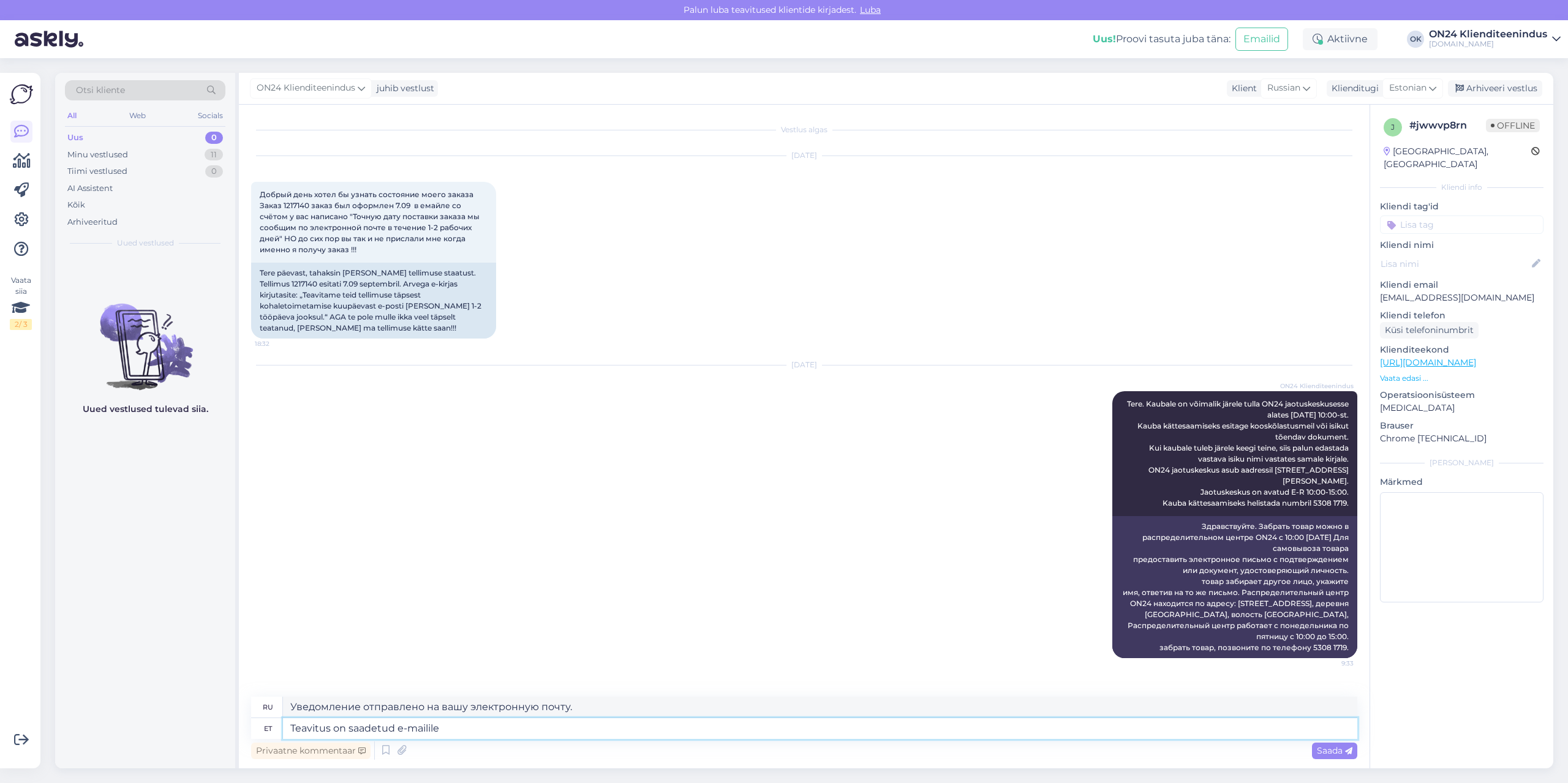
click at [521, 727] on textarea "Teavitus on saadetud e-mailile" at bounding box center [820, 729] width 1074 height 21
paste textarea "[EMAIL_ADDRESS][DOMAIN_NAME]"
type textarea "Teavitus on saadetud e-mailile [EMAIL_ADDRESS][DOMAIN_NAME]"
type textarea "Уведомление отправлено на почту [EMAIL_ADDRESS][DOMAIN_NAME]"
type textarea "Teavitus on saadetud e-mailile [EMAIL_ADDRESS][DOMAIN_NAME] [DATE]."
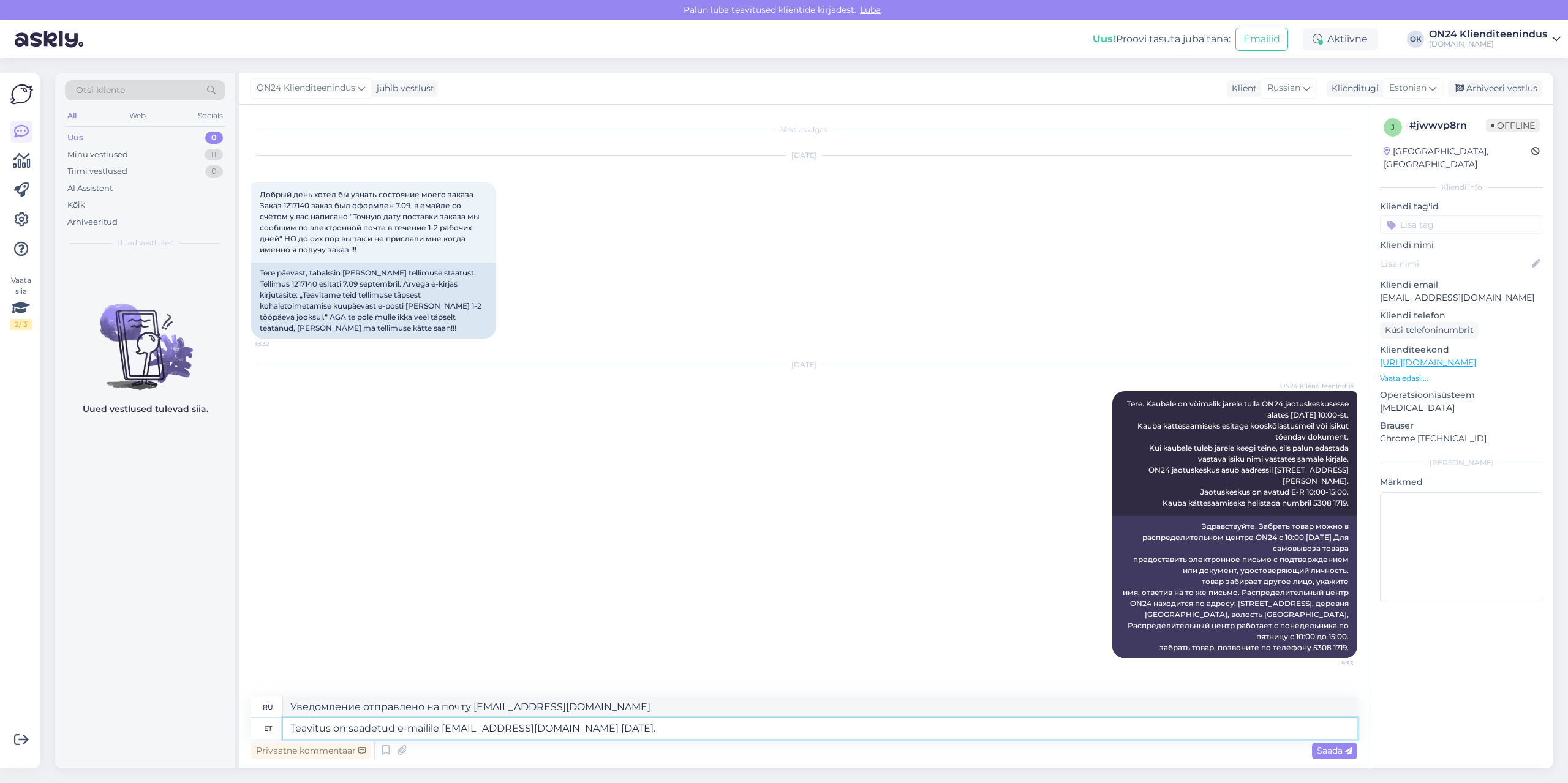
type textarea "Уведомление отправлено на электронную почту [EMAIL_ADDRESS][DOMAIN_NAME] [DATE]."
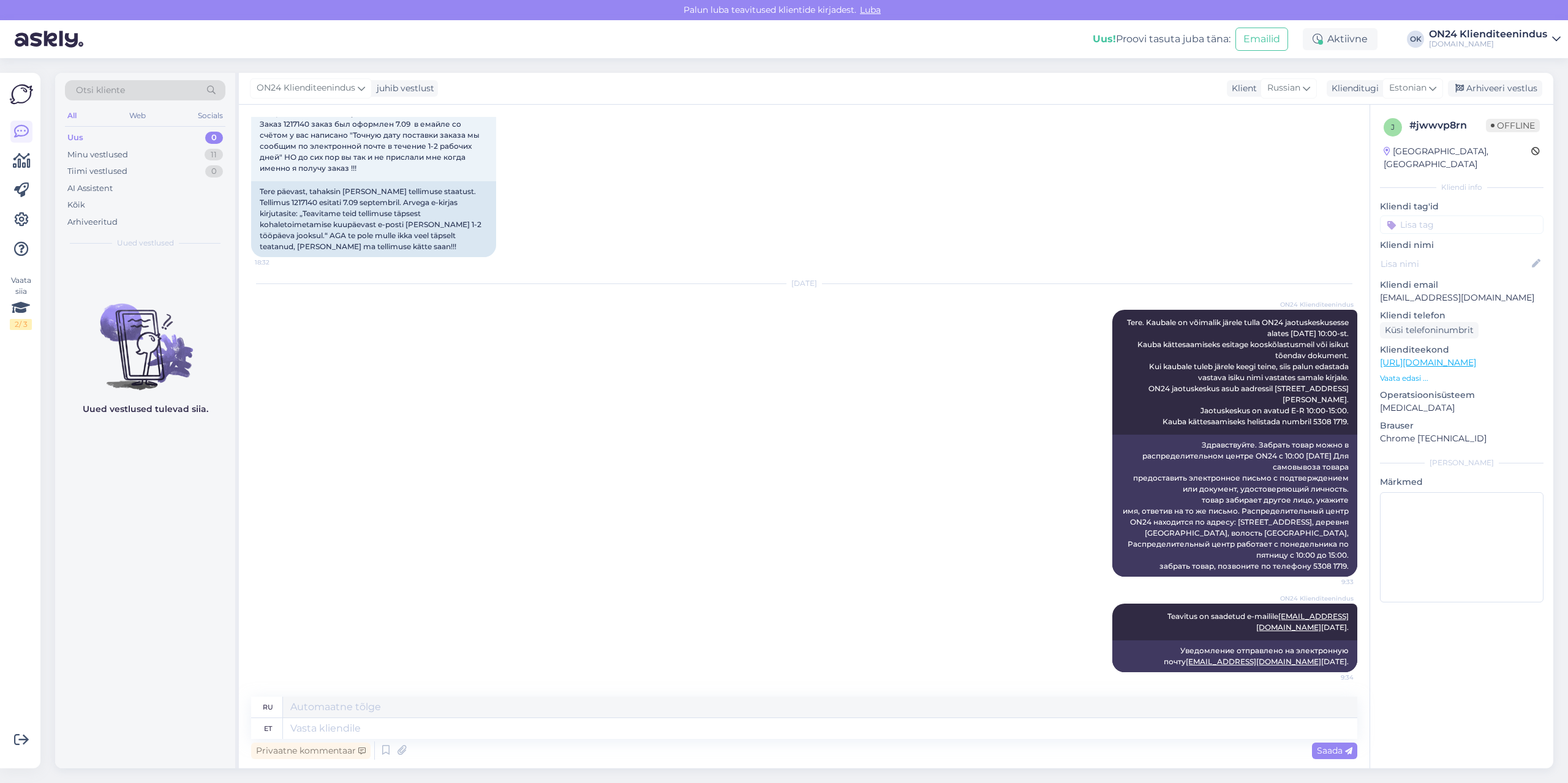
click at [121, 145] on div "Uus 0" at bounding box center [145, 138] width 160 height 17
click at [122, 154] on div "Minu vestlused" at bounding box center [97, 154] width 61 height 12
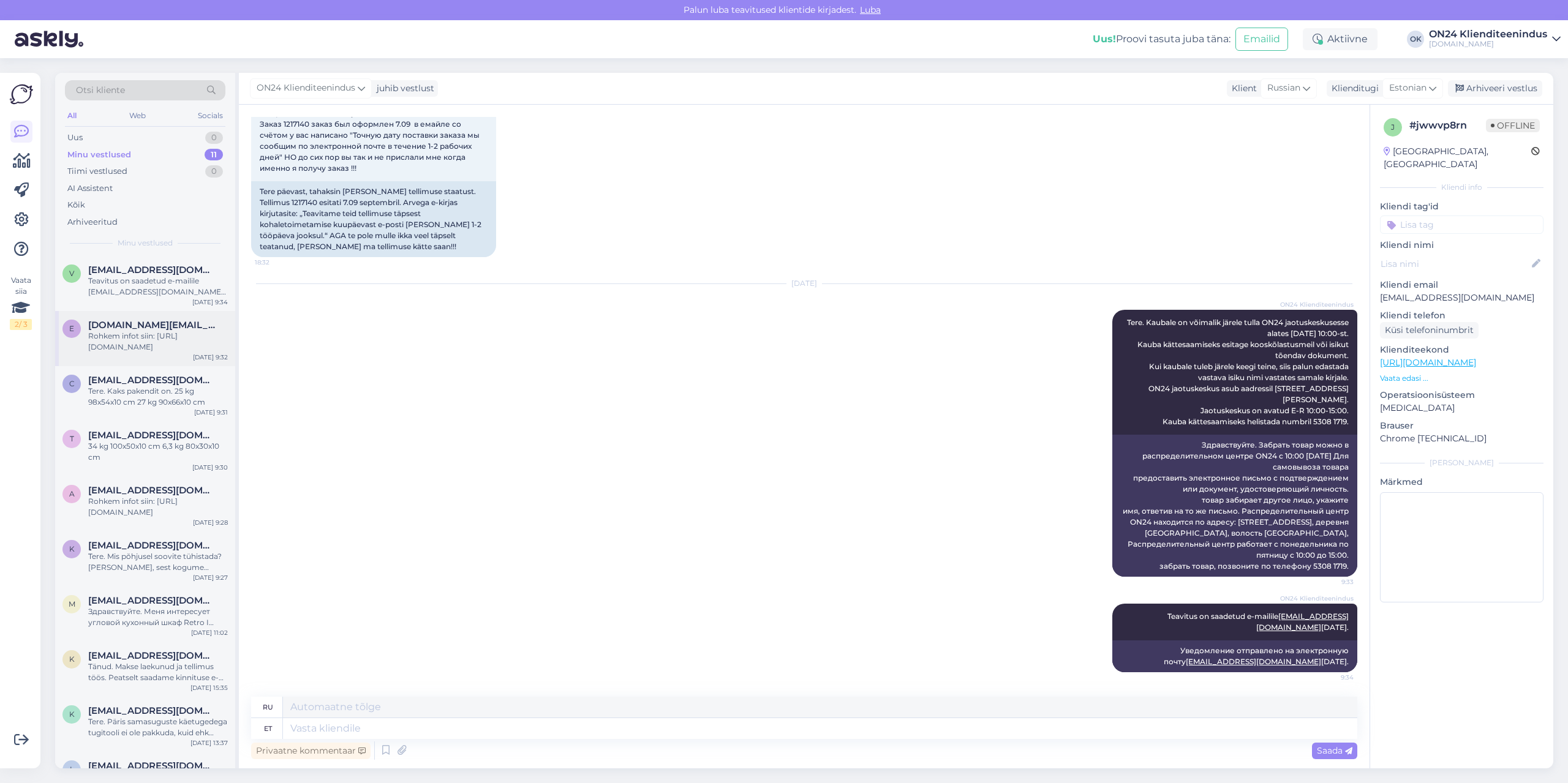
click at [158, 333] on div "Rohkem infot siin: [URL][DOMAIN_NAME]" at bounding box center [158, 342] width 140 height 22
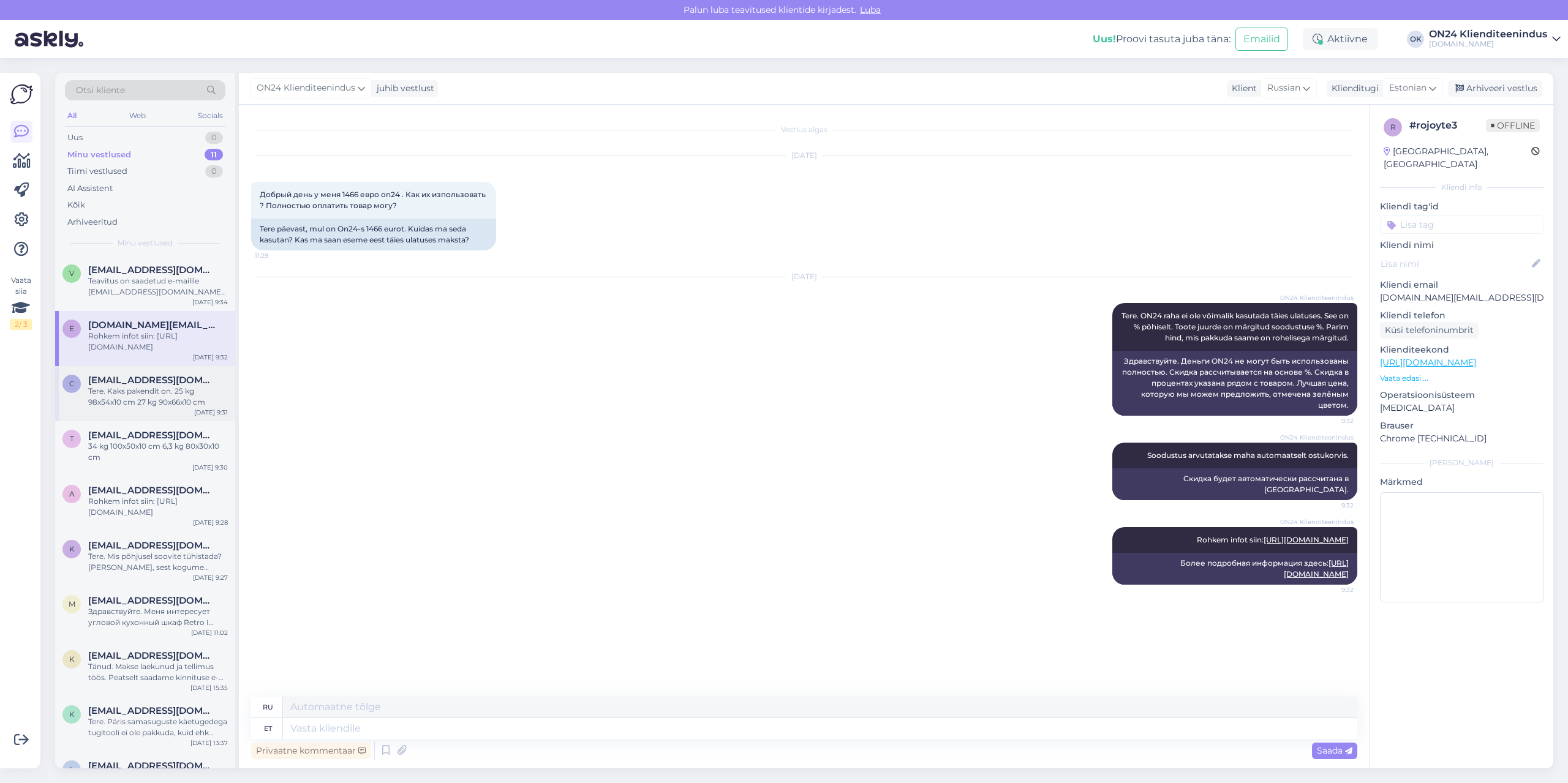
click at [160, 395] on div "Tere. Kaks pakendit on. 25 kg 98x54x10 cm 27 kg 90x66x10 cm" at bounding box center [158, 397] width 140 height 22
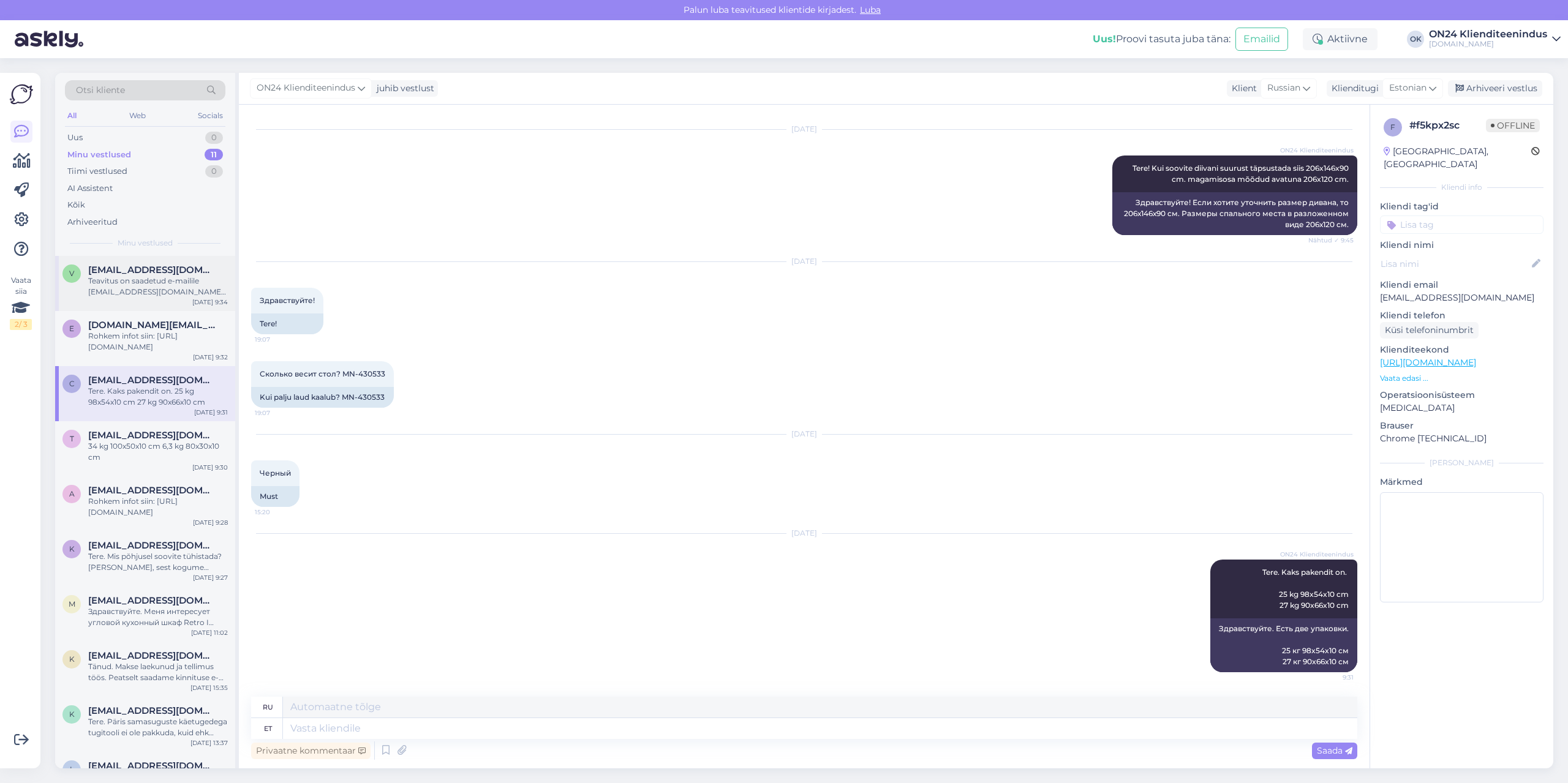
click at [159, 288] on div "Teavitus on saadetud e-mailile [EMAIL_ADDRESS][DOMAIN_NAME] [DATE]." at bounding box center [158, 286] width 140 height 22
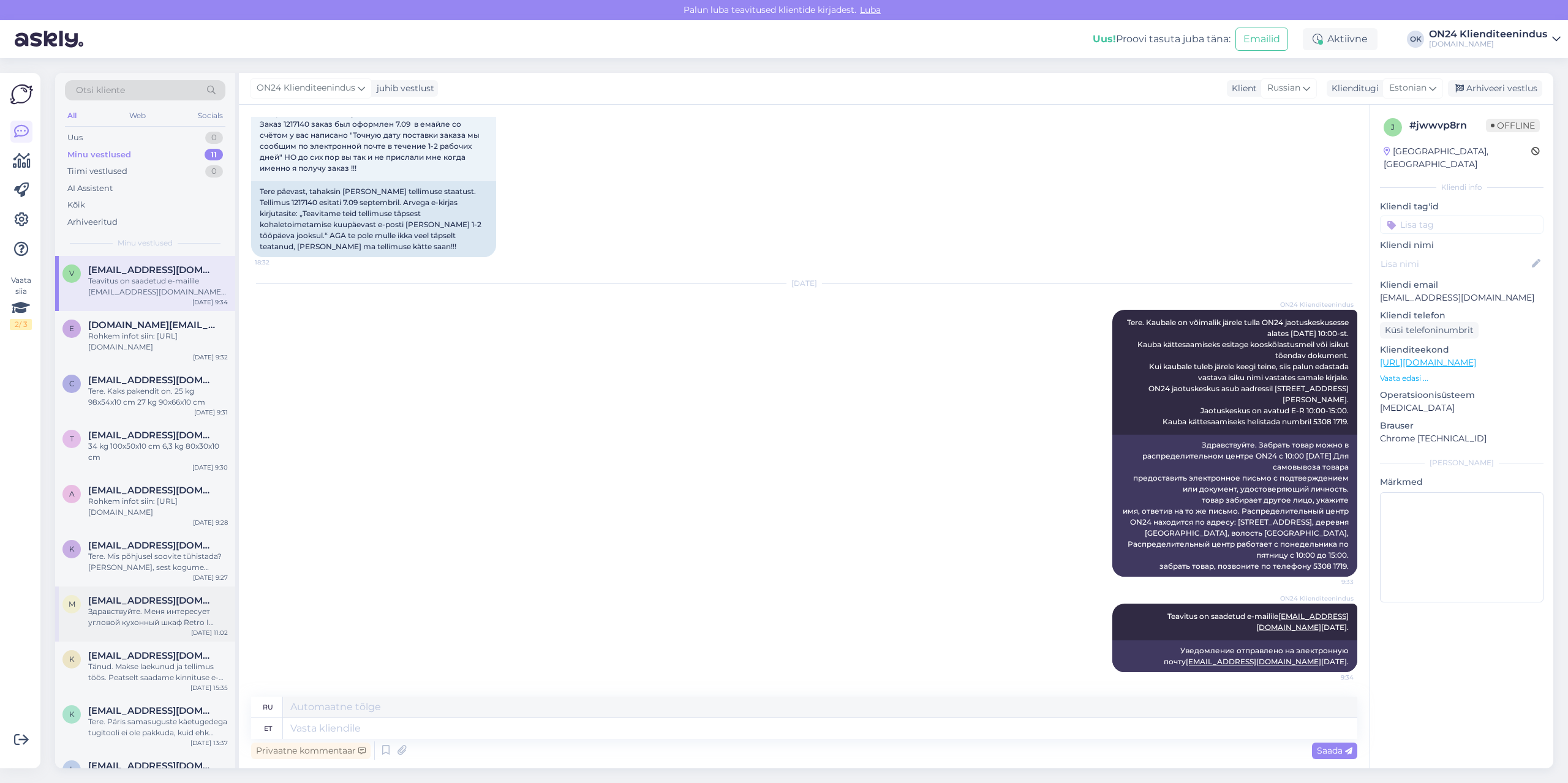
click at [167, 600] on span "[EMAIL_ADDRESS][DOMAIN_NAME]" at bounding box center [152, 600] width 128 height 11
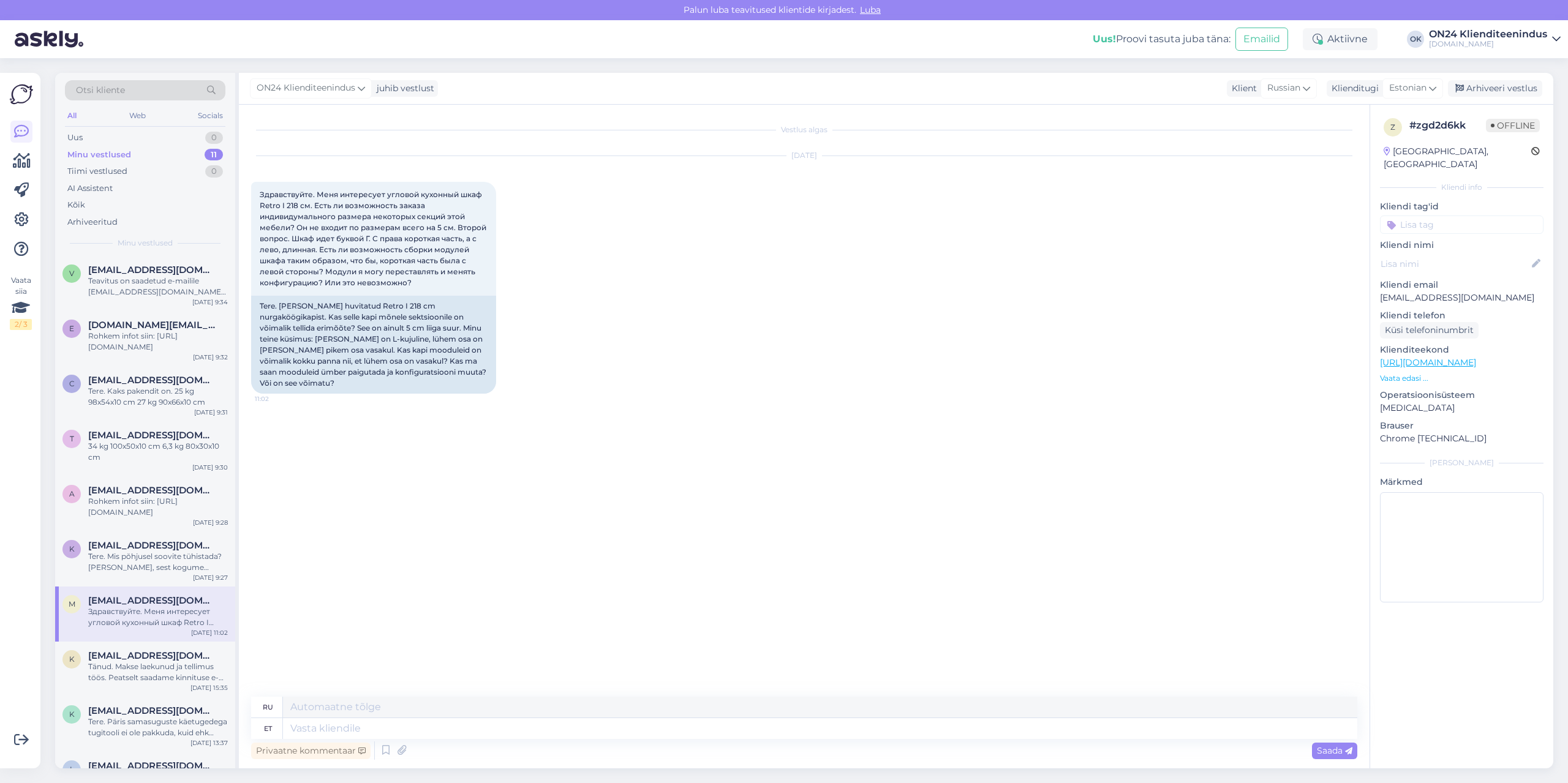
click at [1412, 373] on p "Vaata edasi ..." at bounding box center [1462, 378] width 163 height 11
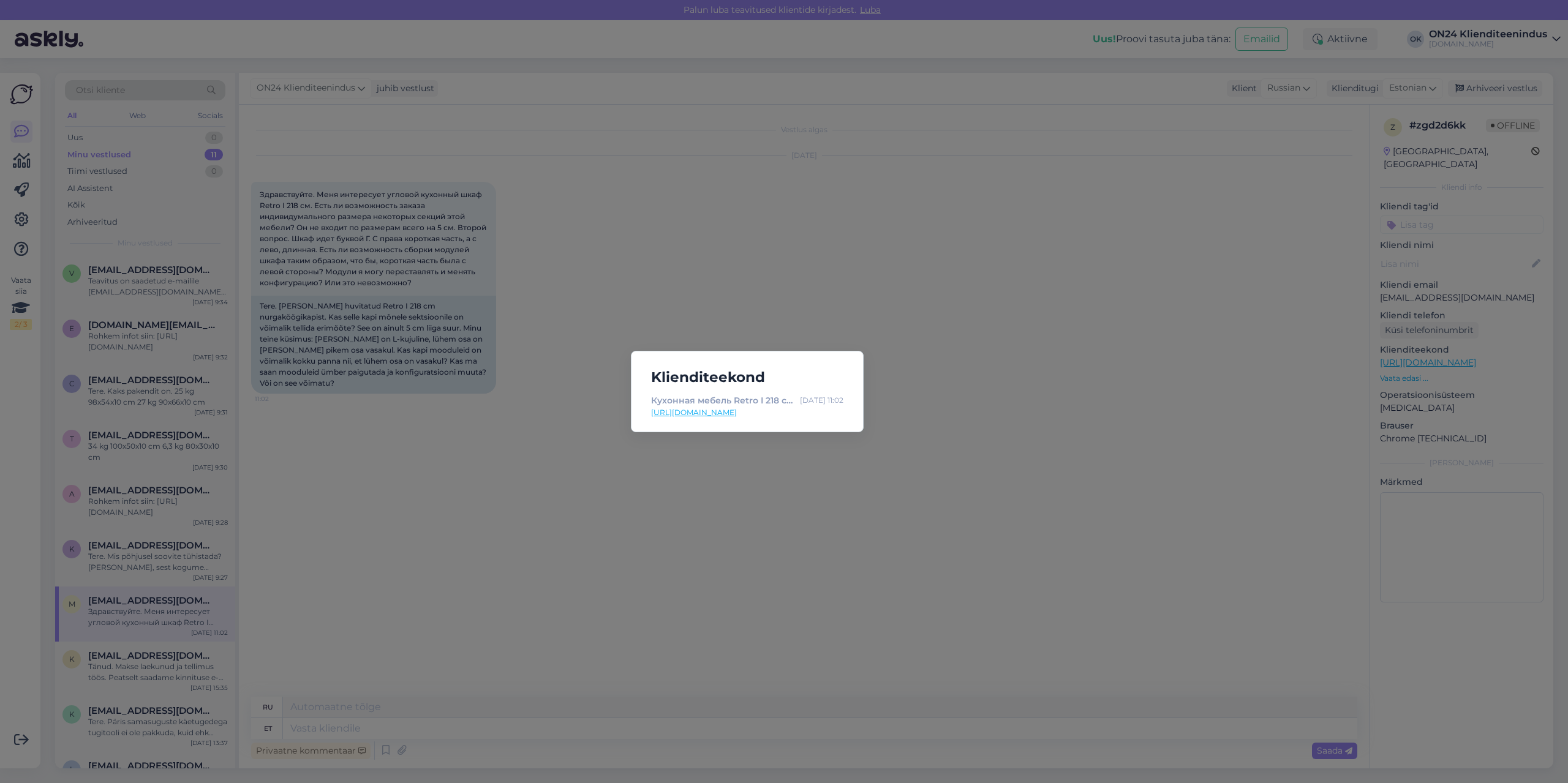
click at [793, 412] on link "[URL][DOMAIN_NAME]" at bounding box center [747, 412] width 192 height 11
click at [633, 555] on div "Klienditeekond Кухонная мебель Retro I 218 см + LED MN-499869 - [DOMAIN_NAME] М…" at bounding box center [784, 392] width 1568 height 783
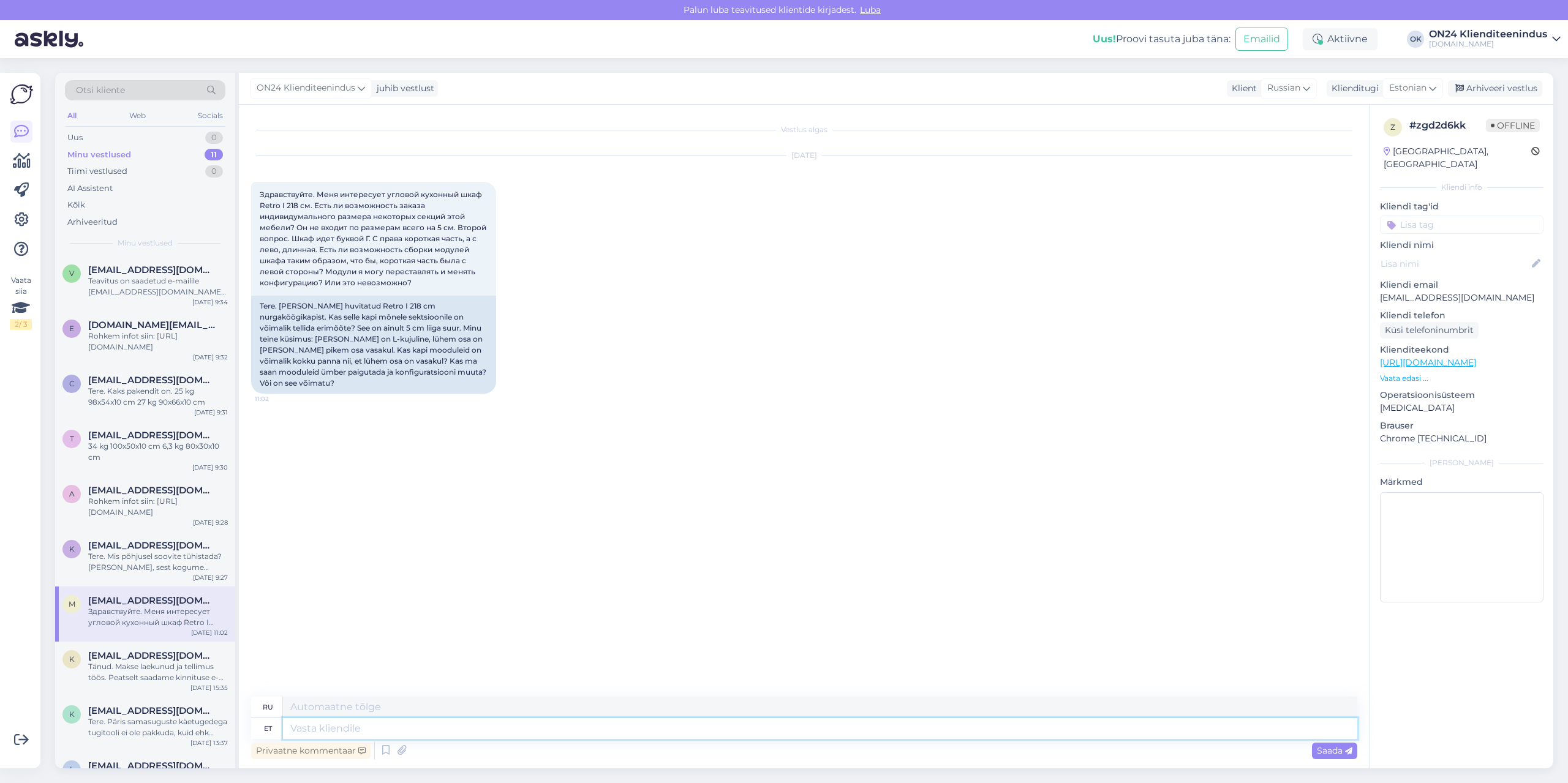
click at [488, 718] on textarea at bounding box center [820, 729] width 1074 height 21
type textarea "Tere."
type textarea "Привет."
type textarea "Tere. Paraku se"
type textarea "Здравствуйте. К сожалению."
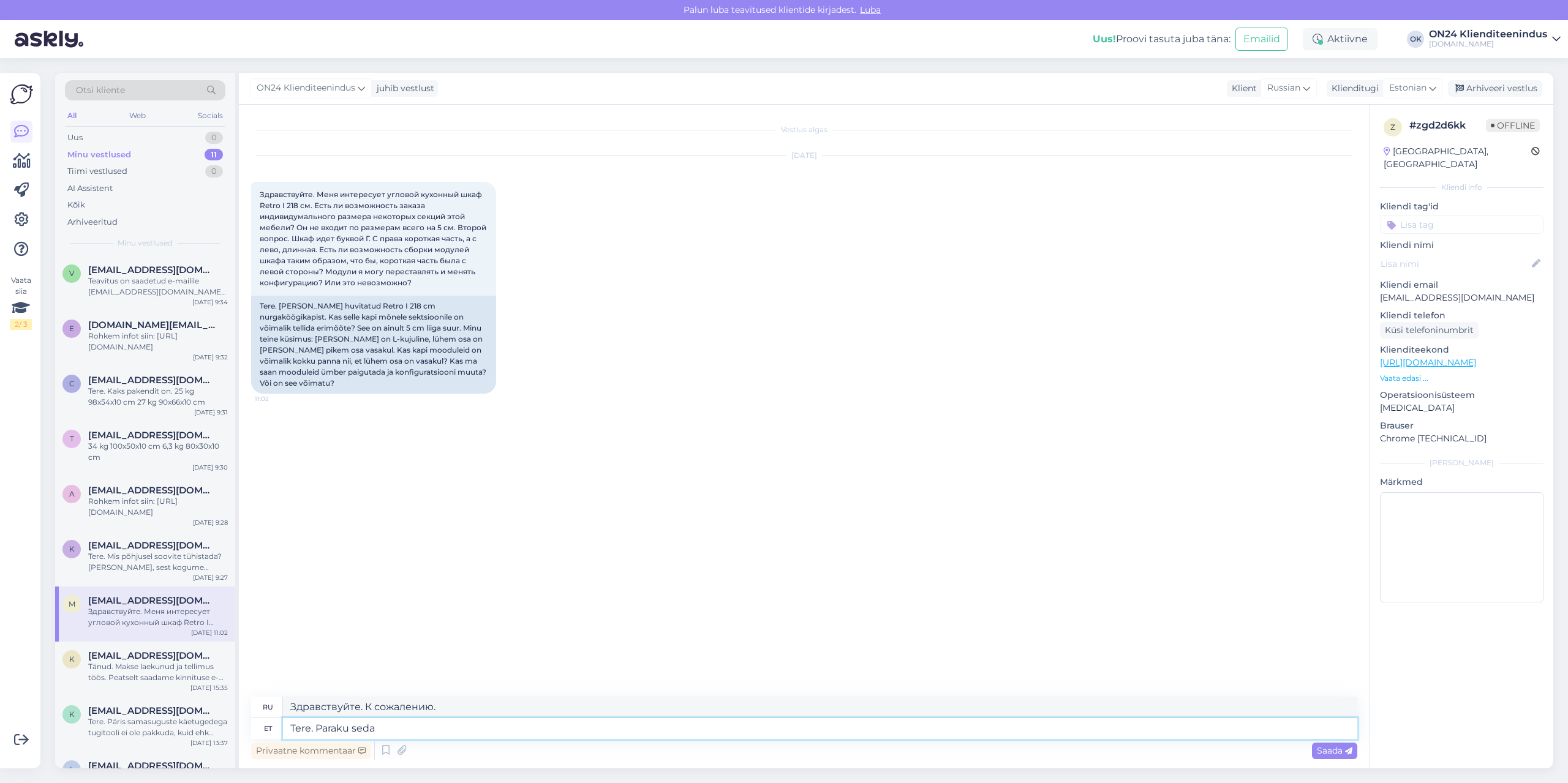
type textarea "Tere. Paraku seda t"
type textarea "Здравствуйте. К сожалению, это"
type textarea "Tere. Paraku seda toodet e"
type textarea "Здравствуйте. К сожалению, этот продукт"
type textarea "Tere. Paraku seda toodet ei ole"
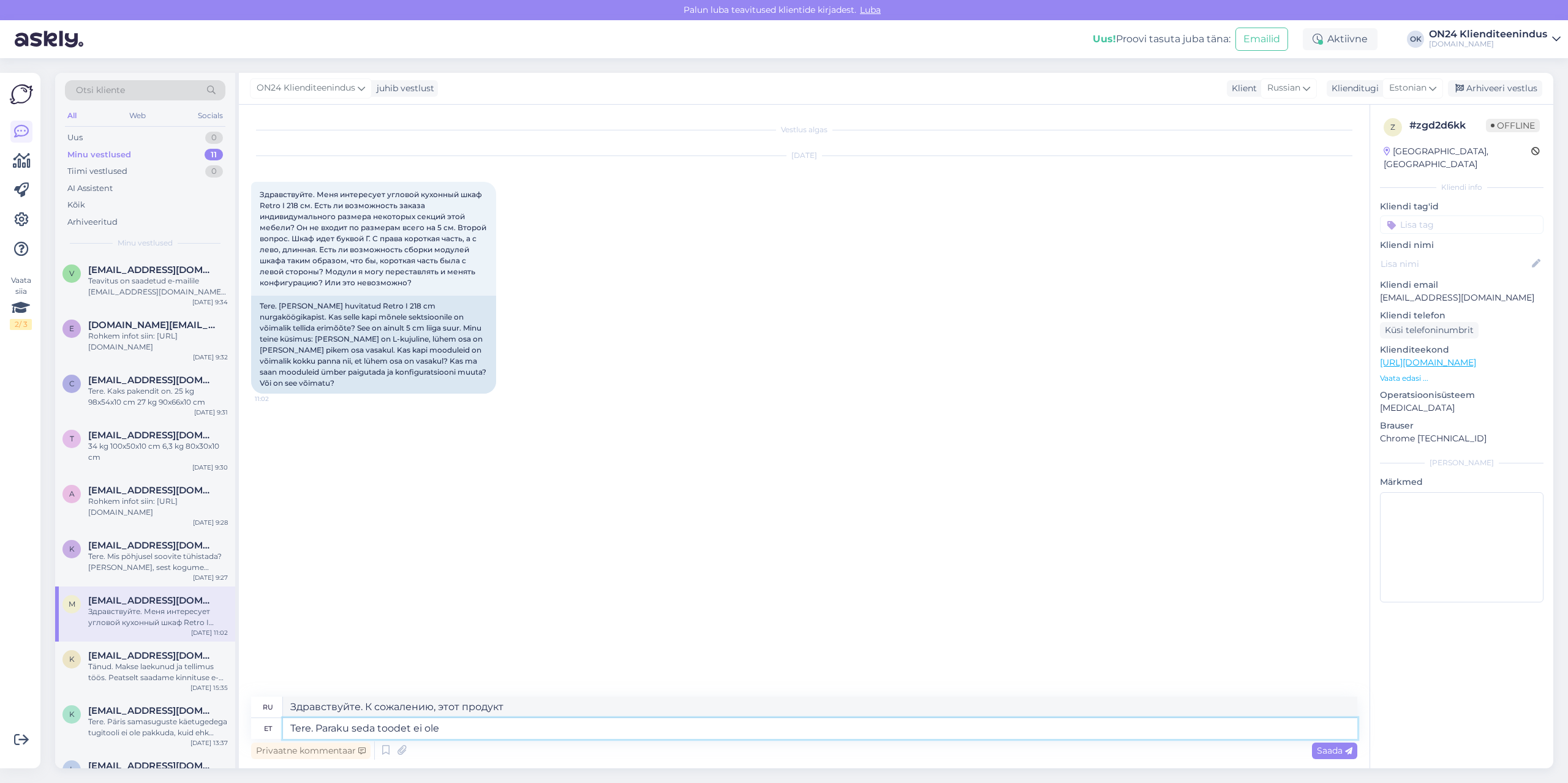
type textarea "Здравствуйте. К сожалению, этого товара нет в наличии."
type textarea "Tere. Paraku seda toodet ei ole võimalik muuta."
type textarea "Здравствуйте. К сожалению, этот продукт не подлежит модификации."
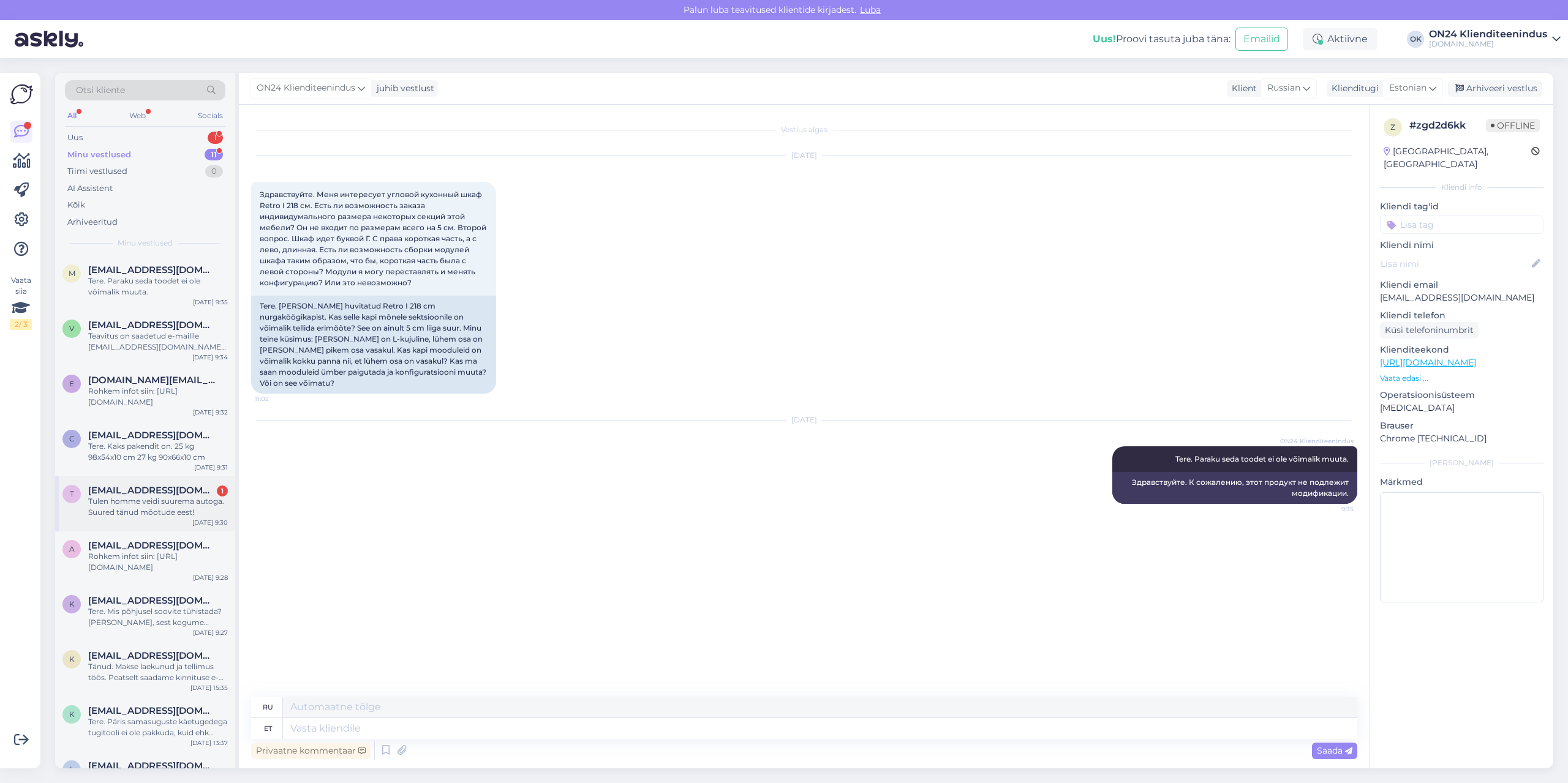
click at [107, 510] on div "Tulen homme veidi suurema autoga. Suured tänud mõotude eest!" at bounding box center [158, 507] width 140 height 22
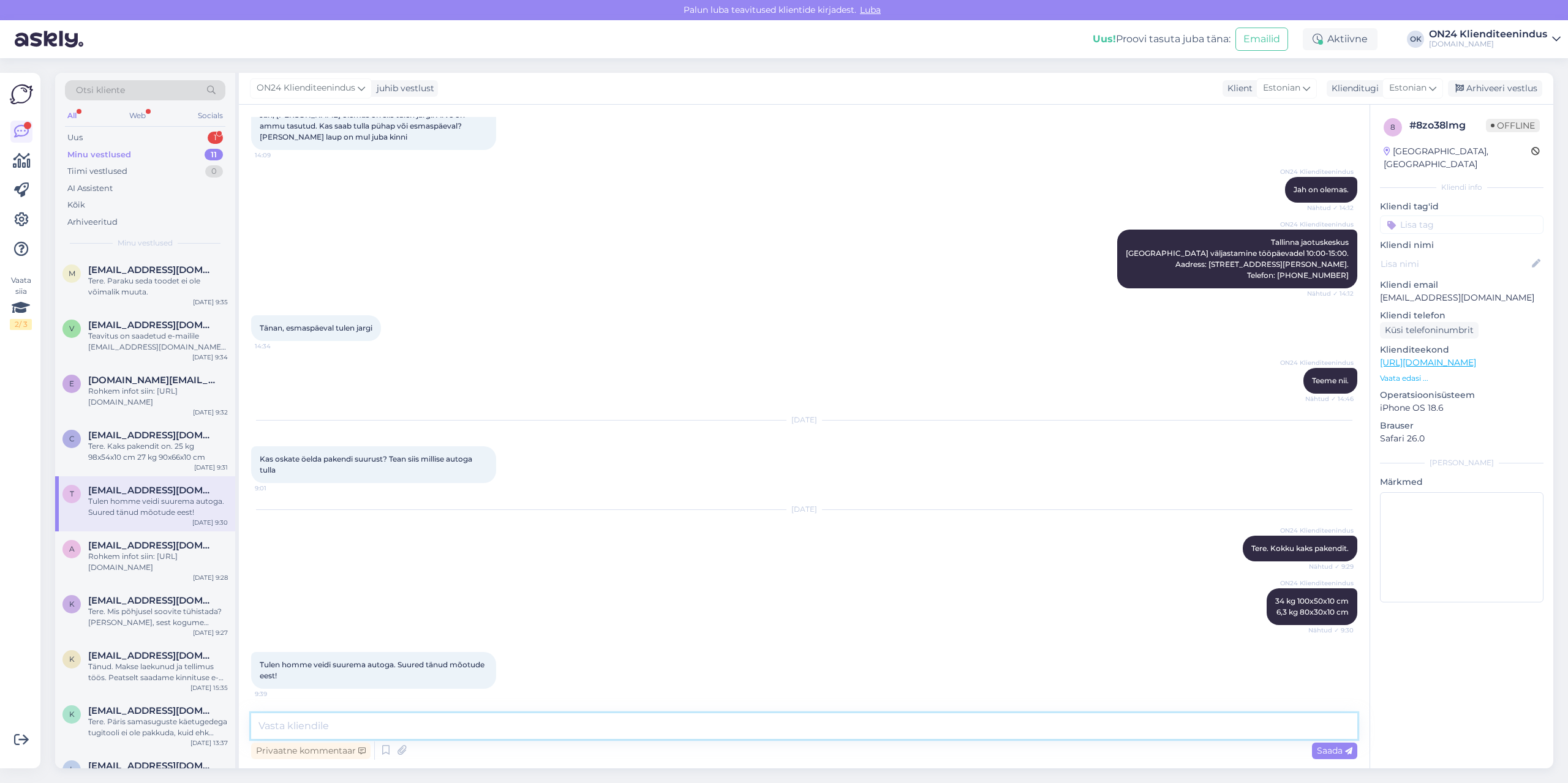
click at [444, 724] on textarea at bounding box center [805, 726] width 1106 height 26
type textarea "Teeme nii, ootame homme Teid."
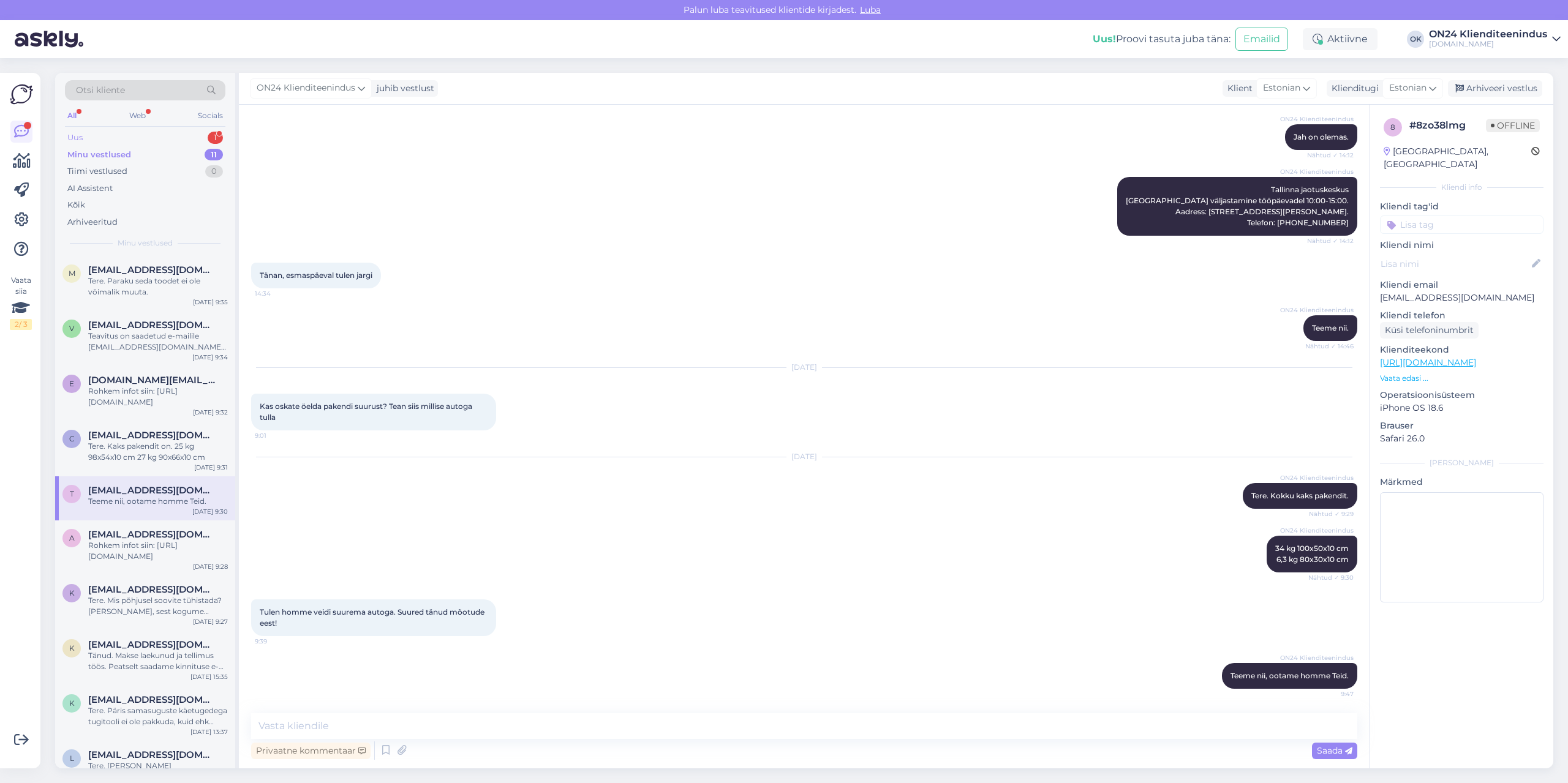
click at [93, 142] on div "Uus 1" at bounding box center [145, 138] width 160 height 17
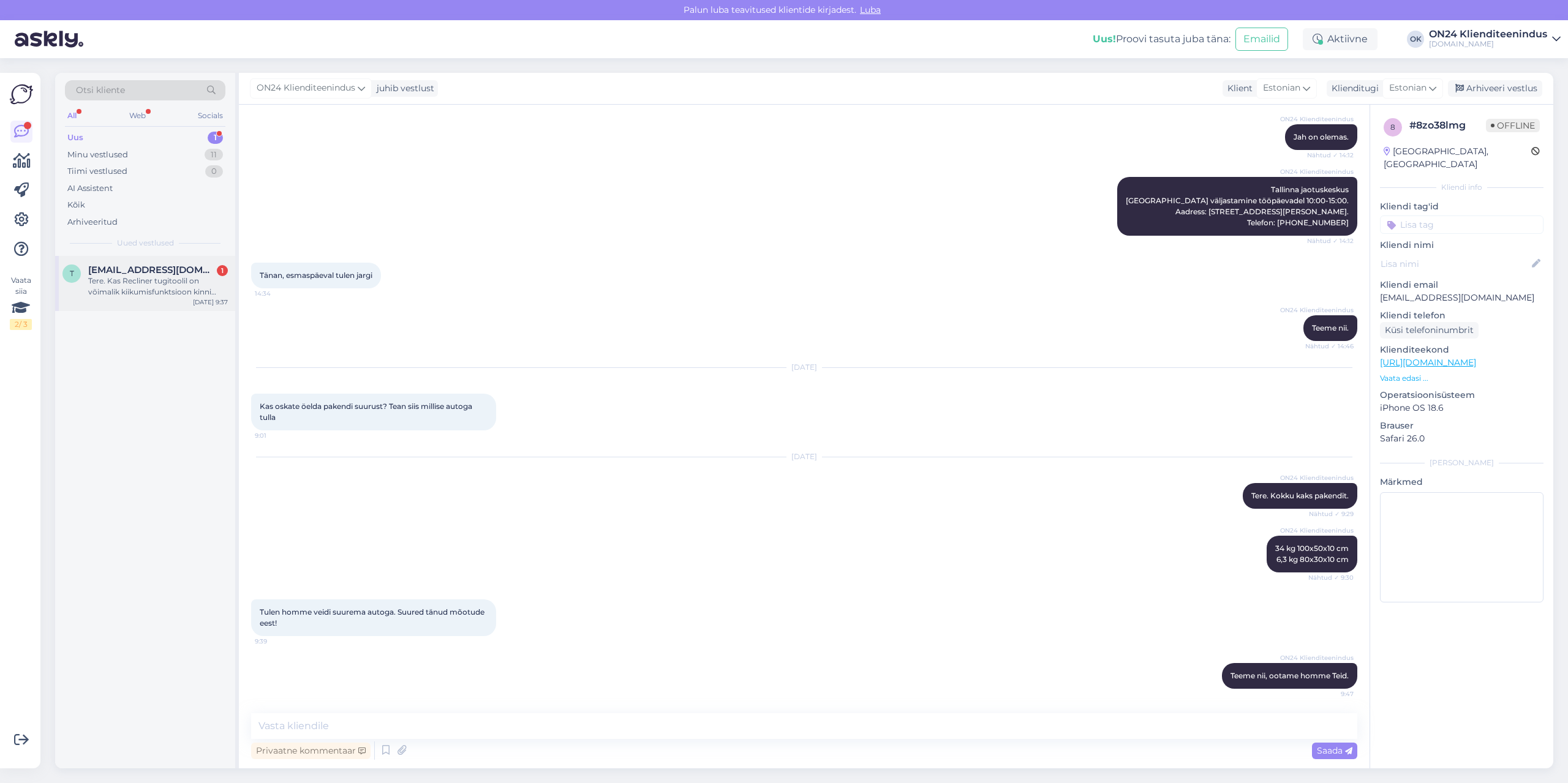
click at [123, 263] on div "T [EMAIL_ADDRESS][DOMAIN_NAME] 1 Tere. Kas Recliner tugitoolil on võimalik kiik…" at bounding box center [145, 283] width 180 height 55
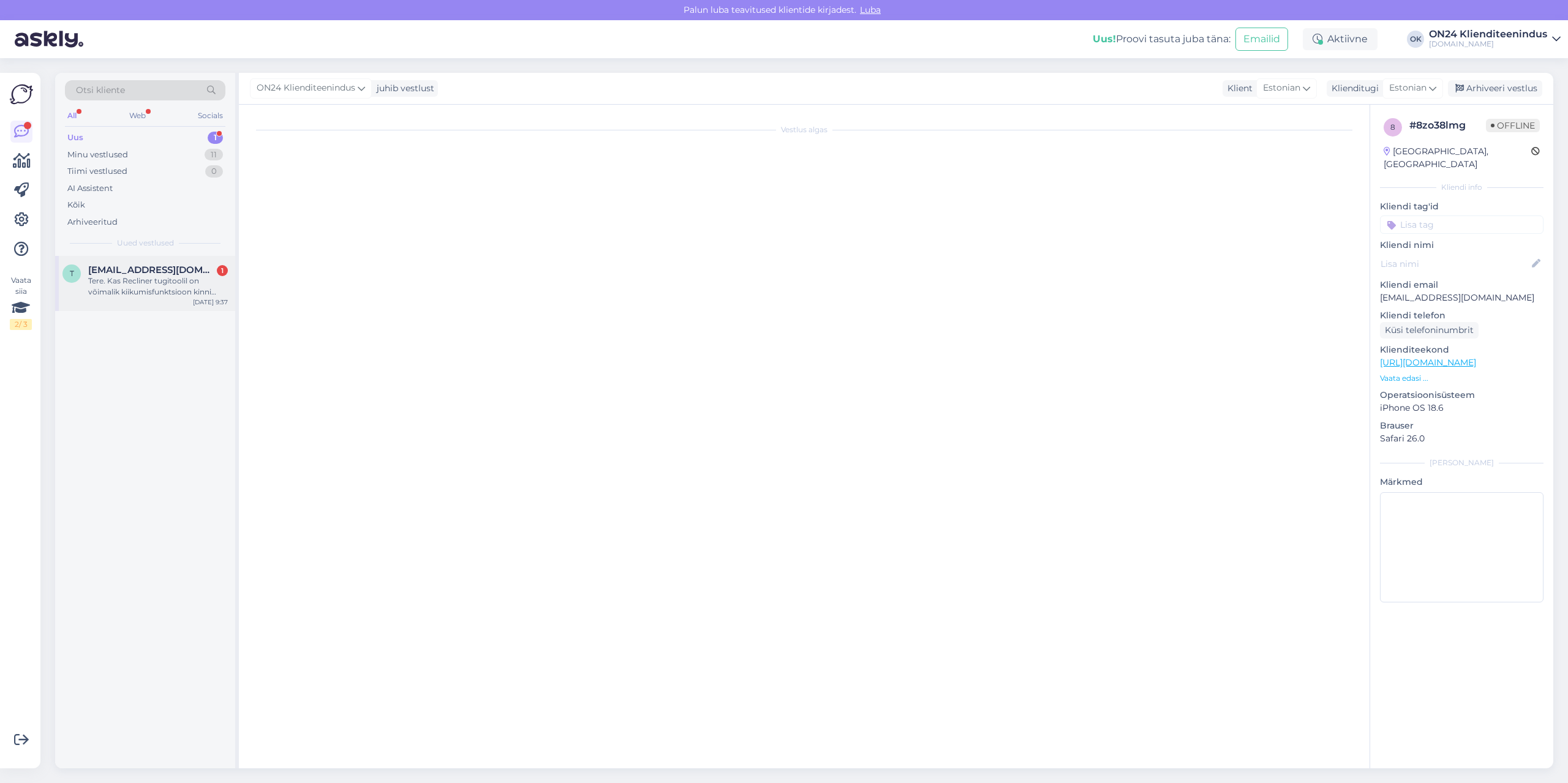
scroll to position [0, 0]
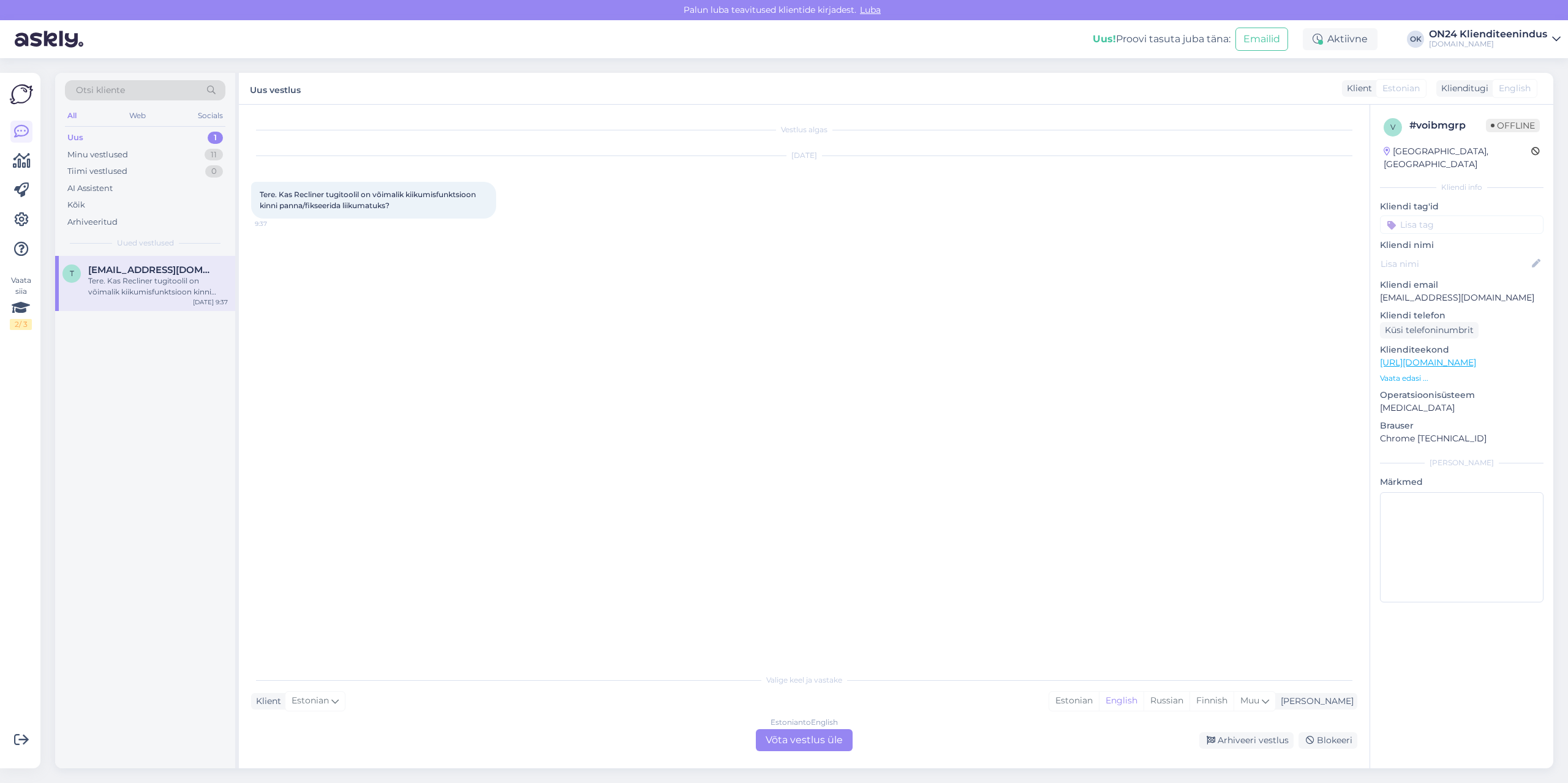
click at [1405, 373] on p "Vaata edasi ..." at bounding box center [1462, 378] width 163 height 11
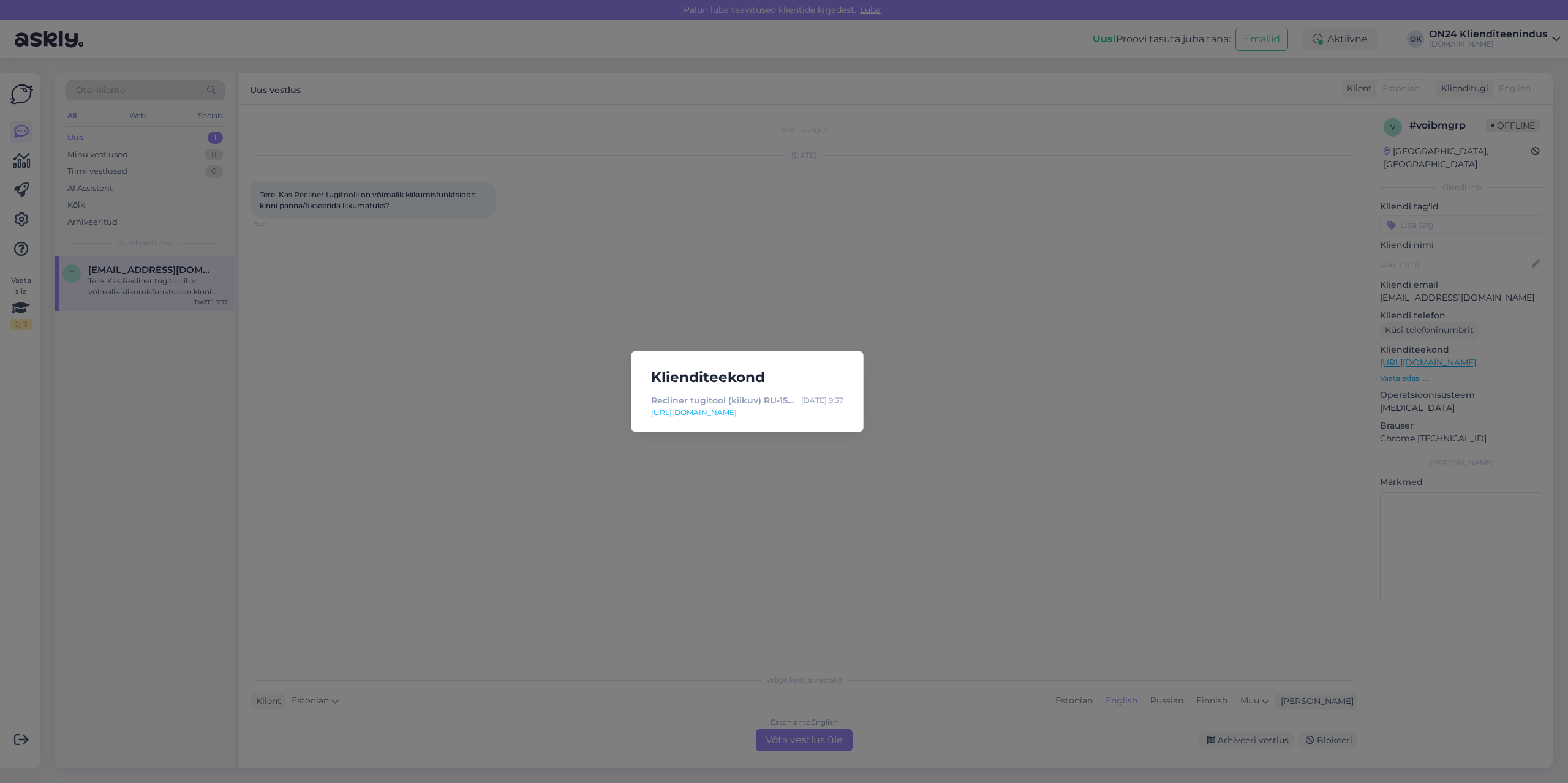
click at [808, 409] on link "[URL][DOMAIN_NAME]" at bounding box center [747, 412] width 192 height 11
click at [488, 524] on div "Klienditeekond Recliner tugitool (kiikuv) RU-151420 - [DOMAIN_NAME] Sisustuskau…" at bounding box center [784, 392] width 1568 height 783
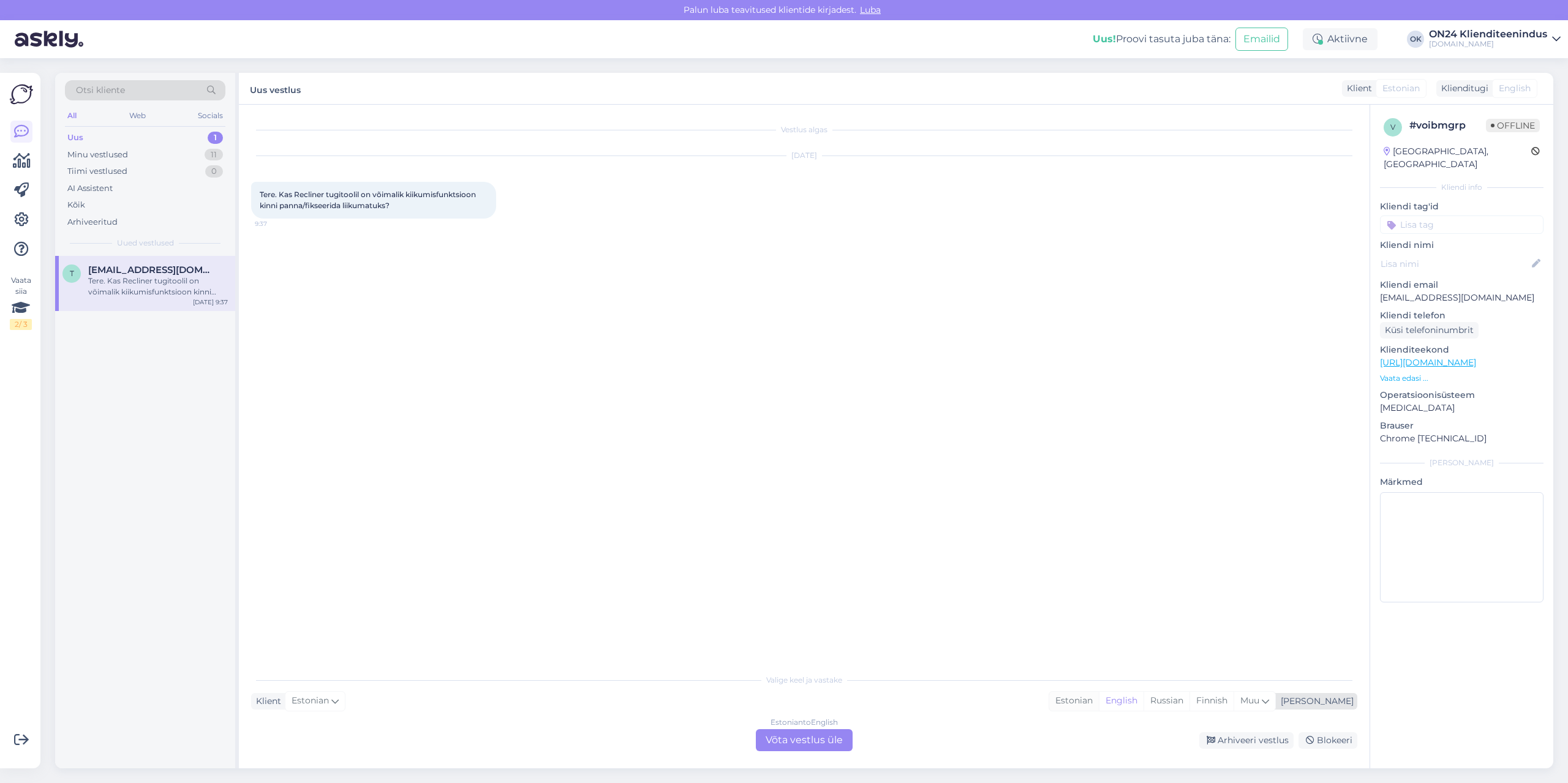
click at [1099, 704] on div "Estonian" at bounding box center [1074, 701] width 49 height 19
click at [849, 741] on div "Estonian to Estonian Võta vestlus üle" at bounding box center [804, 740] width 97 height 22
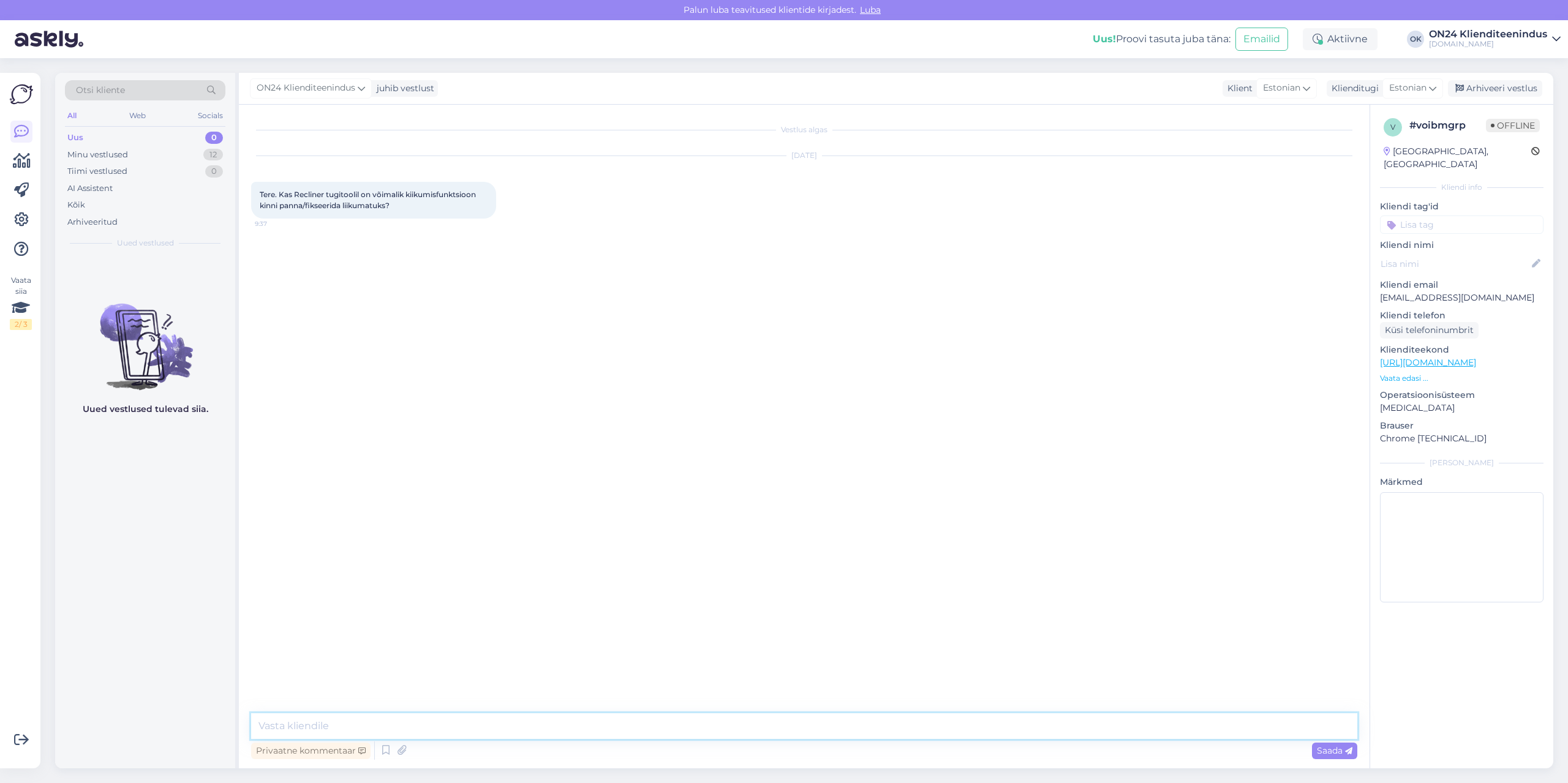
click at [797, 725] on textarea at bounding box center [805, 726] width 1106 height 26
type textarea "Tere. See toode ei ole saadaval."
